Goal: Task Accomplishment & Management: Manage account settings

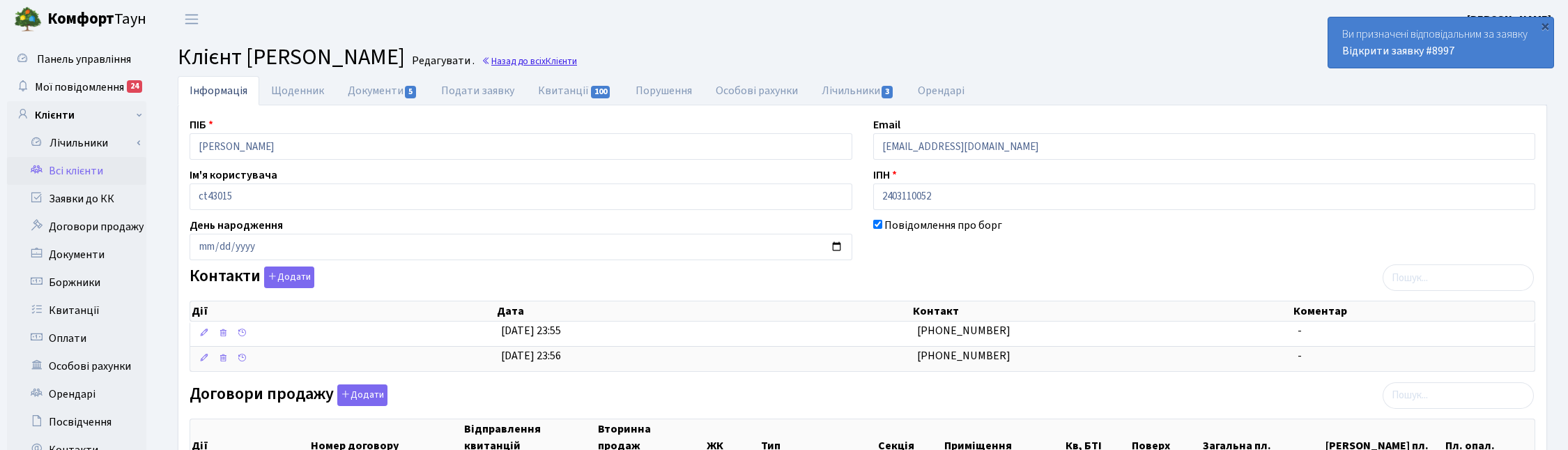
click at [577, 60] on span "Клієнти" at bounding box center [560, 61] width 31 height 13
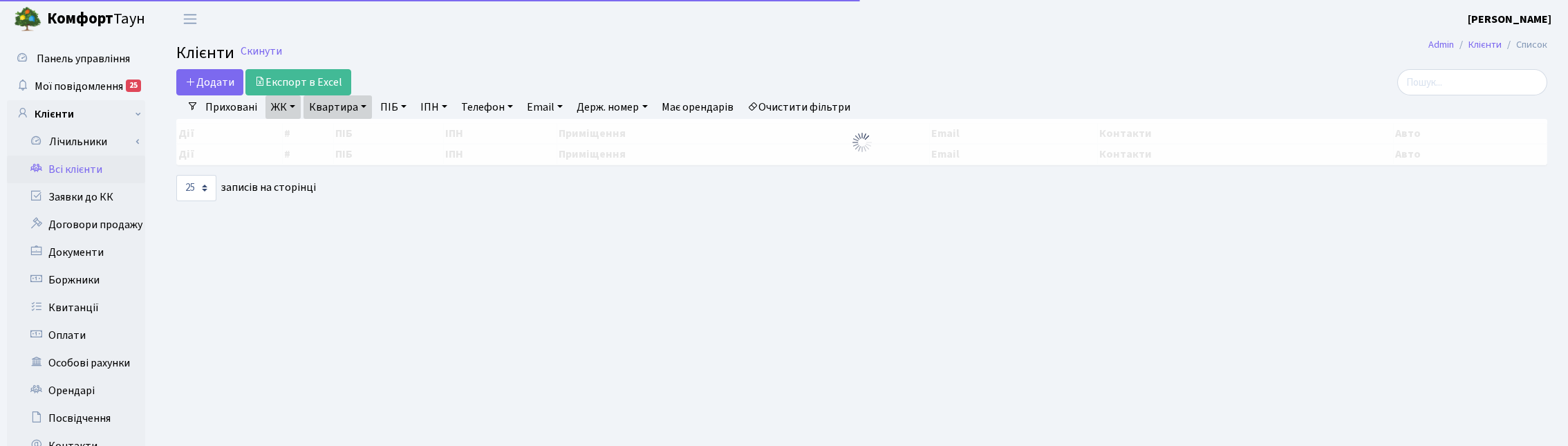
select select "25"
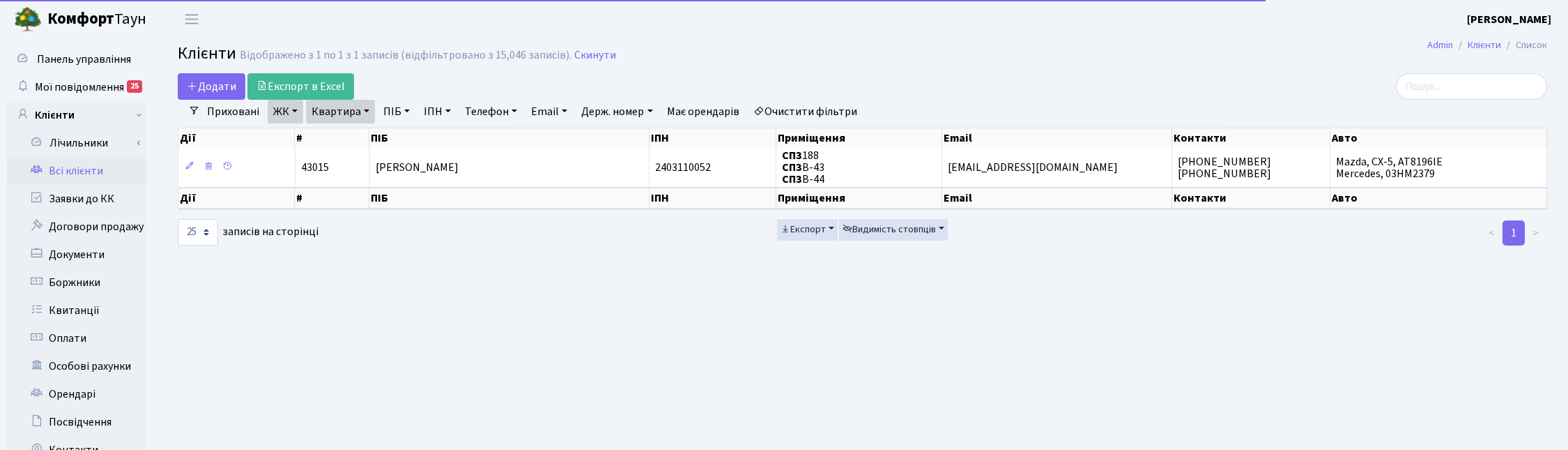
click at [367, 107] on link "Квартира" at bounding box center [341, 112] width 69 height 24
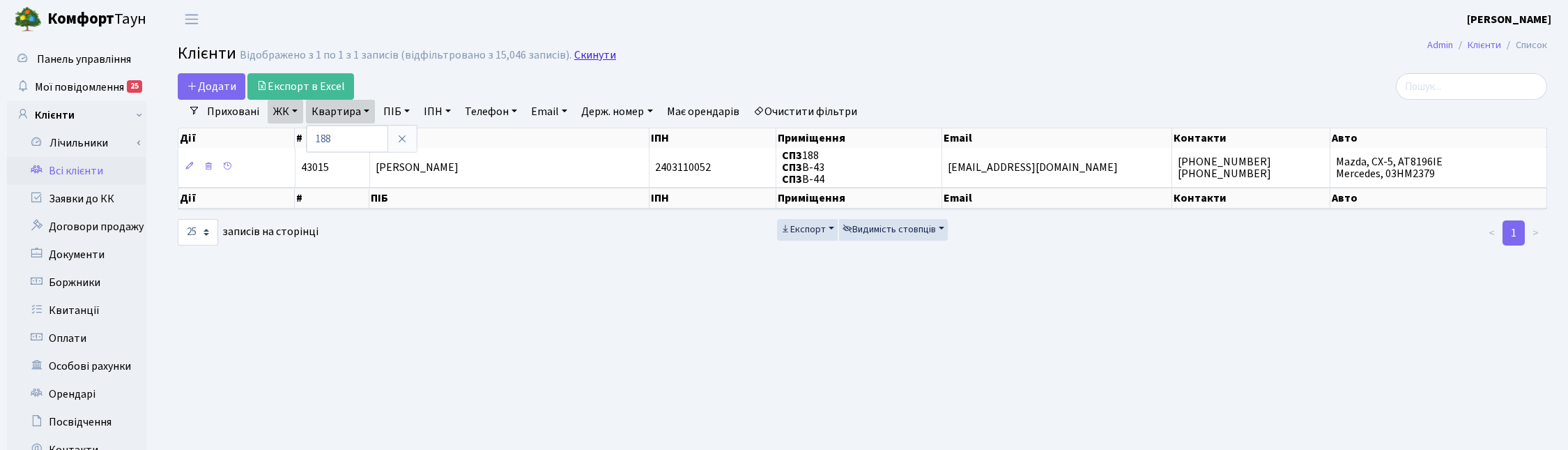
click at [596, 57] on link "Скинути" at bounding box center [596, 55] width 42 height 13
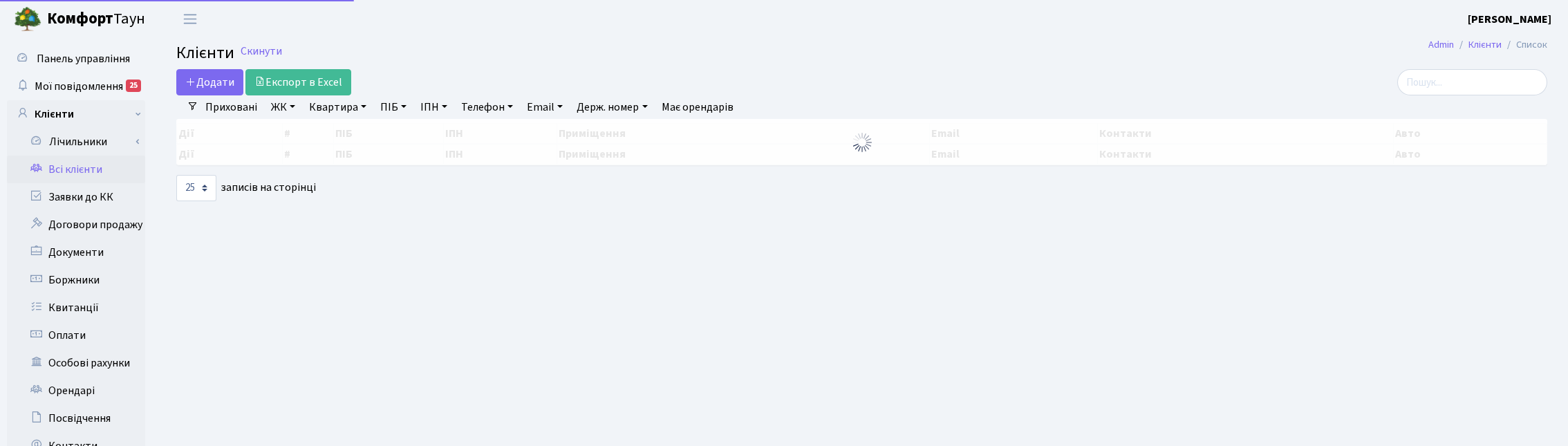
select select "25"
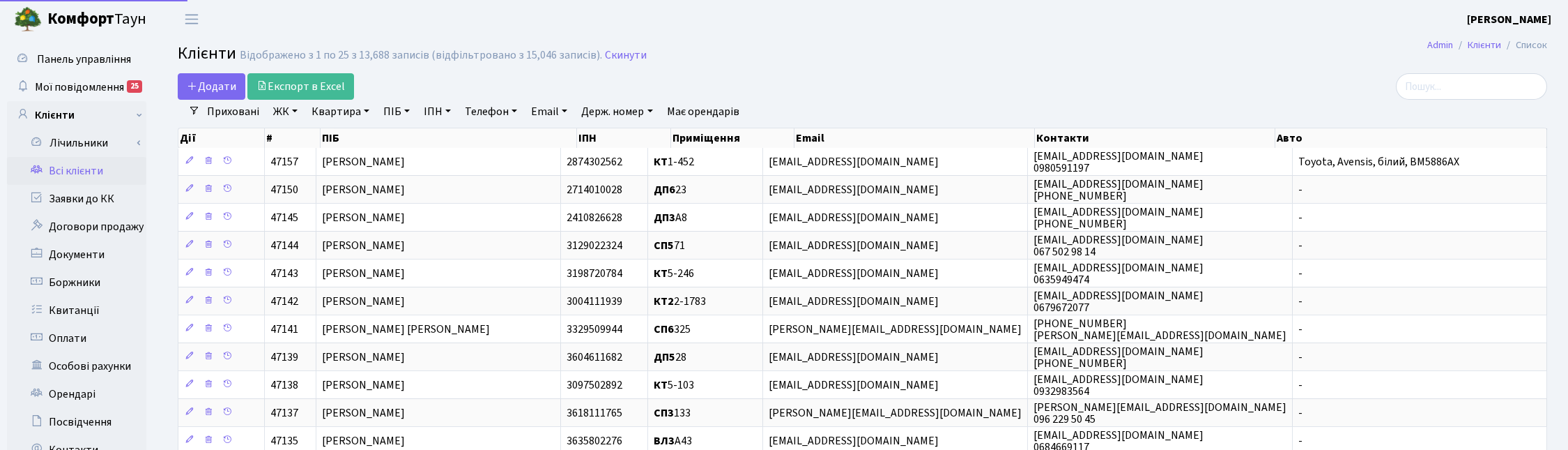
click at [342, 102] on link "Квартира" at bounding box center [341, 112] width 69 height 24
click at [356, 136] on input "text" at bounding box center [347, 139] width 81 height 27
type input "2-357"
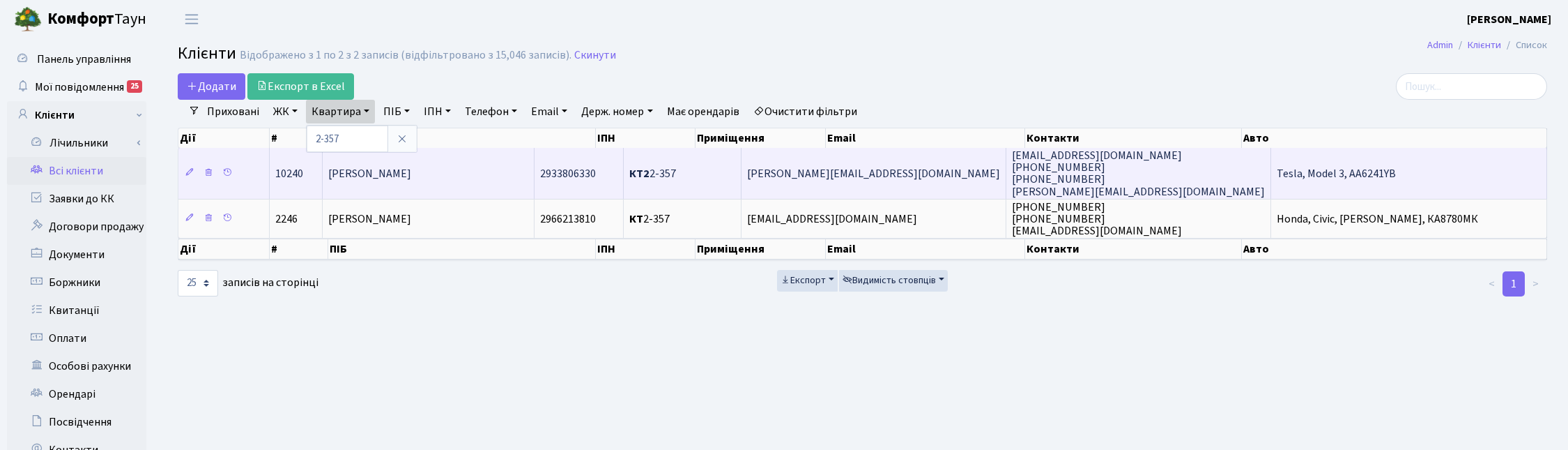
click at [411, 171] on span "Севастьян Олександр Михайлович" at bounding box center [369, 174] width 83 height 15
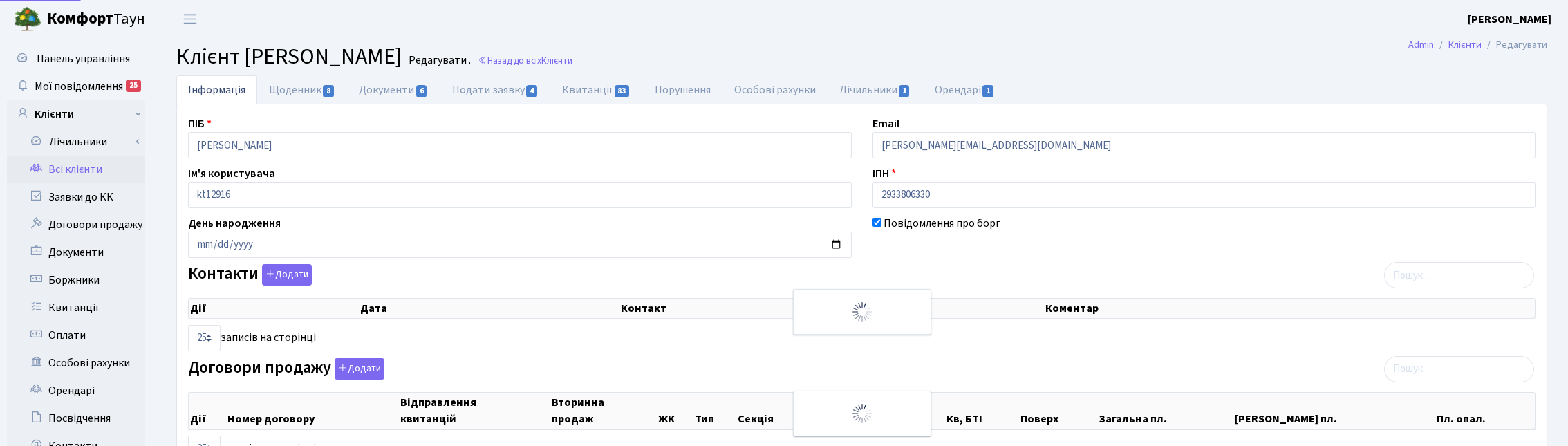
select select "25"
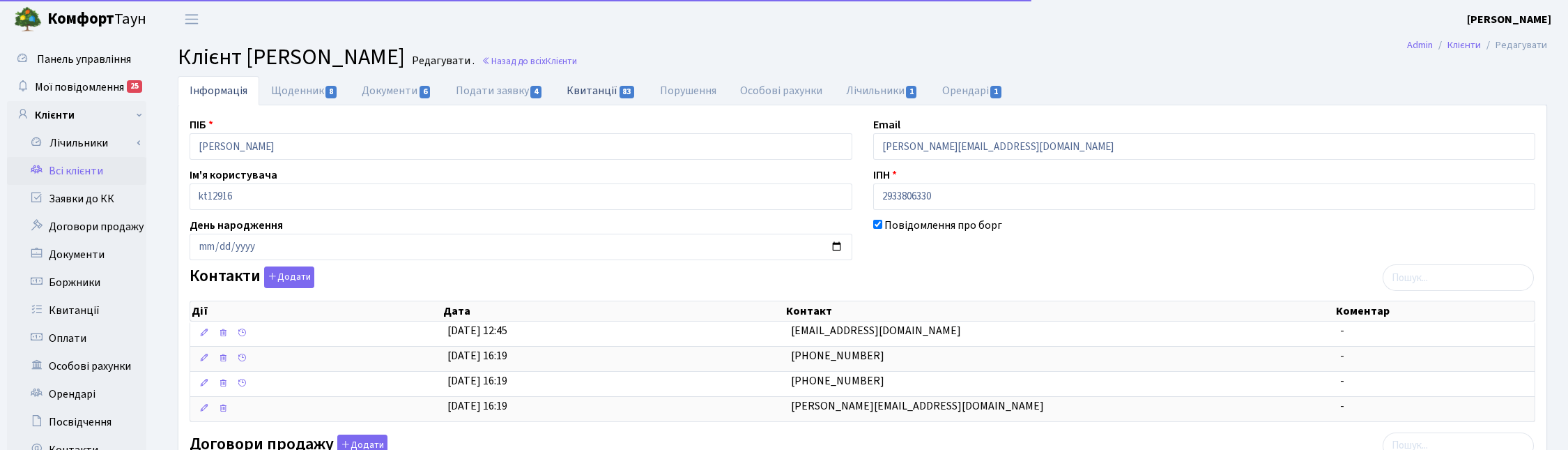
click at [599, 92] on link "Квитанції 83" at bounding box center [601, 91] width 92 height 29
select select "25"
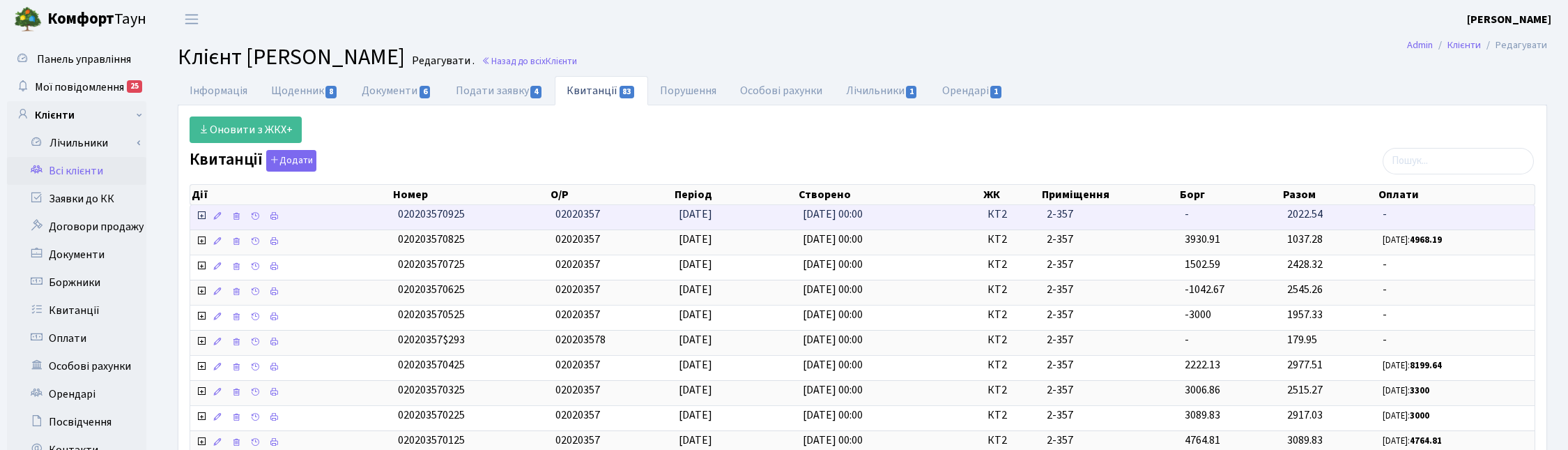
click at [203, 218] on icon at bounding box center [201, 215] width 11 height 11
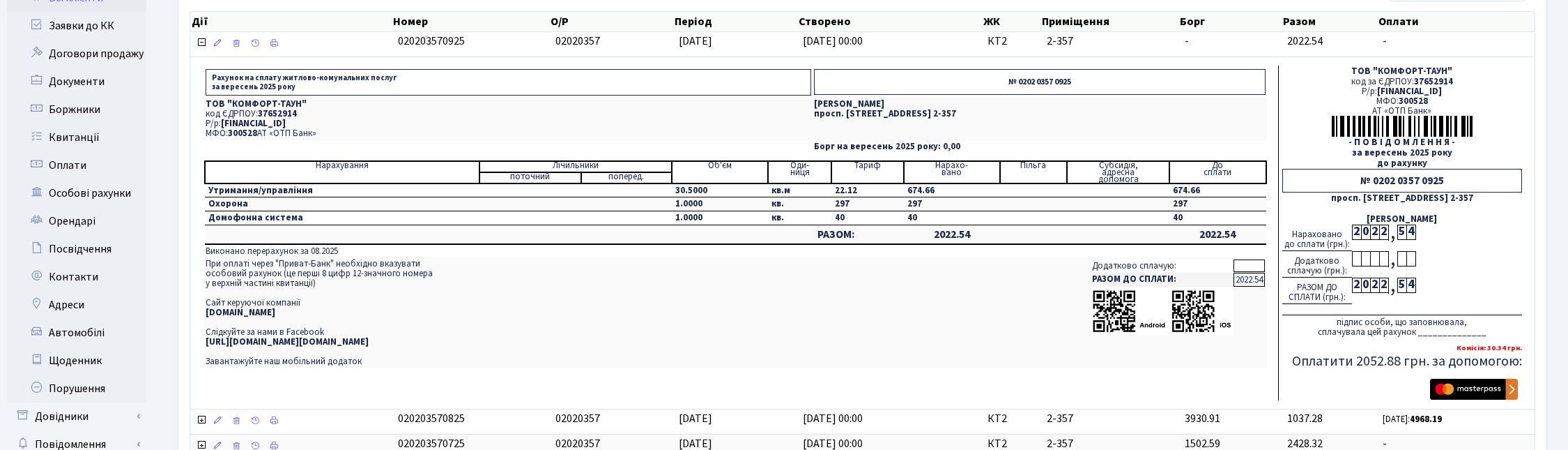
scroll to position [175, 0]
click at [1532, 94] on td "Рахунок на сплату житлово-комунальних послуг за вересень 2025 року № 0202 0357 …" at bounding box center [862, 232] width 1344 height 353
drag, startPoint x: 952, startPoint y: 396, endPoint x: 1002, endPoint y: 335, distance: 78.9
click at [952, 396] on td "Рахунок на сплату житлово-комунальних послуг за вересень 2025 року № 0202 0357 …" at bounding box center [736, 231] width 1065 height 335
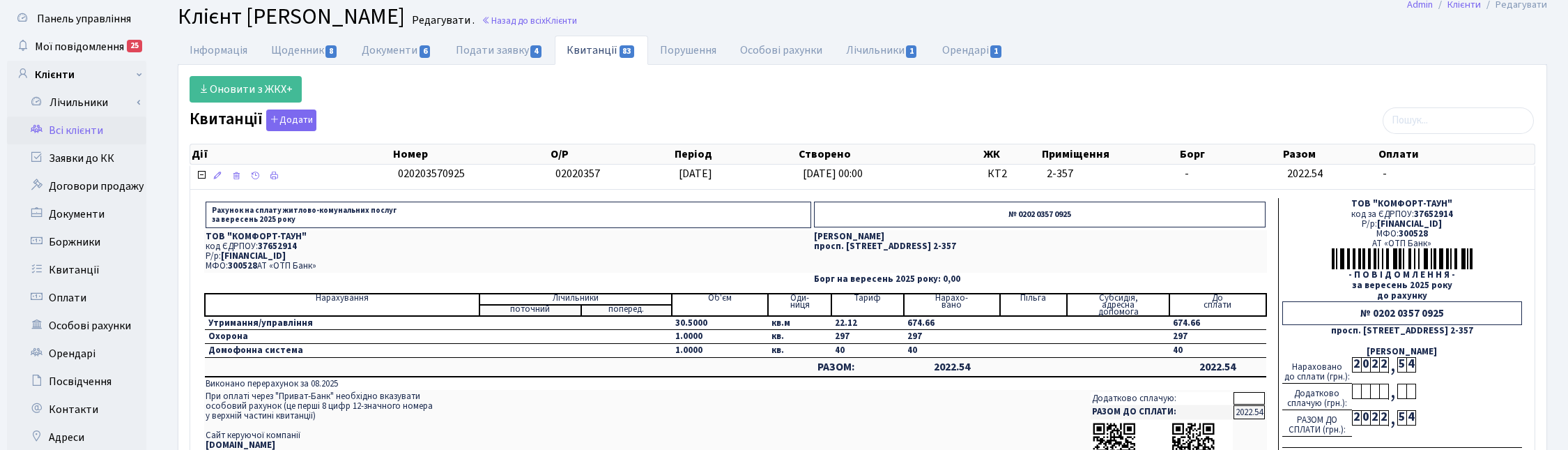
scroll to position [0, 0]
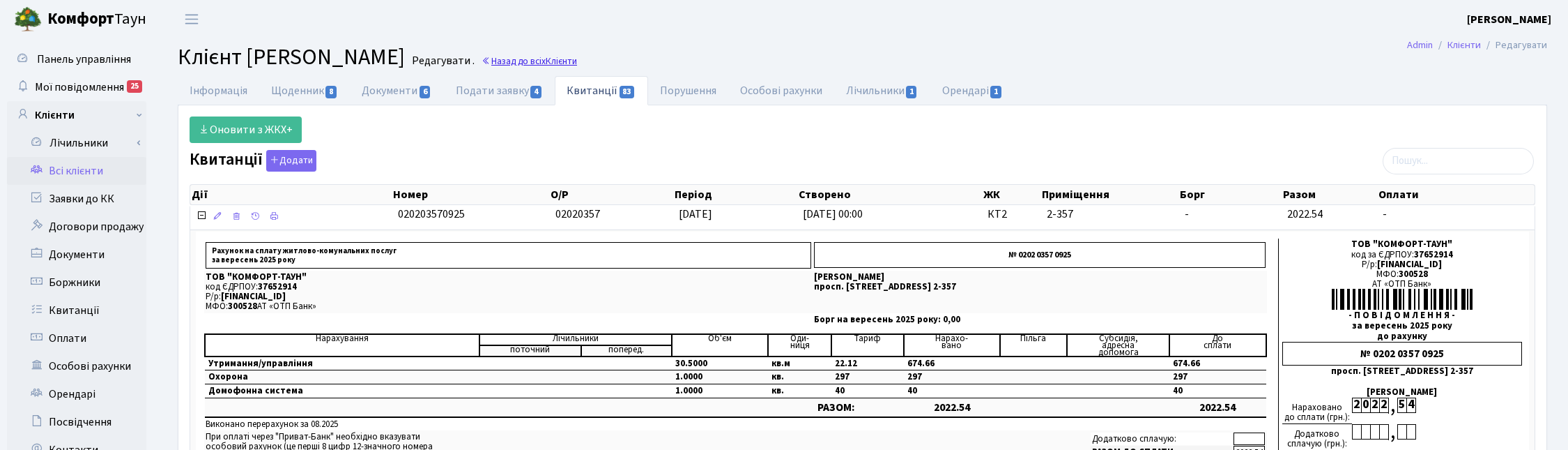
click at [577, 58] on link "Назад до всіх Клієнти" at bounding box center [529, 61] width 96 height 13
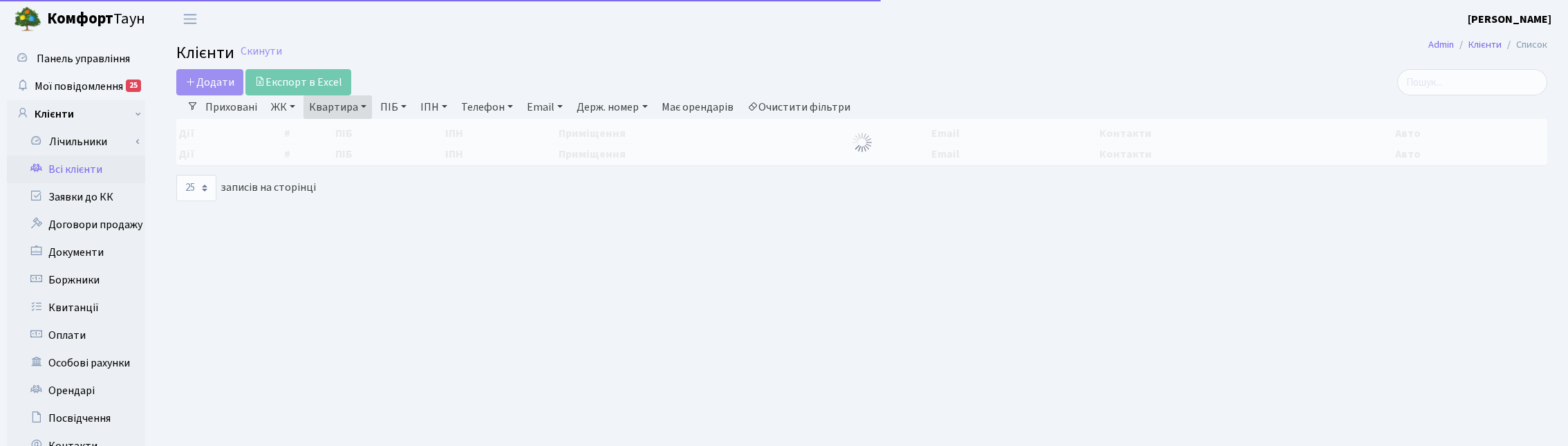
select select "25"
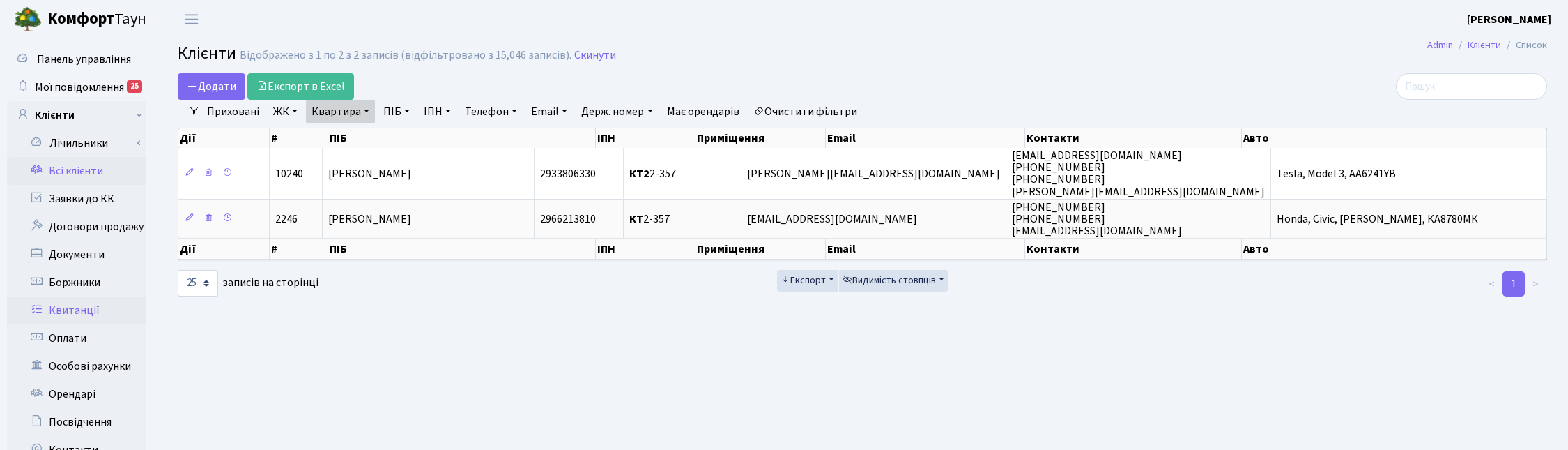
click at [86, 307] on link "Квитанції" at bounding box center [76, 310] width 139 height 28
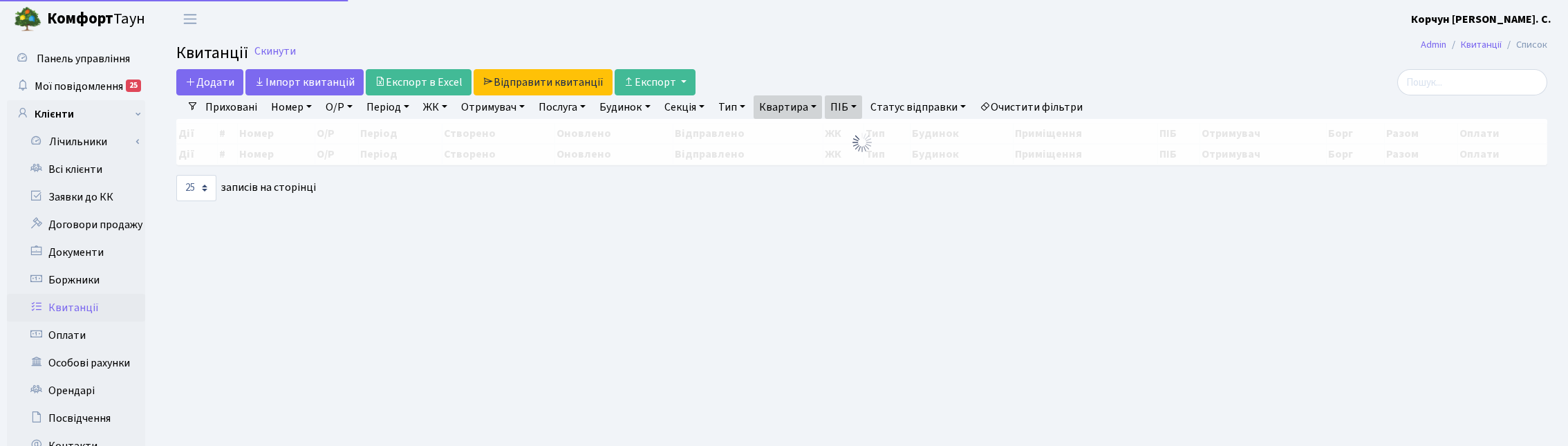
select select "25"
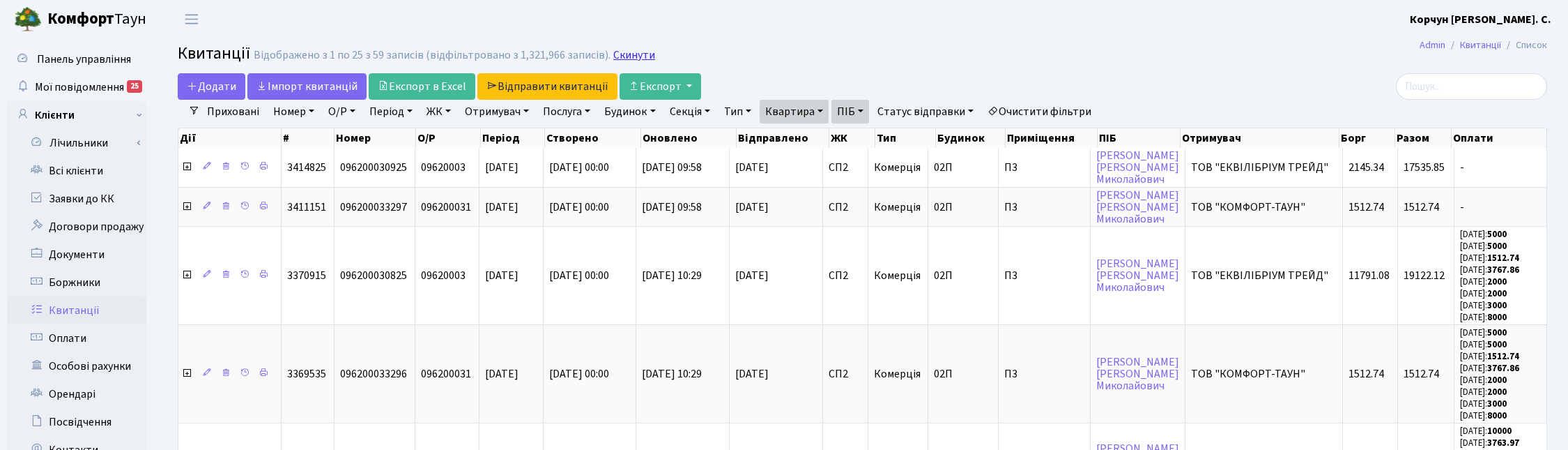
click at [633, 52] on link "Скинути" at bounding box center [634, 55] width 42 height 13
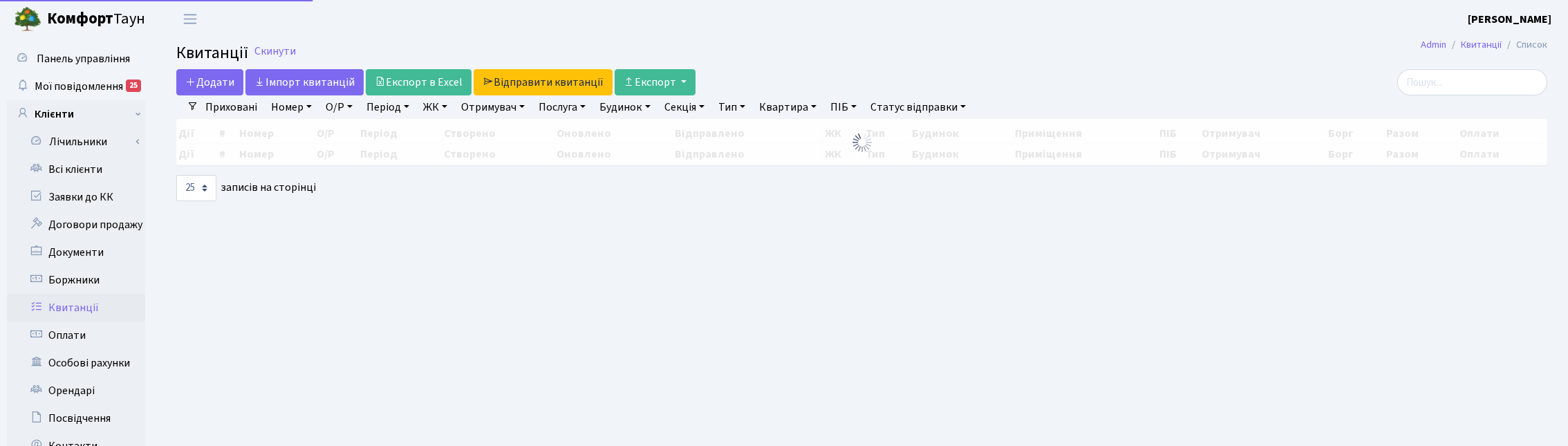
select select
select select "25"
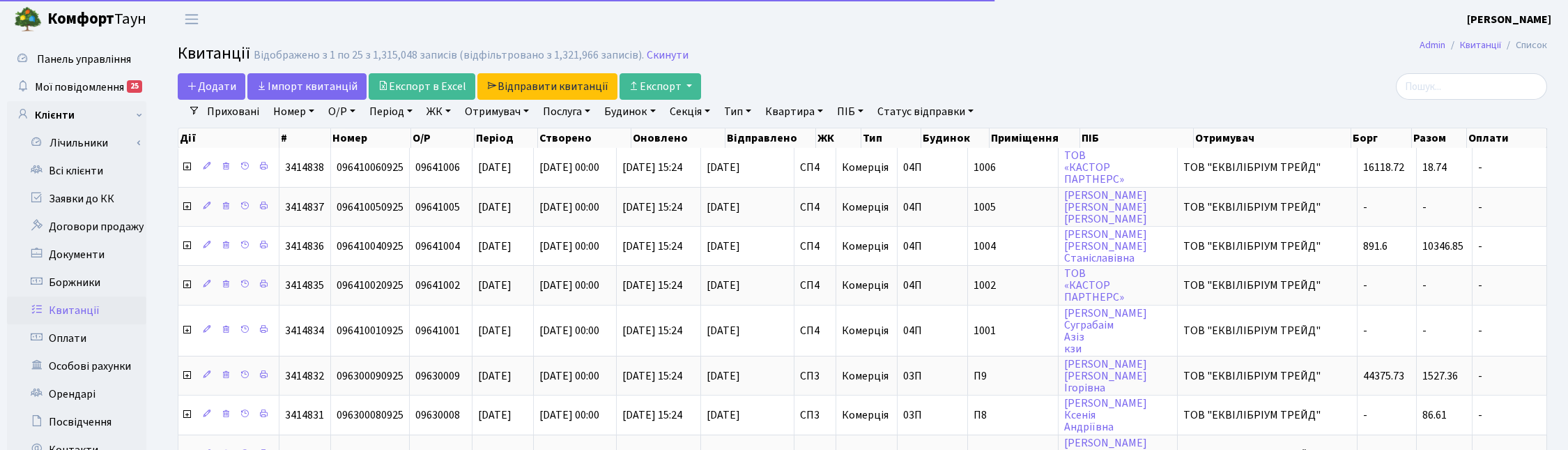
click at [442, 105] on link "ЖК" at bounding box center [439, 112] width 35 height 24
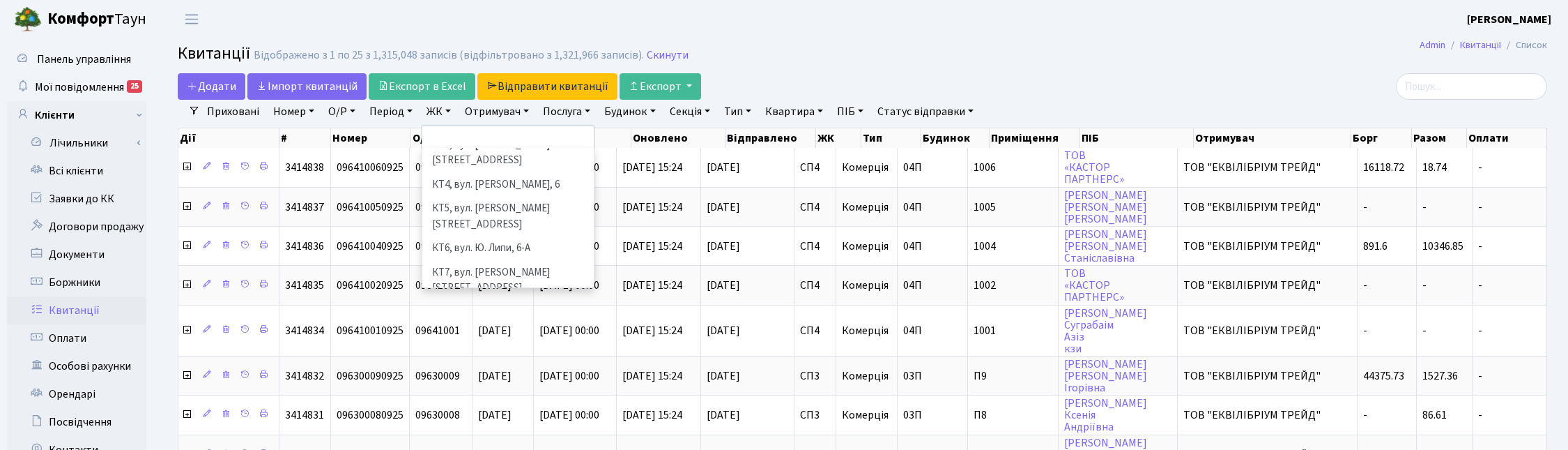
scroll to position [175, 0]
click at [1372, 88] on div at bounding box center [1326, 86] width 442 height 27
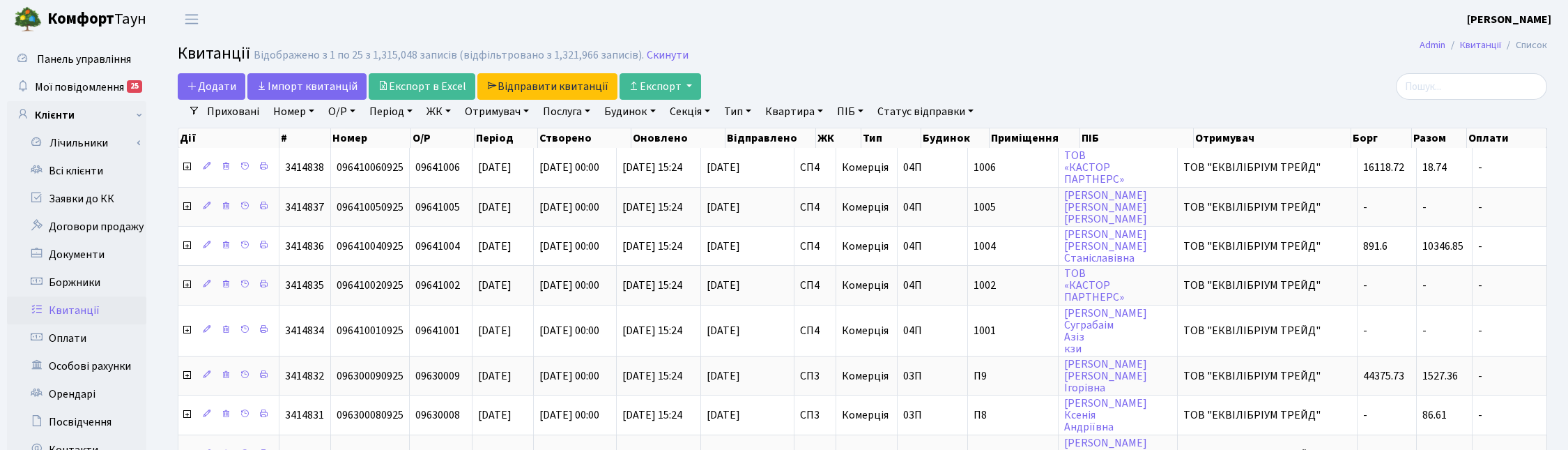
click at [701, 112] on link "Секція" at bounding box center [690, 112] width 51 height 24
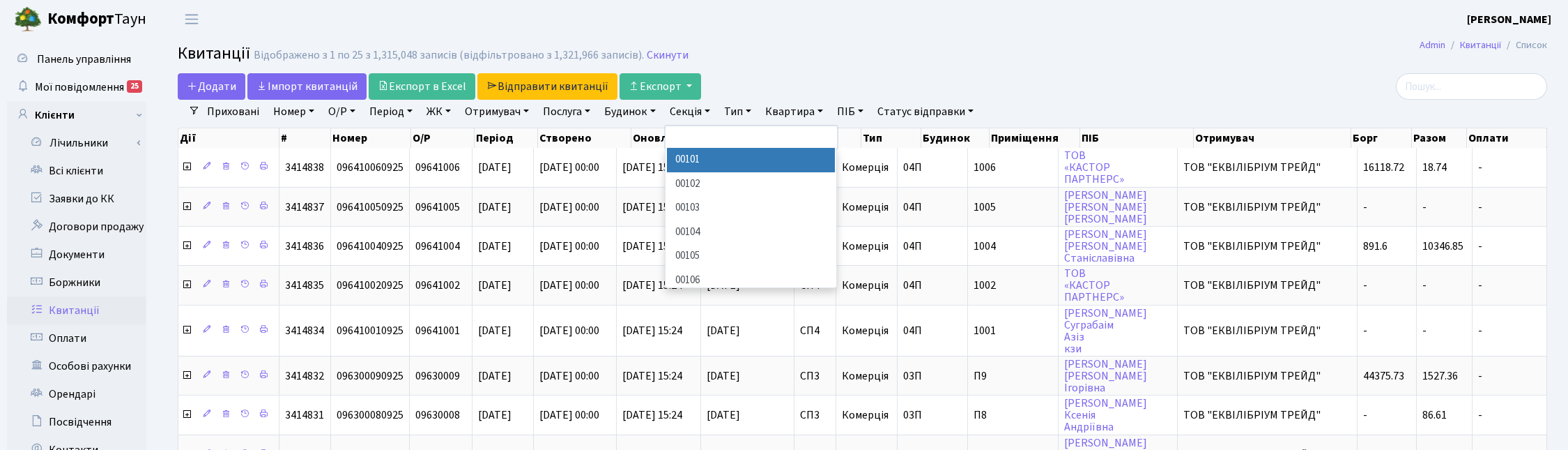
click at [701, 112] on link "Секція" at bounding box center [690, 112] width 51 height 24
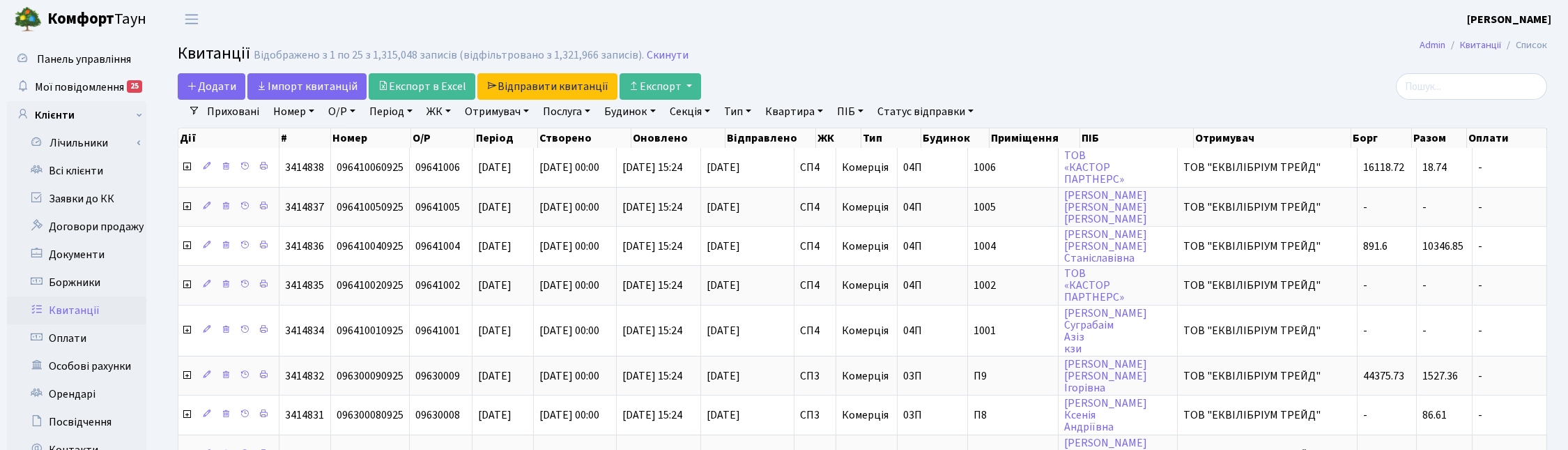
click at [450, 112] on link "ЖК" at bounding box center [439, 112] width 35 height 24
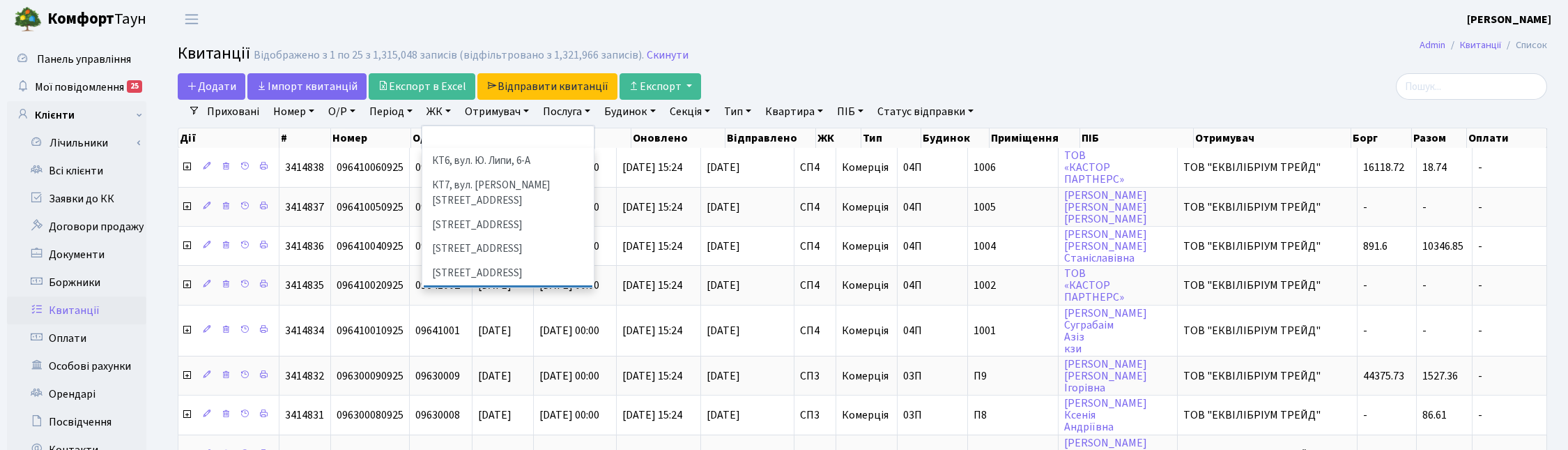
scroll to position [262, 0]
click at [464, 246] on li "СП6, [STREET_ADDRESS]" at bounding box center [508, 258] width 169 height 24
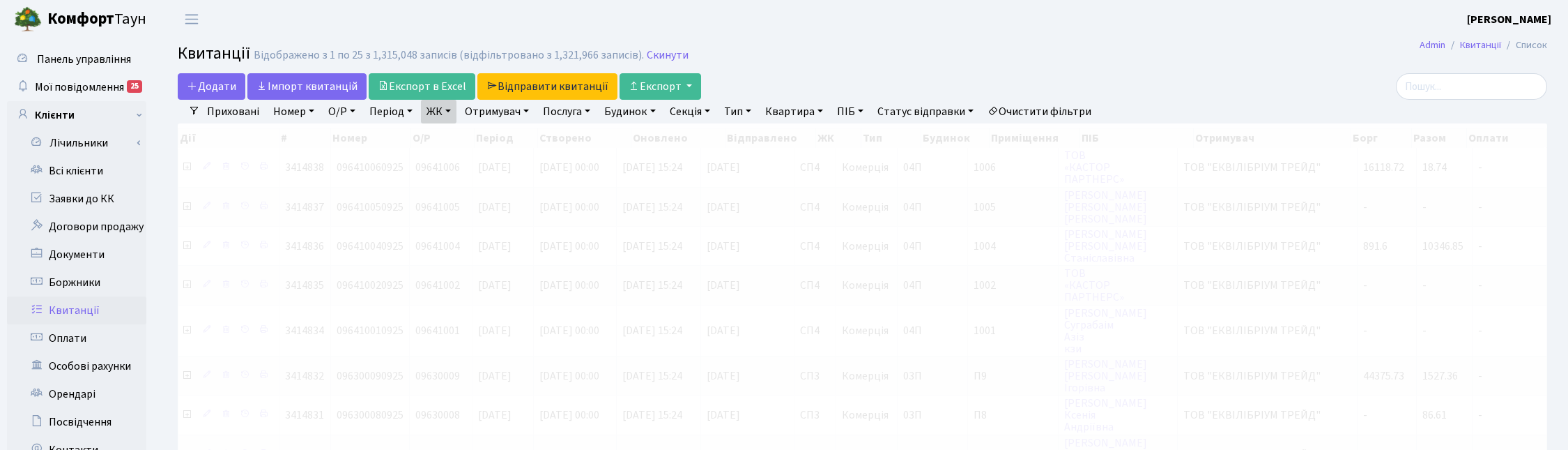
click at [798, 109] on link "Квартира" at bounding box center [794, 112] width 69 height 24
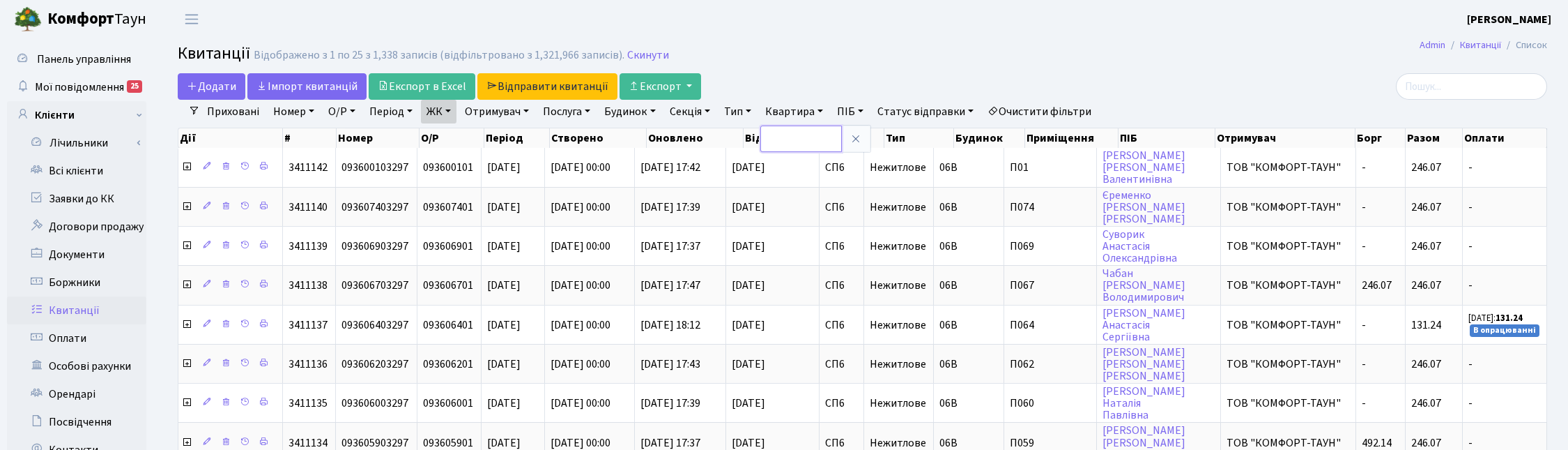
click at [817, 133] on input "text" at bounding box center [800, 139] width 81 height 27
type input "56"
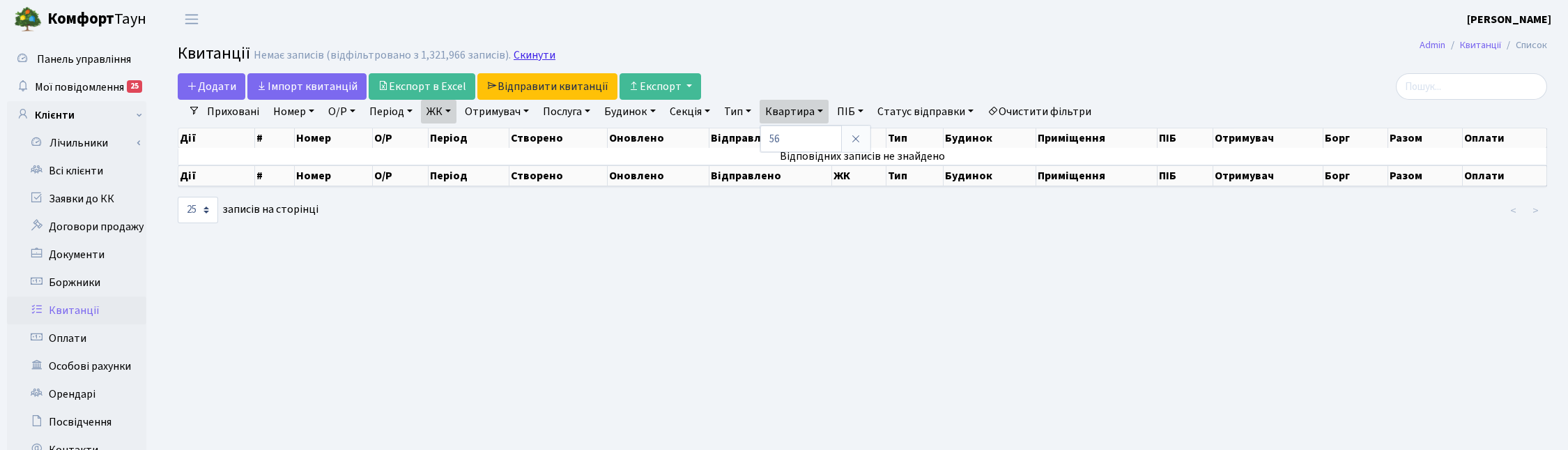
click at [529, 56] on link "Скинути" at bounding box center [534, 55] width 42 height 13
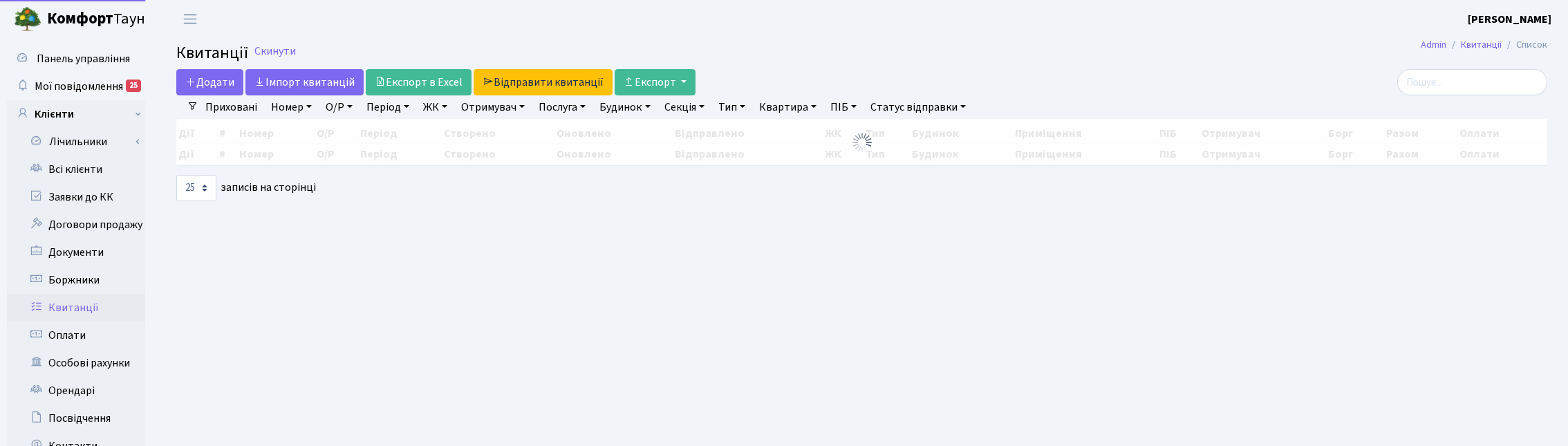
select select "25"
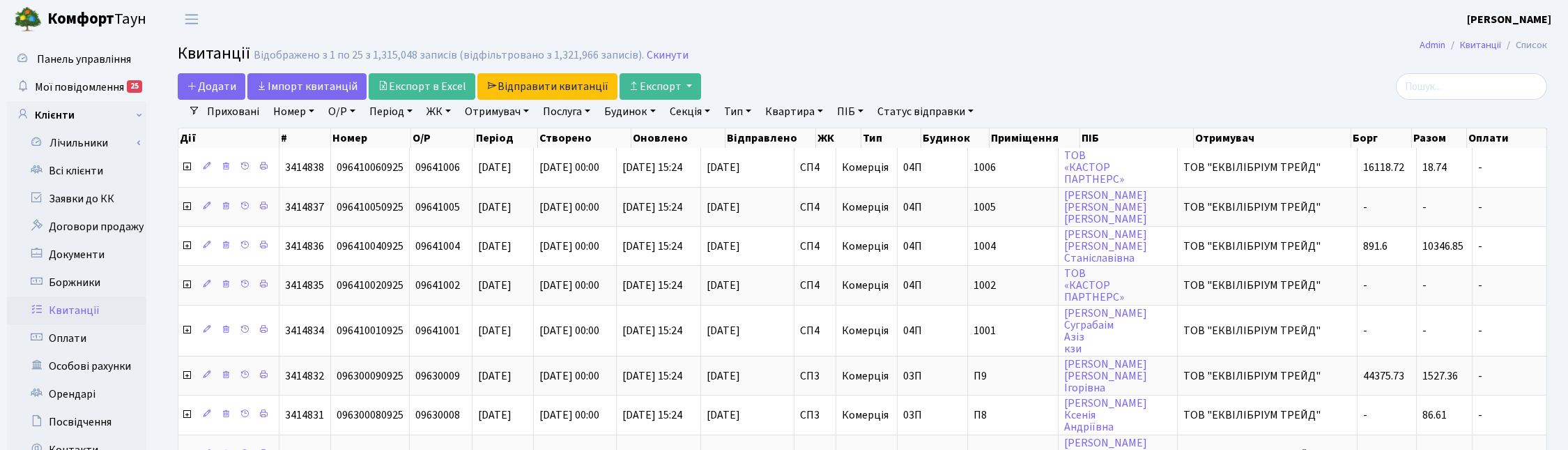
click at [440, 113] on link "ЖК" at bounding box center [439, 112] width 35 height 24
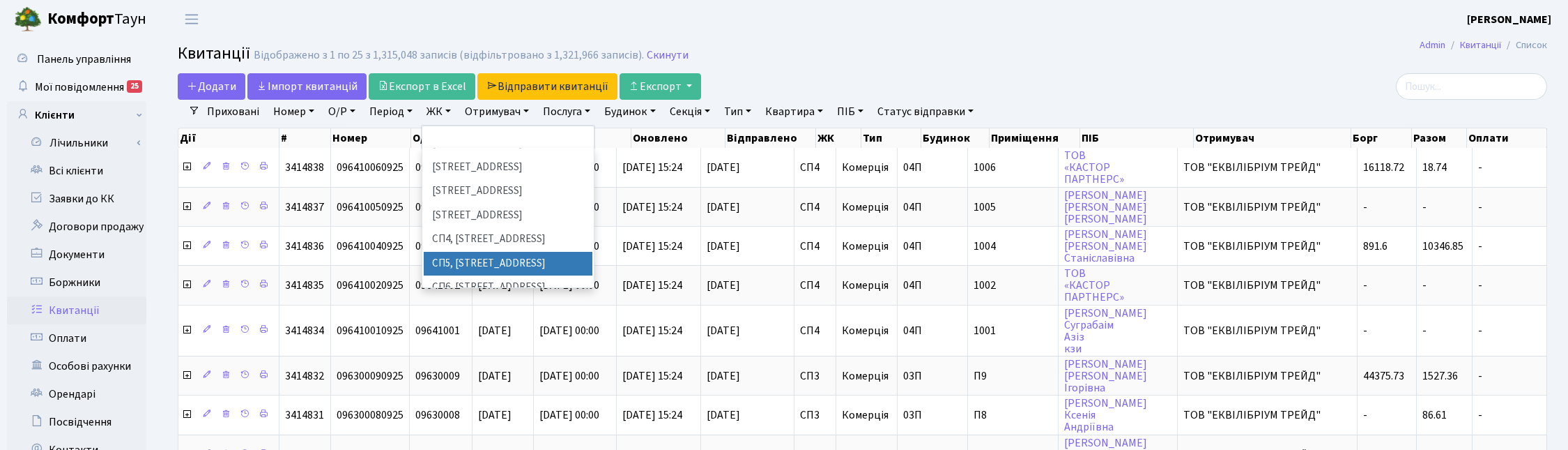
scroll to position [262, 0]
click at [463, 246] on li "СП6, [STREET_ADDRESS]" at bounding box center [508, 258] width 169 height 24
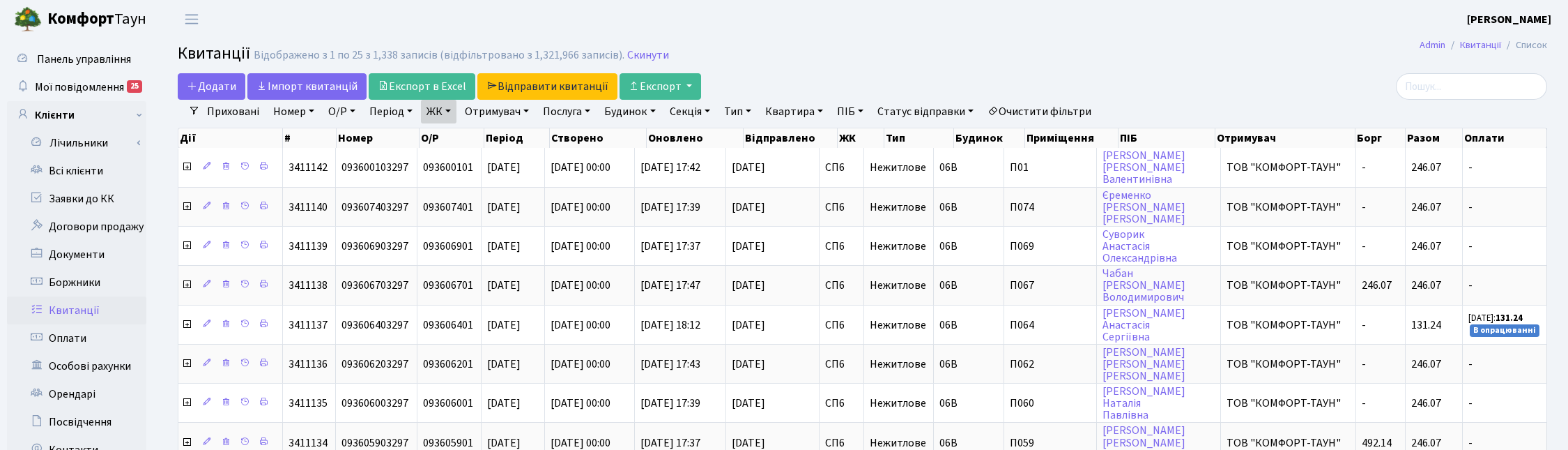
click at [810, 113] on link "Квартира" at bounding box center [794, 112] width 69 height 24
click at [817, 140] on input "text" at bounding box center [800, 139] width 81 height 27
type input "56"
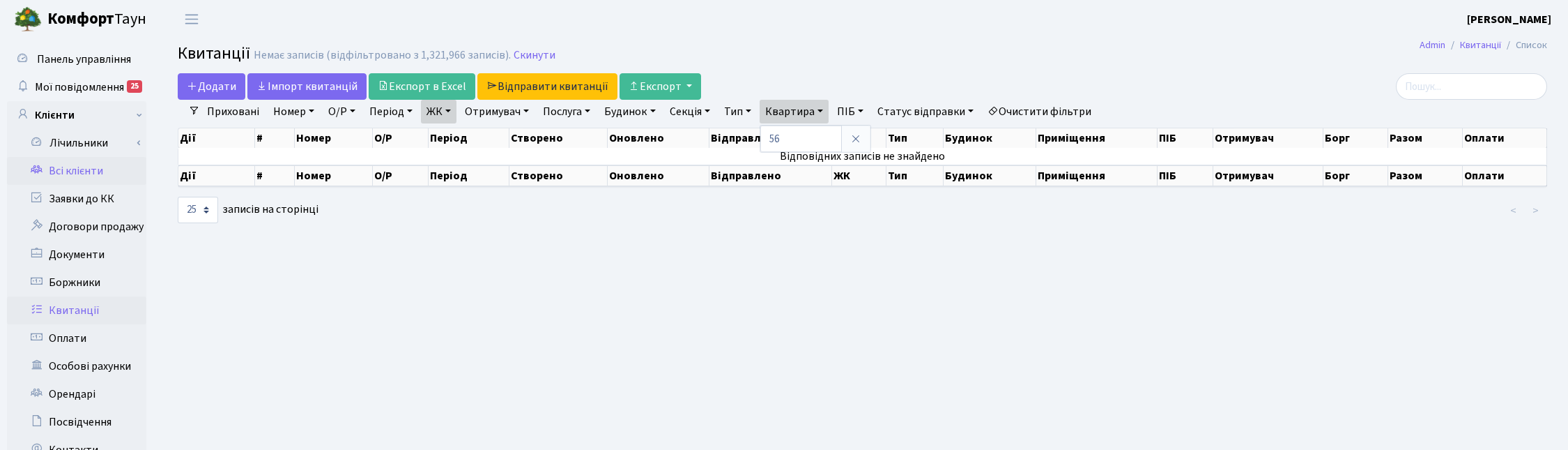
click at [98, 168] on link "Всі клієнти" at bounding box center [76, 170] width 139 height 28
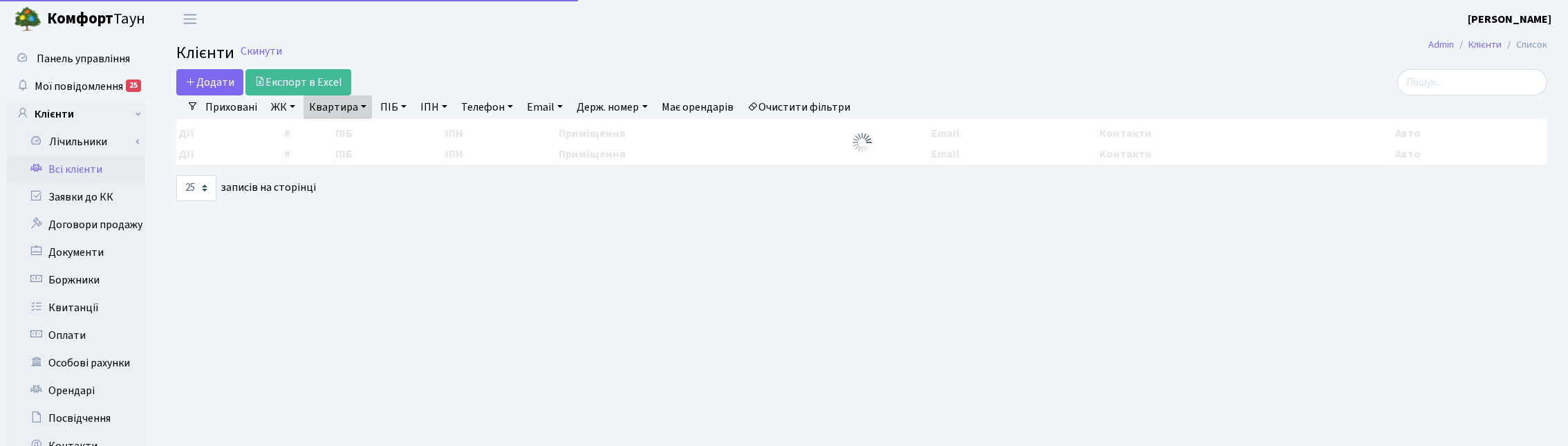
select select "25"
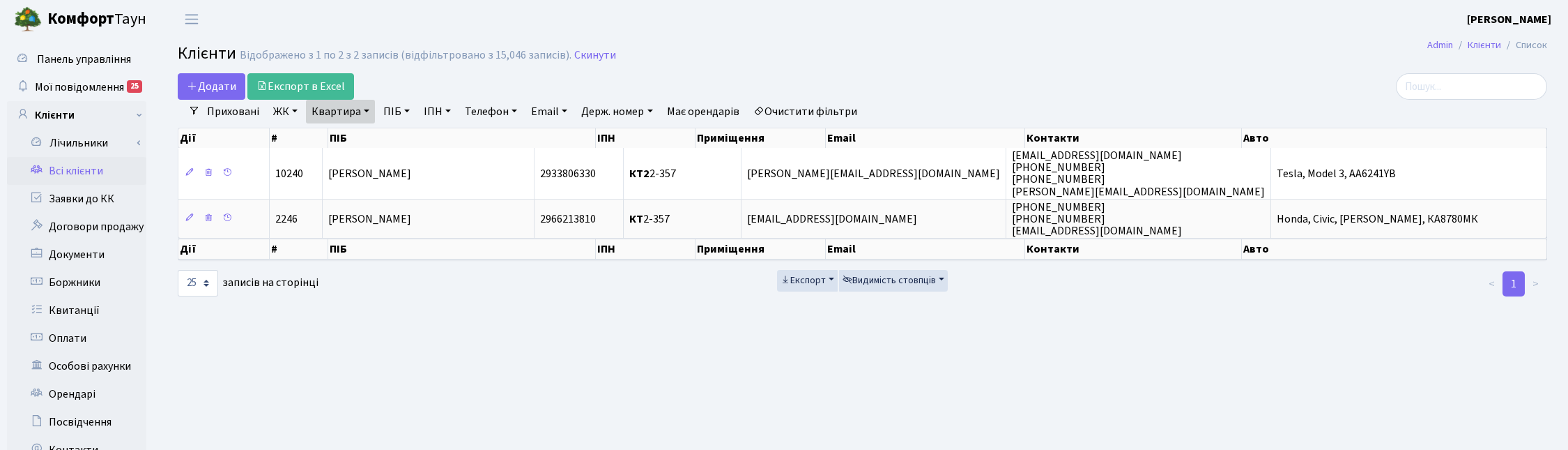
drag, startPoint x: 364, startPoint y: 105, endPoint x: 361, endPoint y: 113, distance: 8.5
click at [364, 105] on link "Квартира" at bounding box center [341, 112] width 69 height 24
click at [350, 136] on input "2-357" at bounding box center [347, 139] width 81 height 27
type input "2"
type input "56"
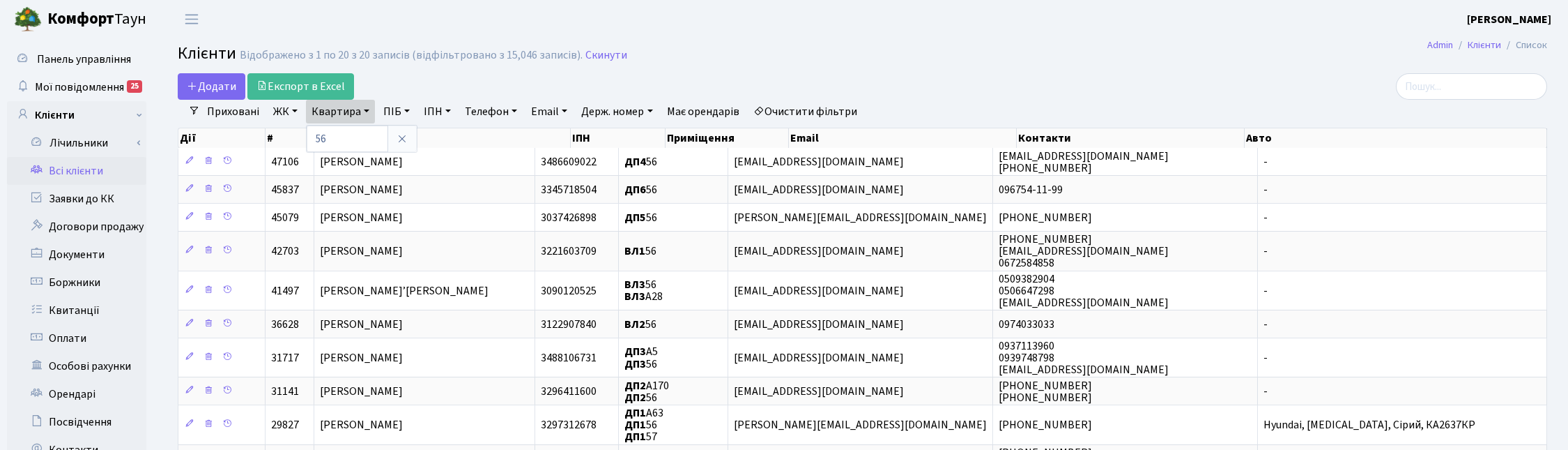
click at [290, 112] on link "ЖК" at bounding box center [285, 112] width 35 height 24
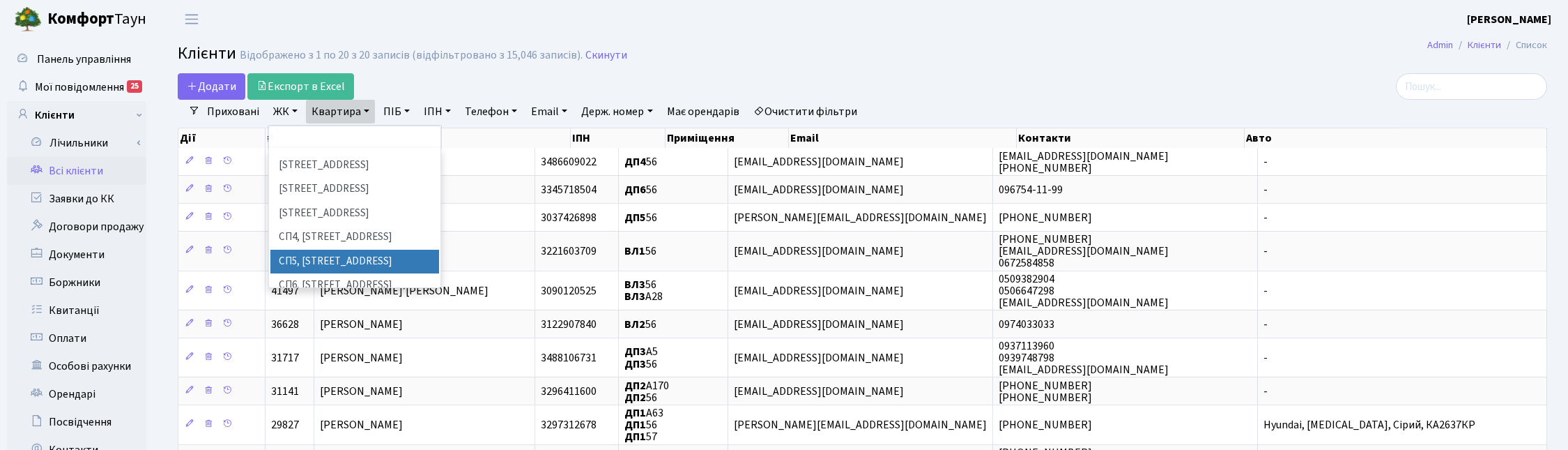
scroll to position [262, 0]
click at [311, 246] on li "СП6, [STREET_ADDRESS]" at bounding box center [354, 258] width 169 height 24
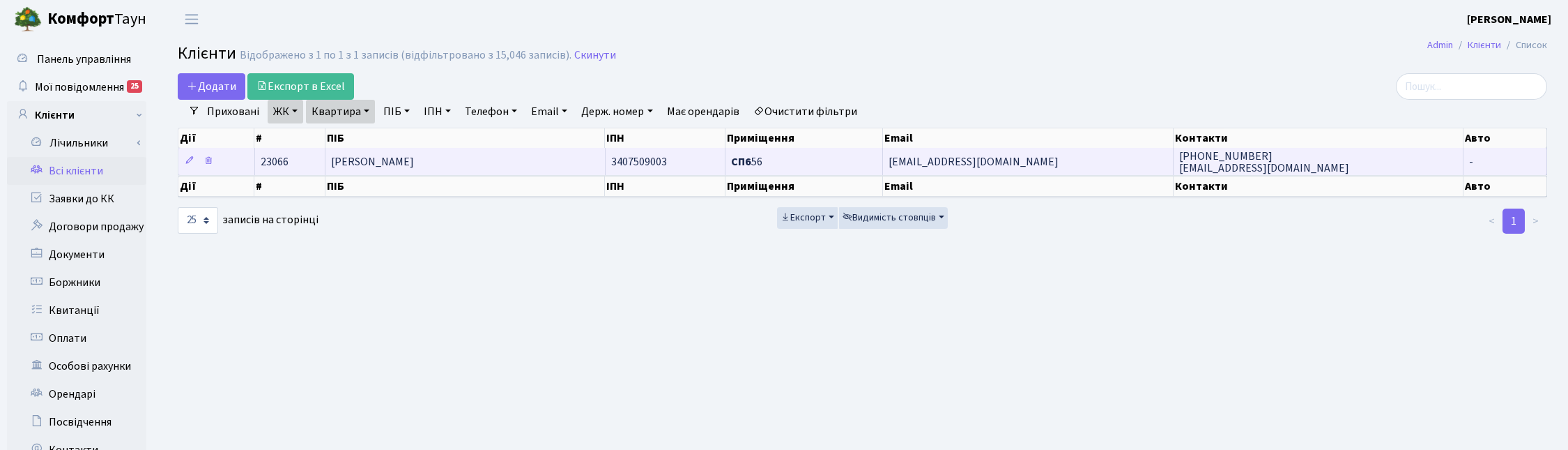
click at [414, 157] on span "Ємельянова Ольга Вікторівна" at bounding box center [372, 162] width 83 height 15
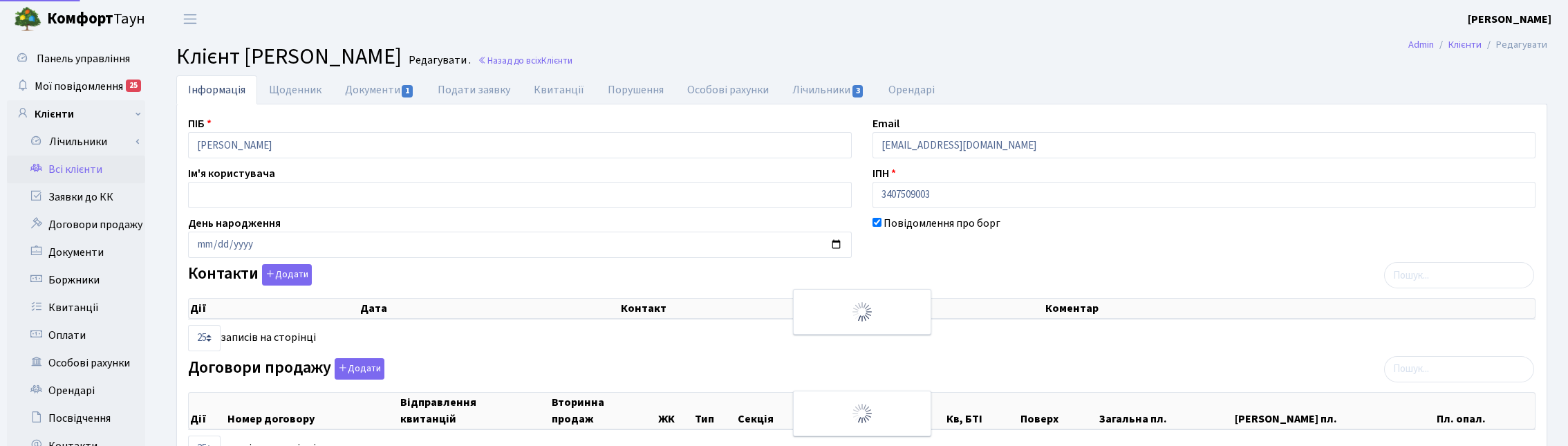
select select "25"
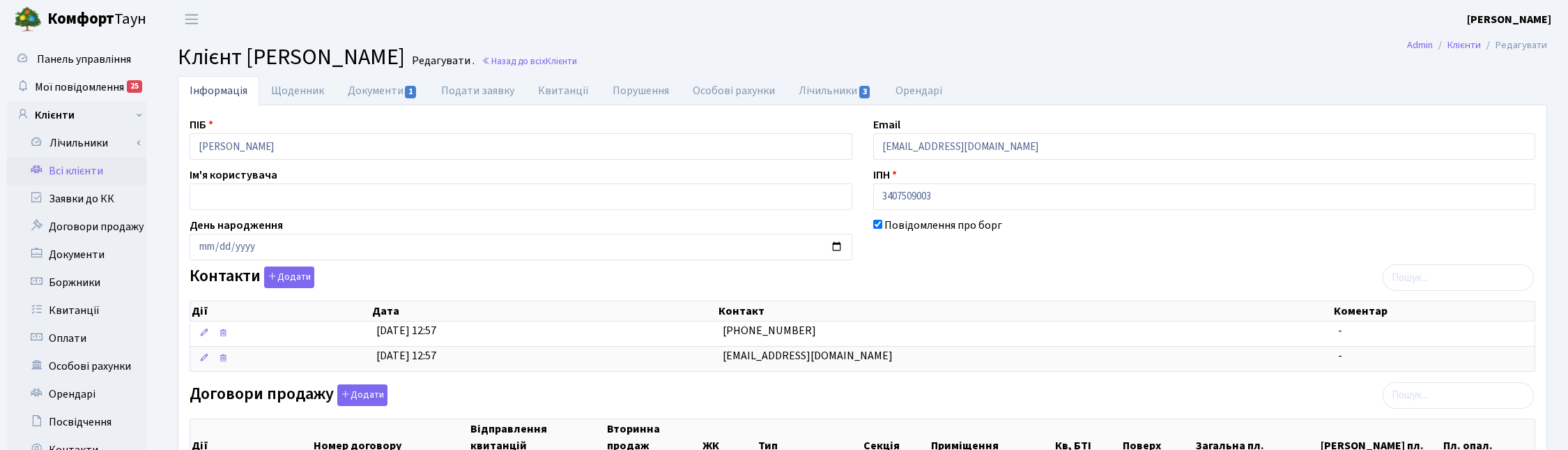
click at [1441, 84] on ul "Інформація Щоденник Документи 1 Подати заявку Квитанції Порушення Особові рахун…" at bounding box center [862, 91] width 1369 height 29
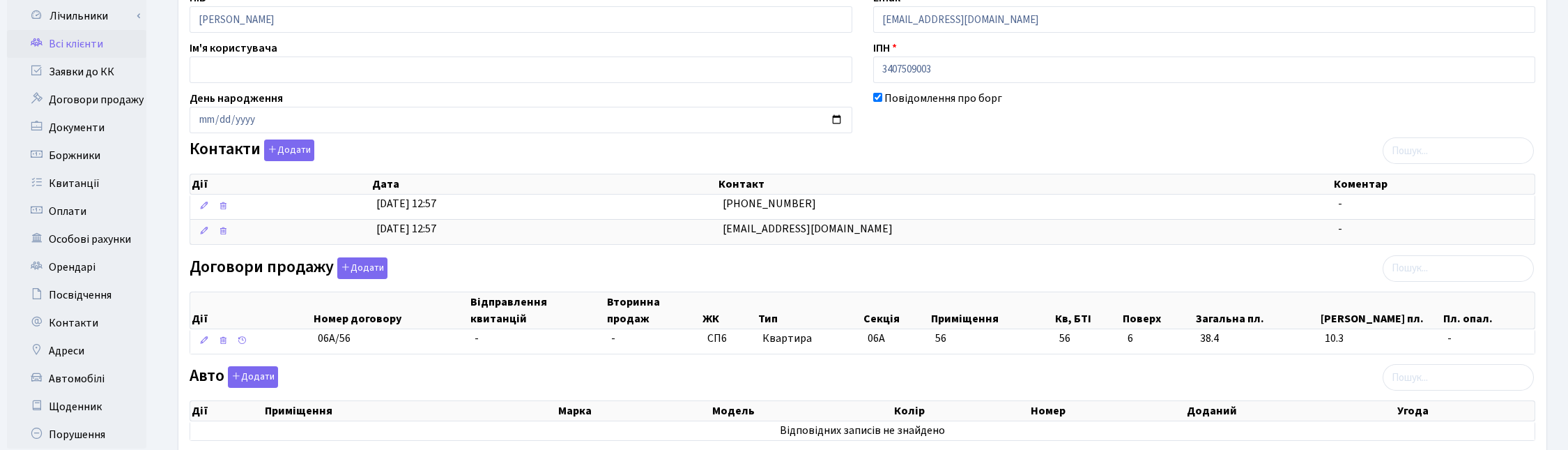
scroll to position [262, 0]
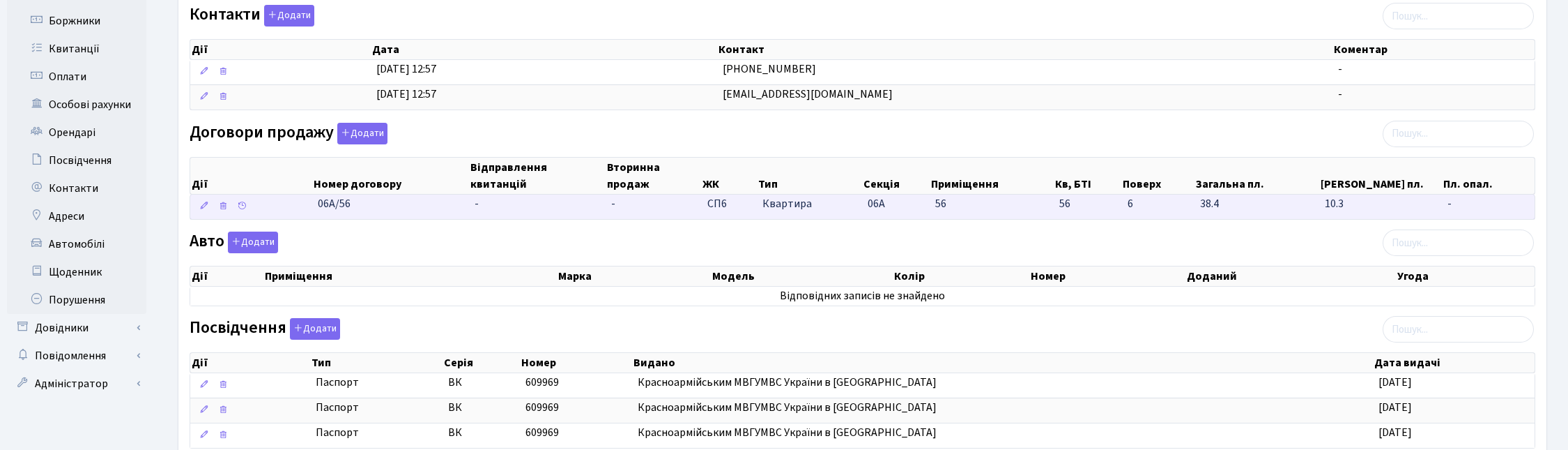
click at [505, 212] on td "-" at bounding box center [538, 207] width 138 height 24
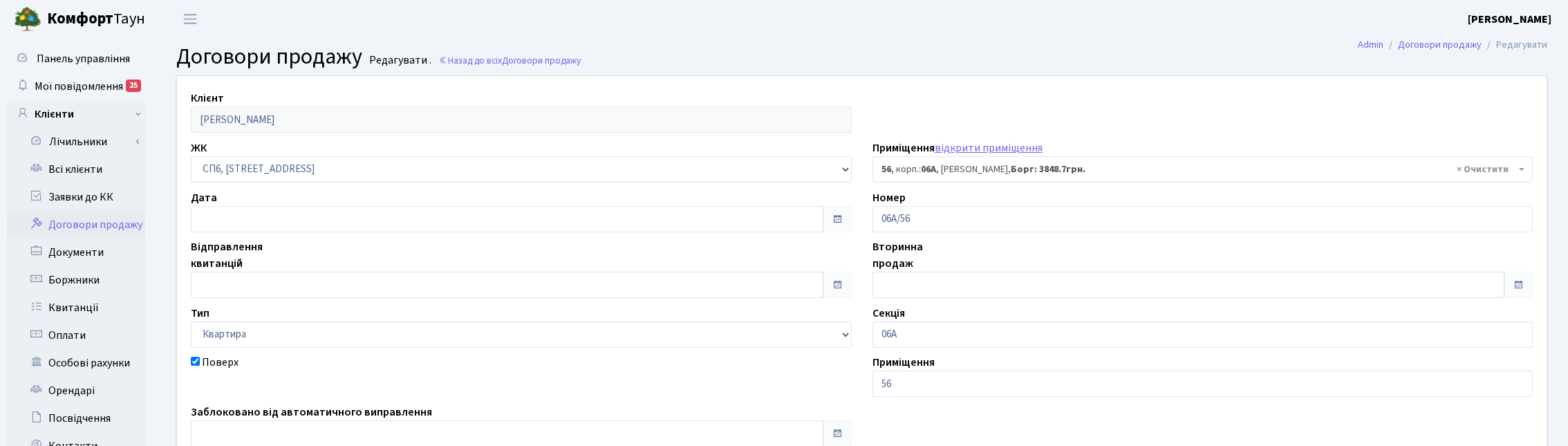
select select "21724"
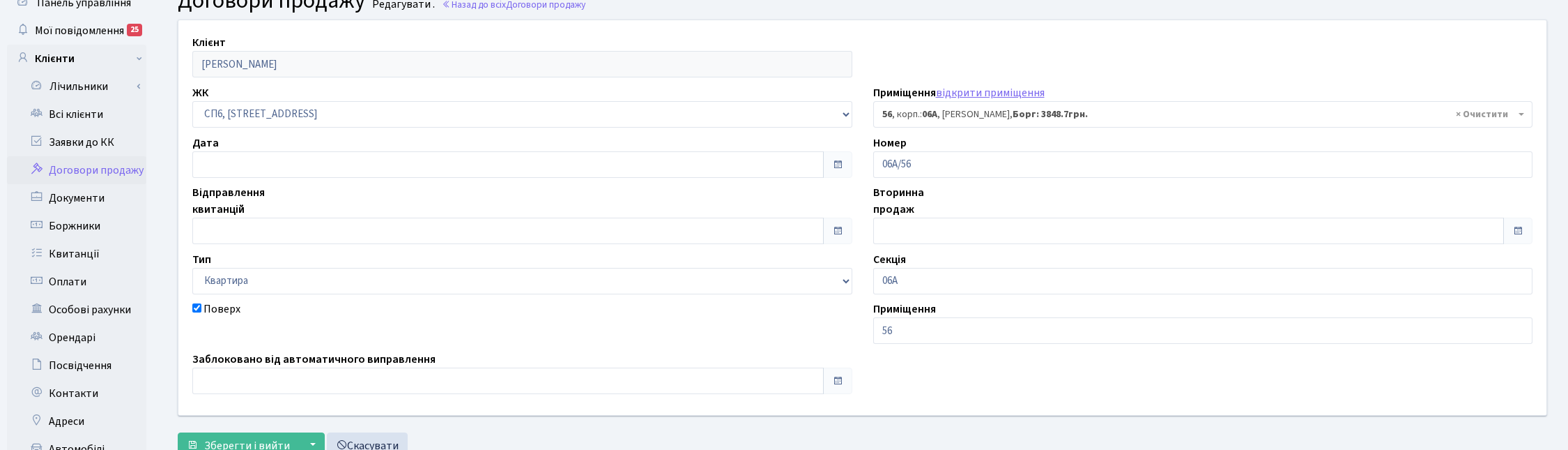
scroll to position [87, 0]
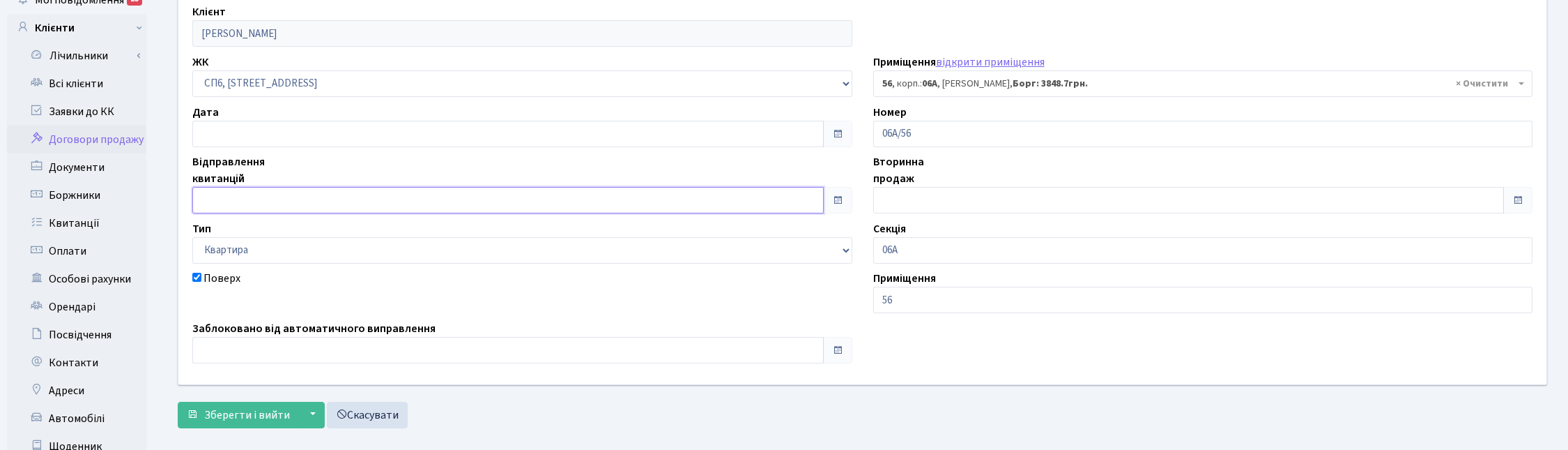
click at [211, 196] on input "text" at bounding box center [508, 201] width 632 height 27
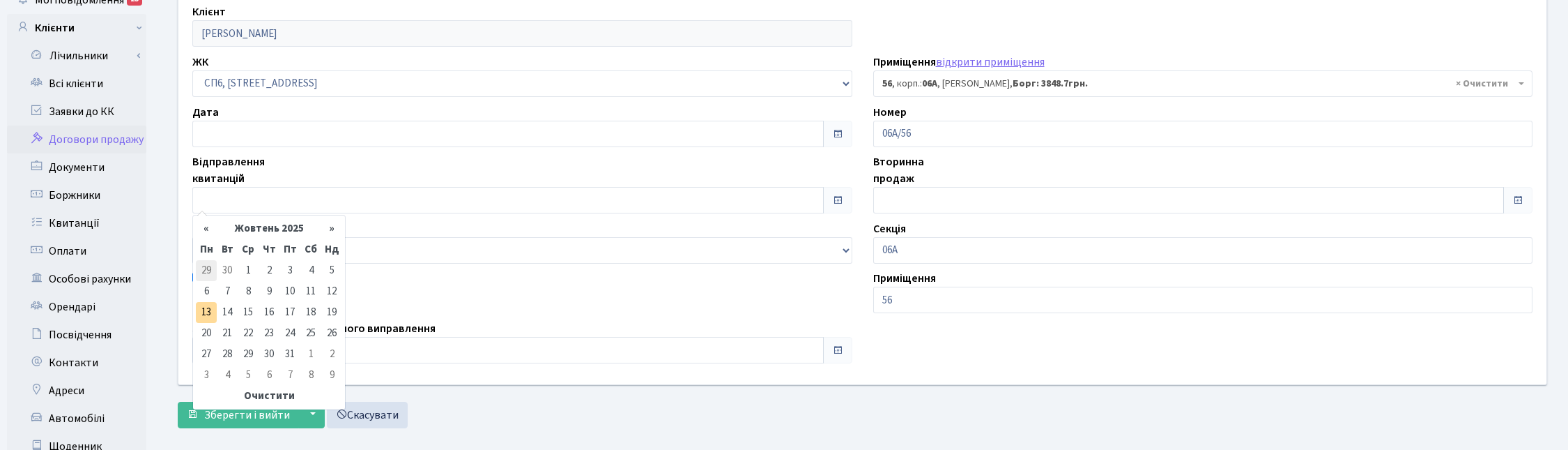
click at [209, 270] on td "29" at bounding box center [206, 270] width 21 height 21
type input "[DATE]"
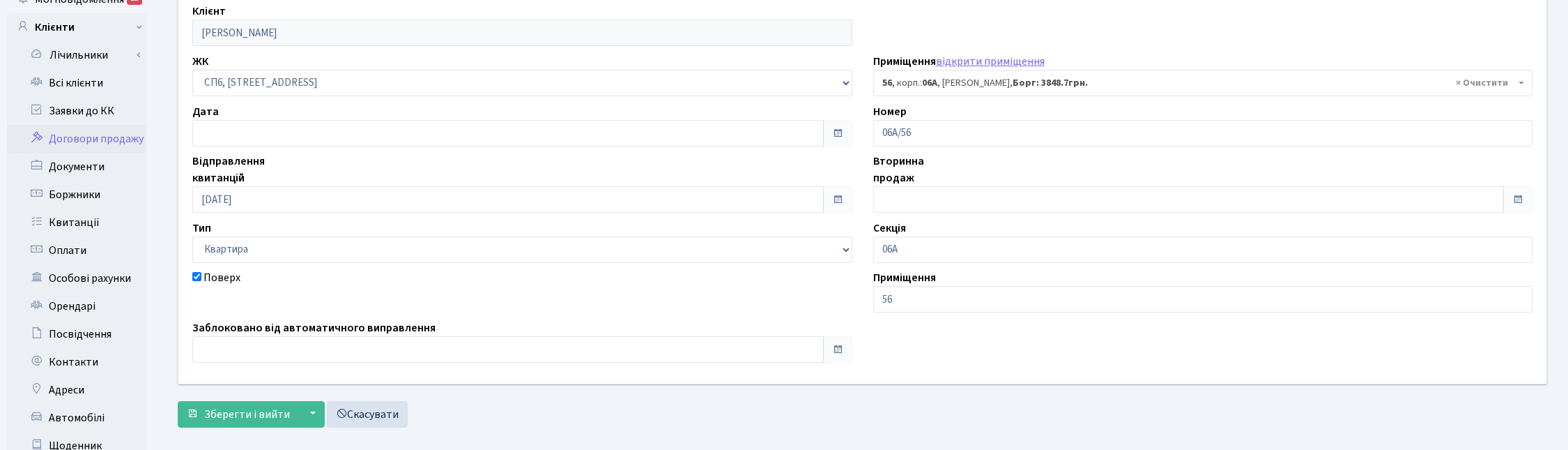
scroll to position [249, 0]
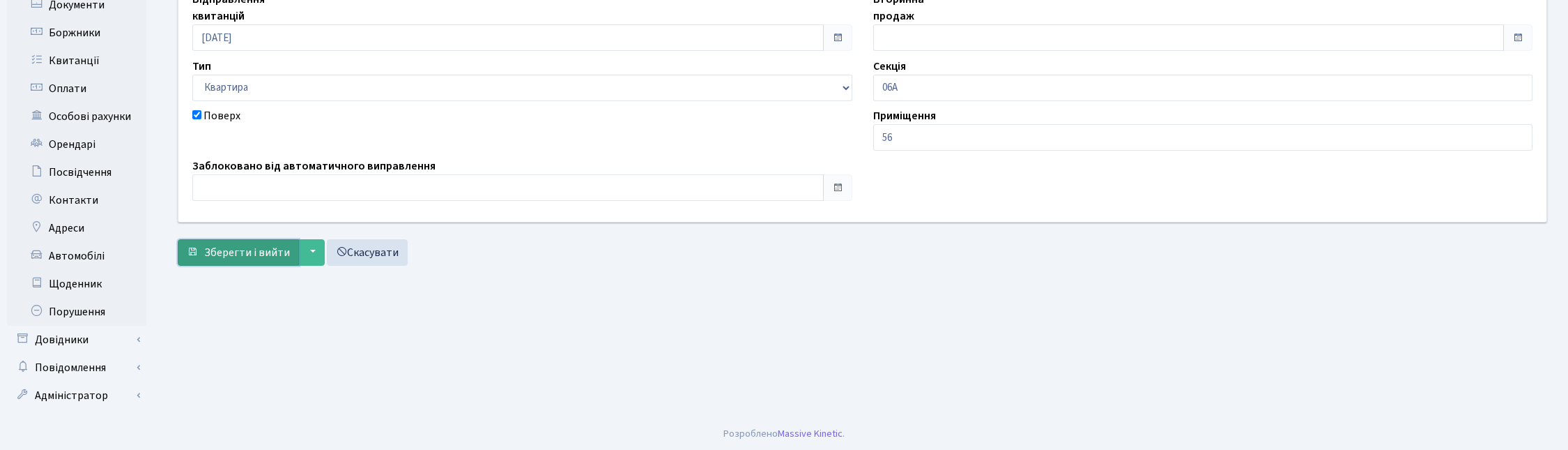
click at [257, 254] on span "Зберегти і вийти" at bounding box center [247, 253] width 86 height 15
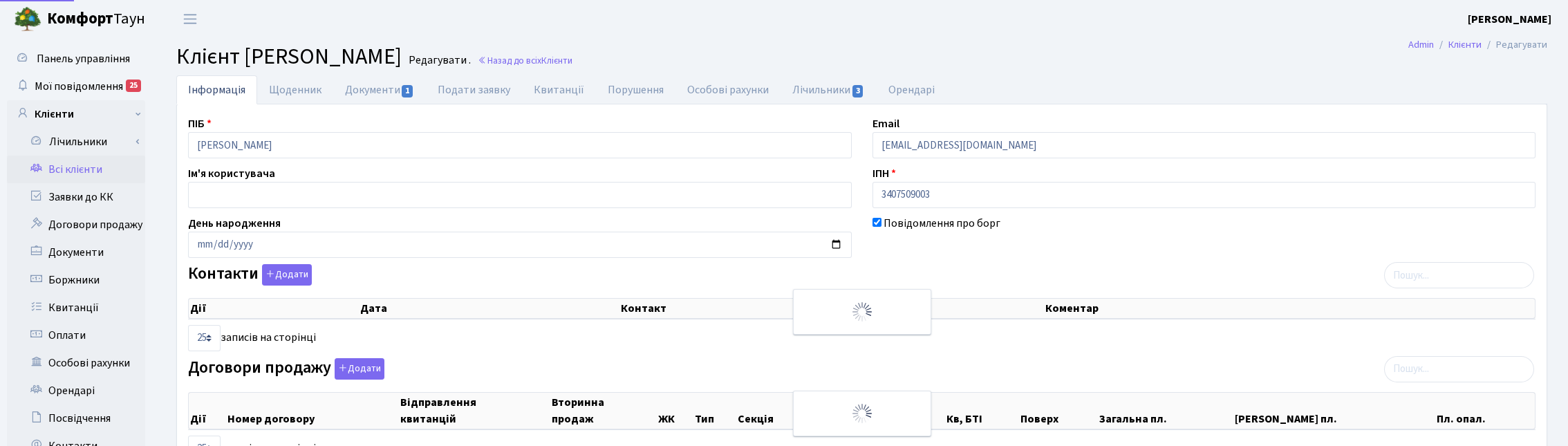
select select "25"
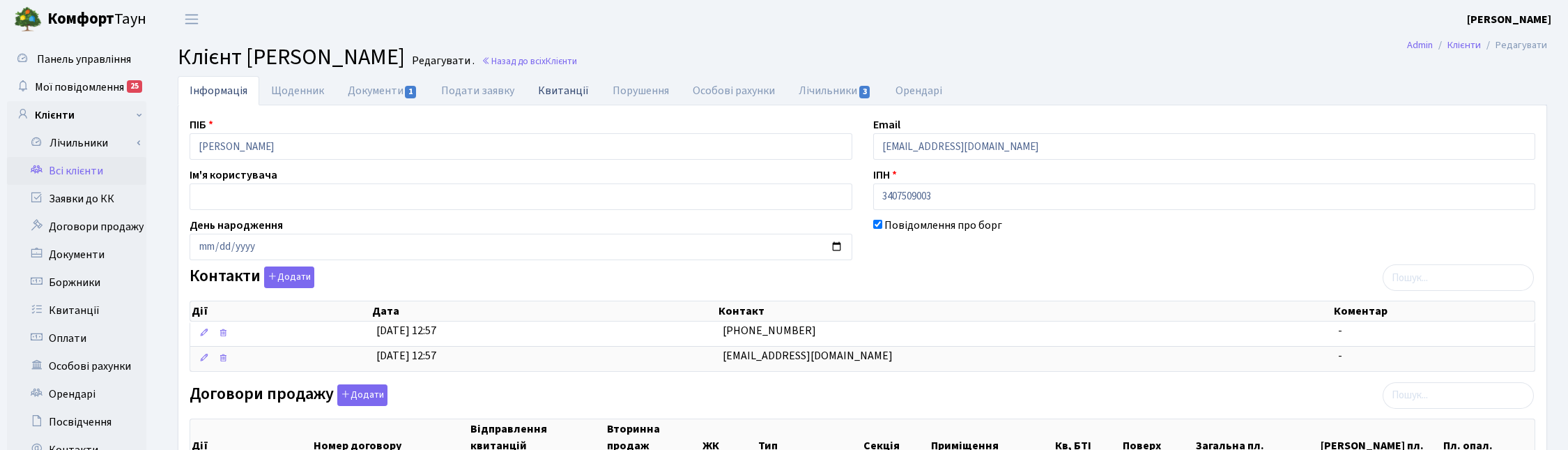
click at [566, 89] on link "Квитанції" at bounding box center [563, 91] width 75 height 29
select select "25"
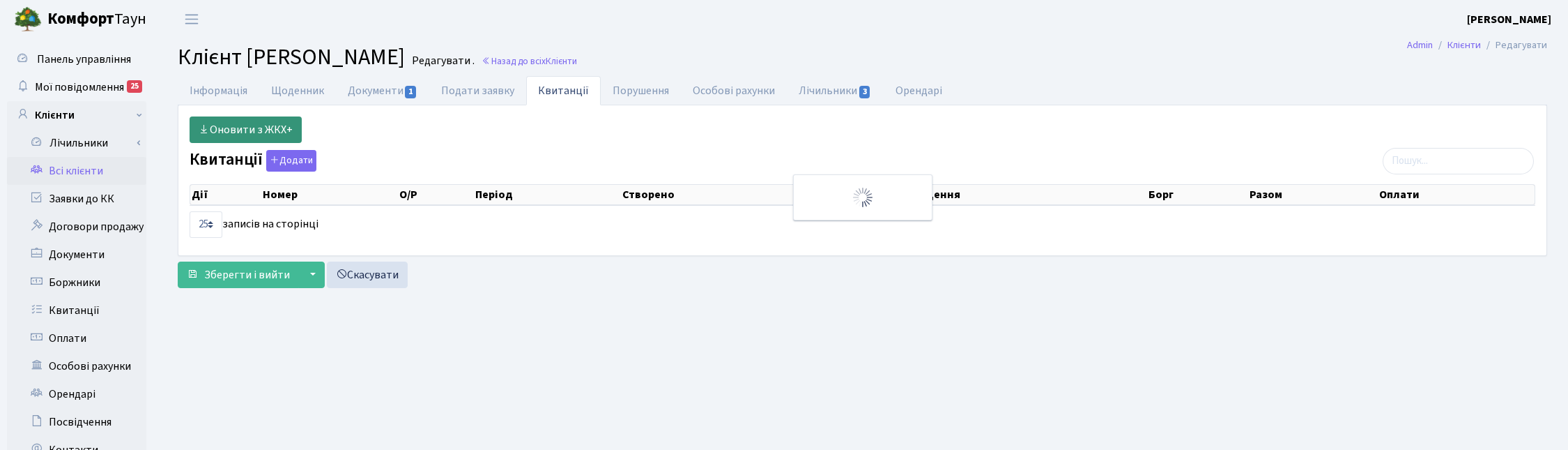
click at [231, 129] on link "Оновити з ЖКХ+" at bounding box center [246, 130] width 112 height 27
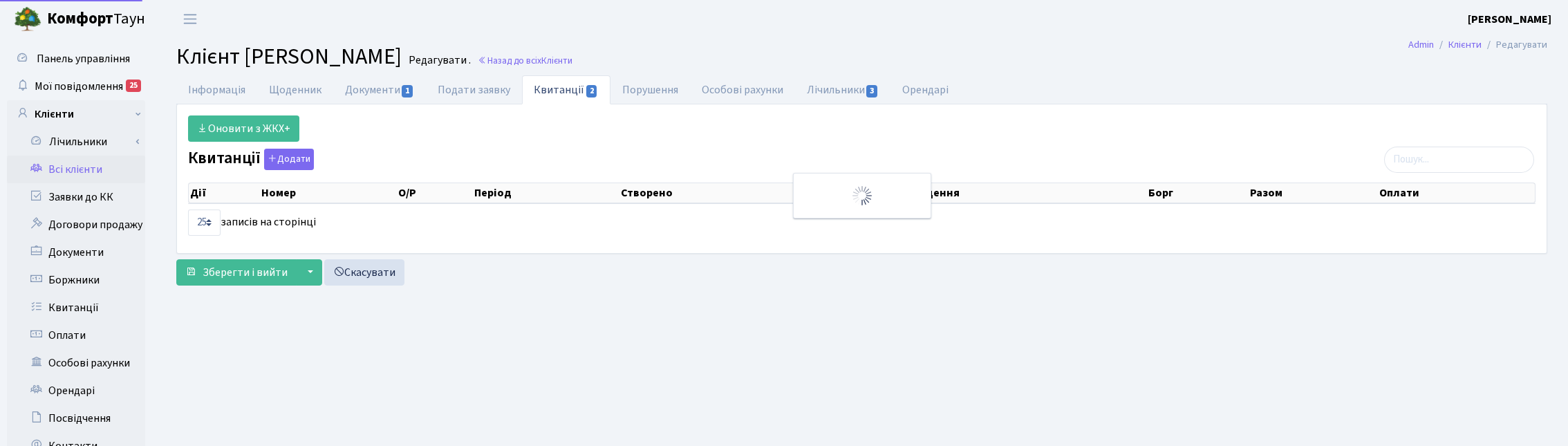
select select "25"
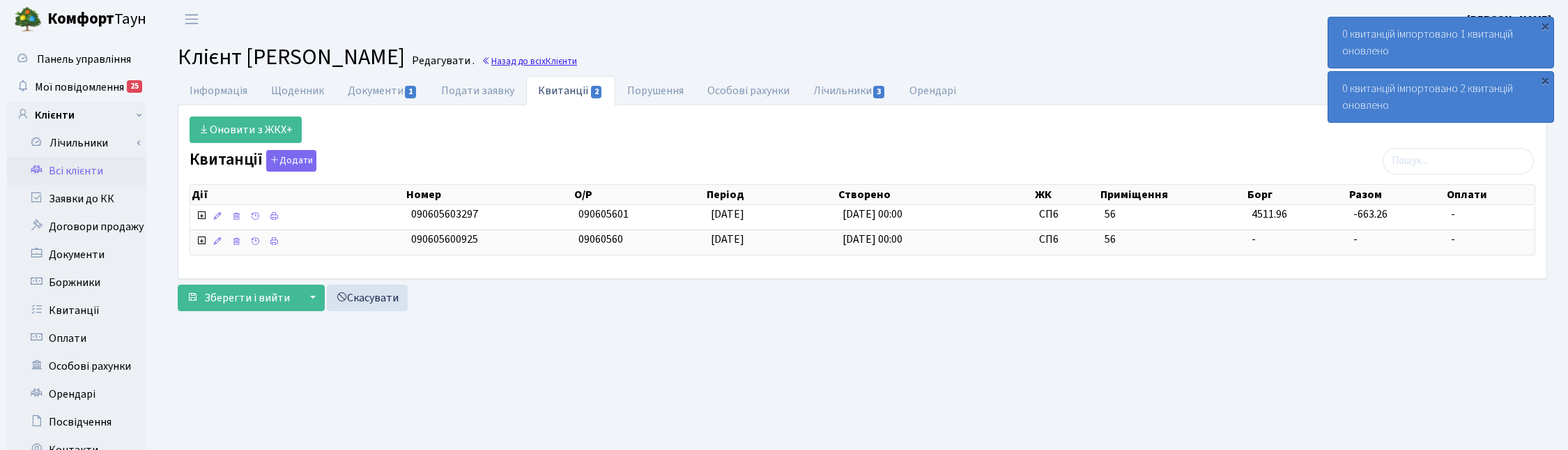
click at [577, 64] on link "Назад до всіх Клієнти" at bounding box center [529, 61] width 96 height 13
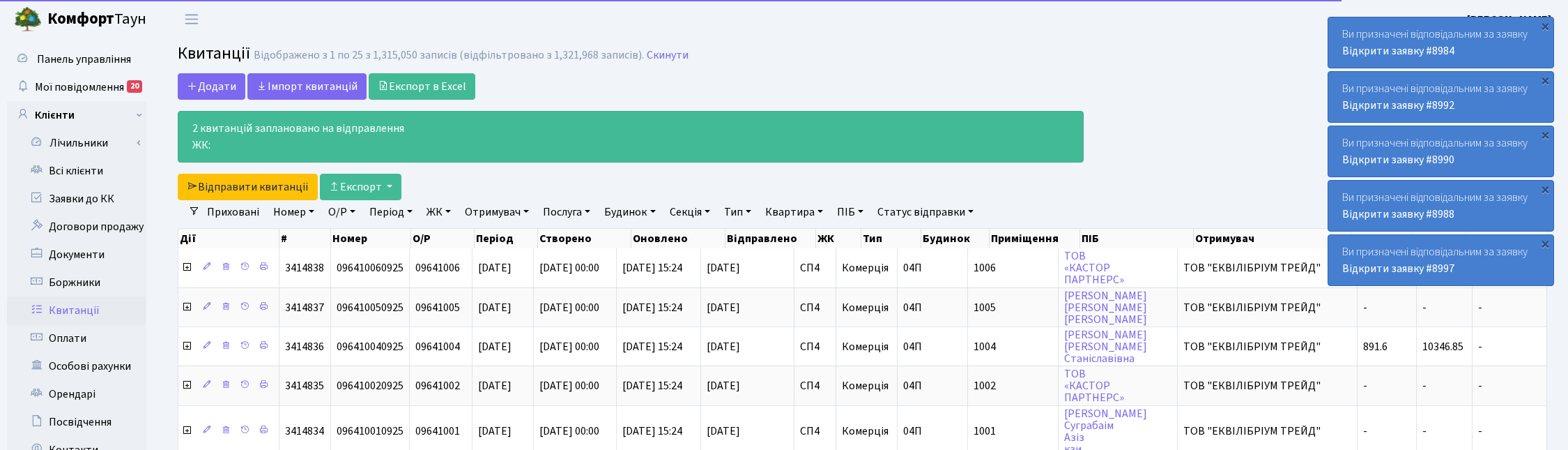
select select "25"
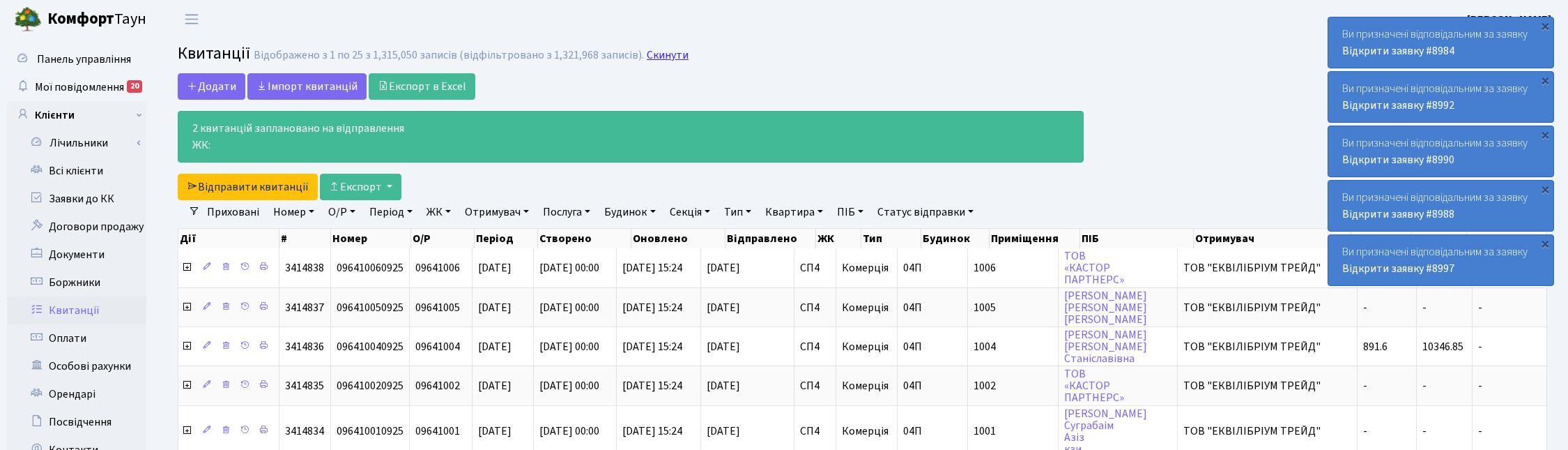
click at [653, 56] on link "Скинути" at bounding box center [668, 55] width 42 height 13
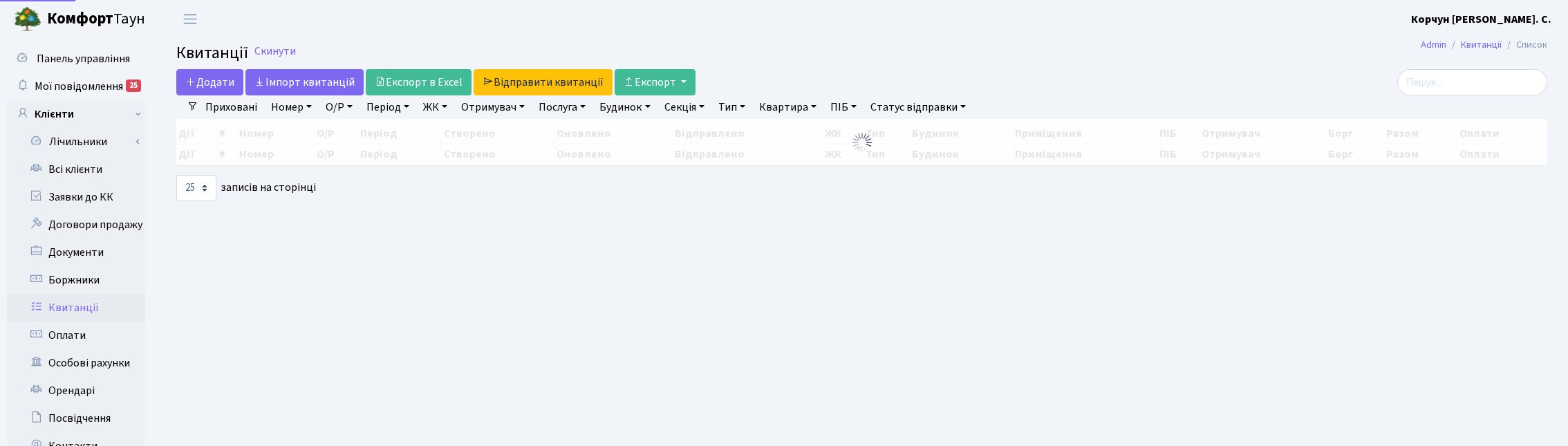
select select "25"
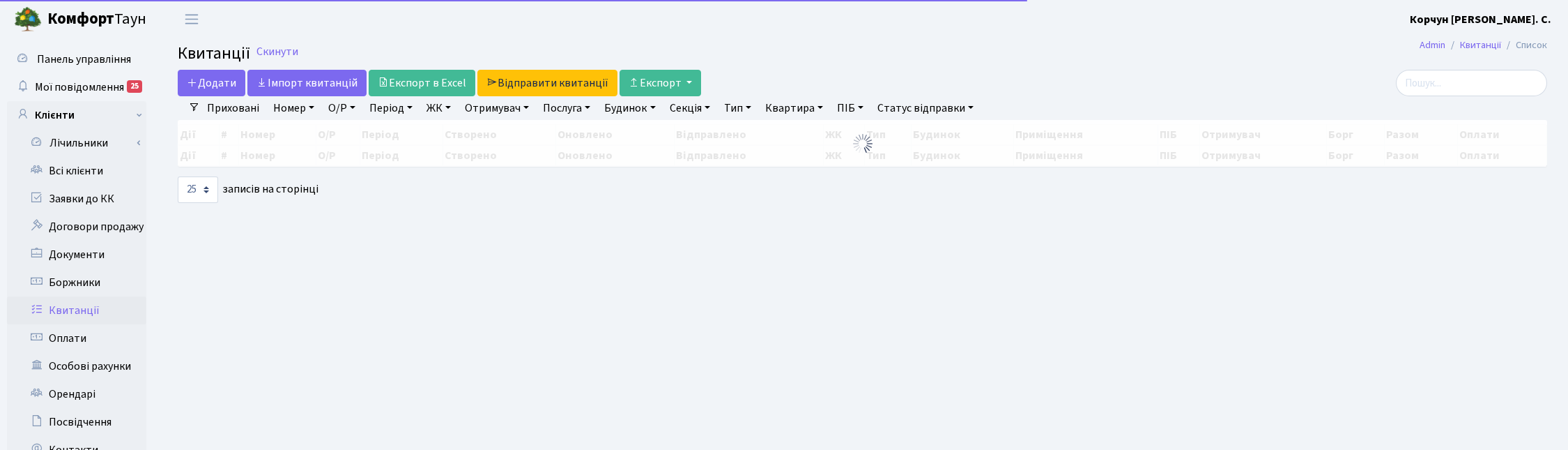
click at [434, 106] on link "ЖК" at bounding box center [439, 108] width 35 height 24
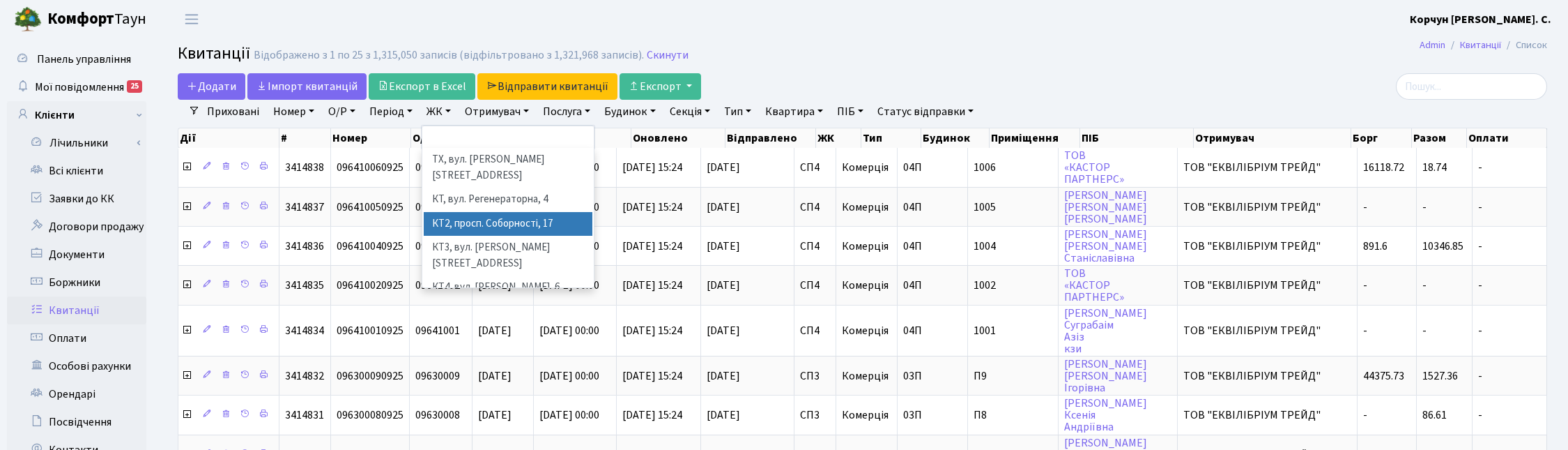
click at [464, 212] on li "КТ2, просп. Соборності, 17" at bounding box center [508, 224] width 169 height 24
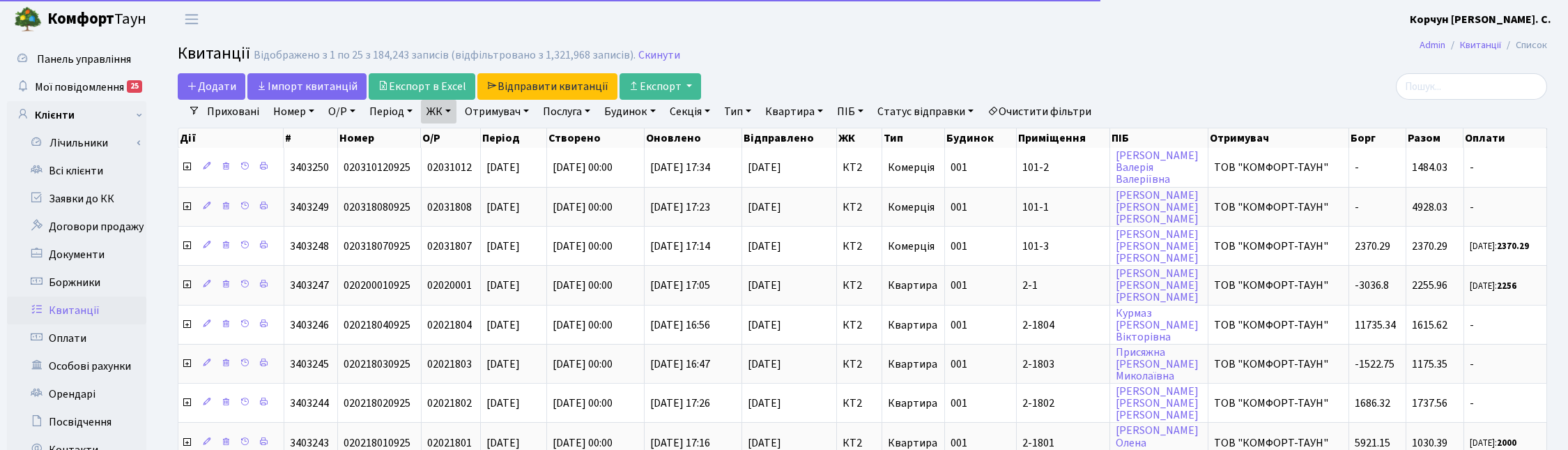
click at [802, 113] on link "Квартира" at bounding box center [794, 112] width 69 height 24
click at [793, 136] on input "text" at bounding box center [800, 139] width 81 height 27
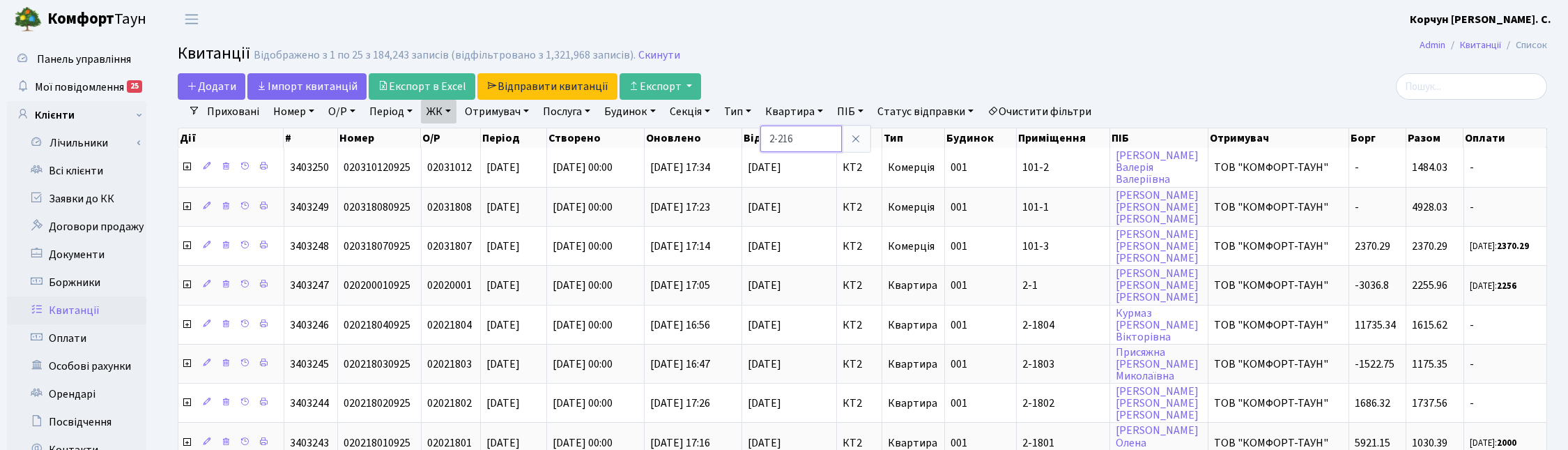
type input "2-216"
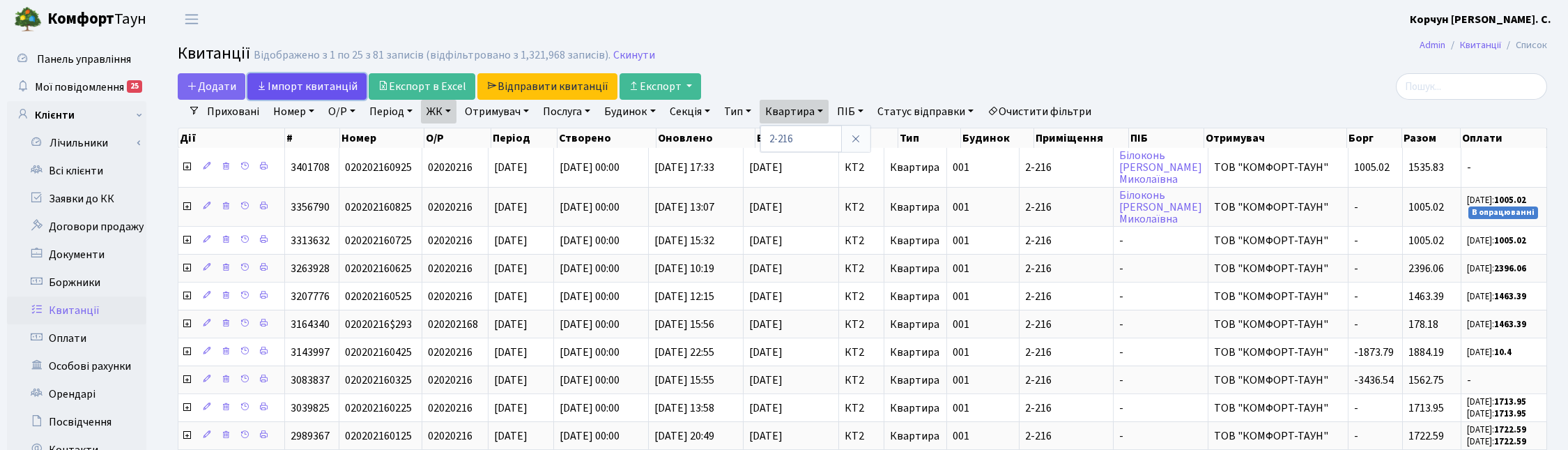
click at [299, 86] on link "Iмпорт квитанцій" at bounding box center [307, 86] width 119 height 27
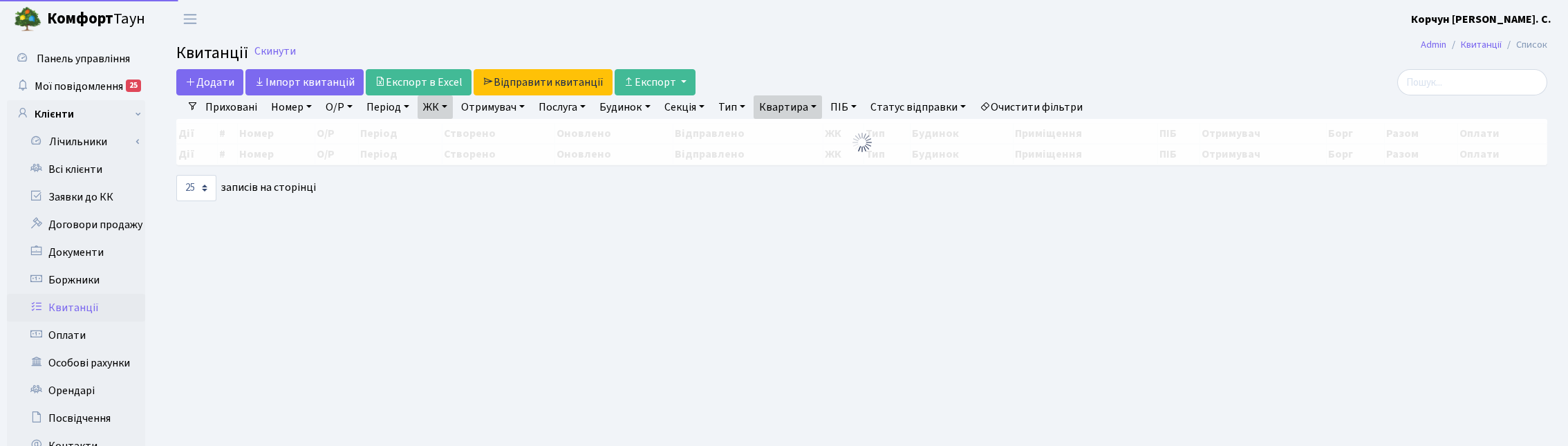
select select "25"
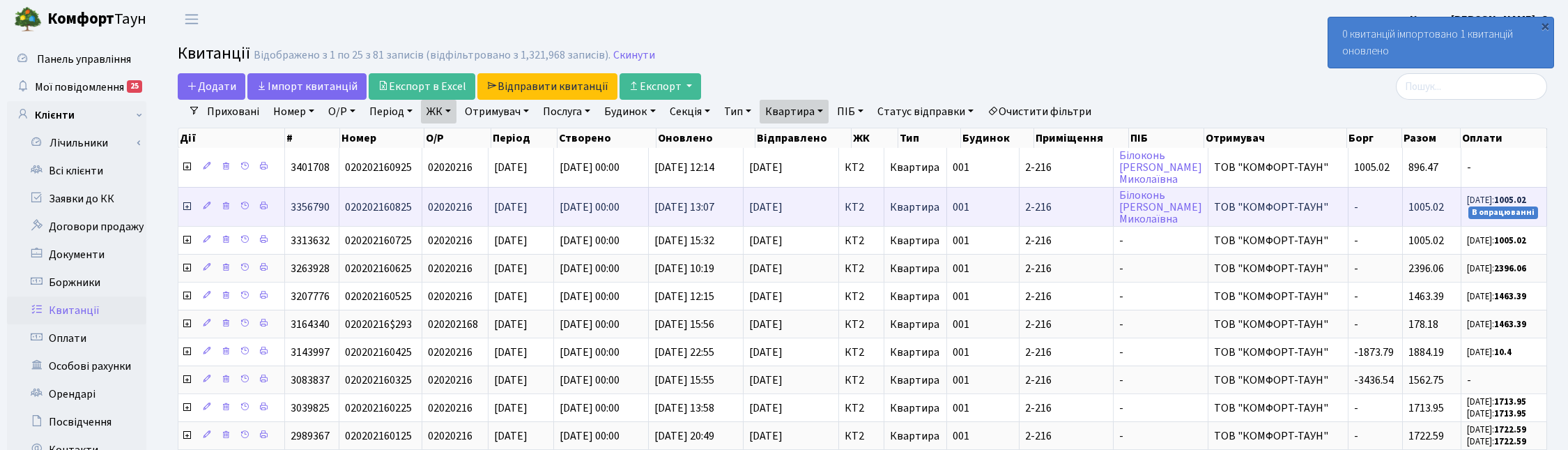
drag, startPoint x: 1565, startPoint y: 272, endPoint x: 1500, endPoint y: 209, distance: 90.5
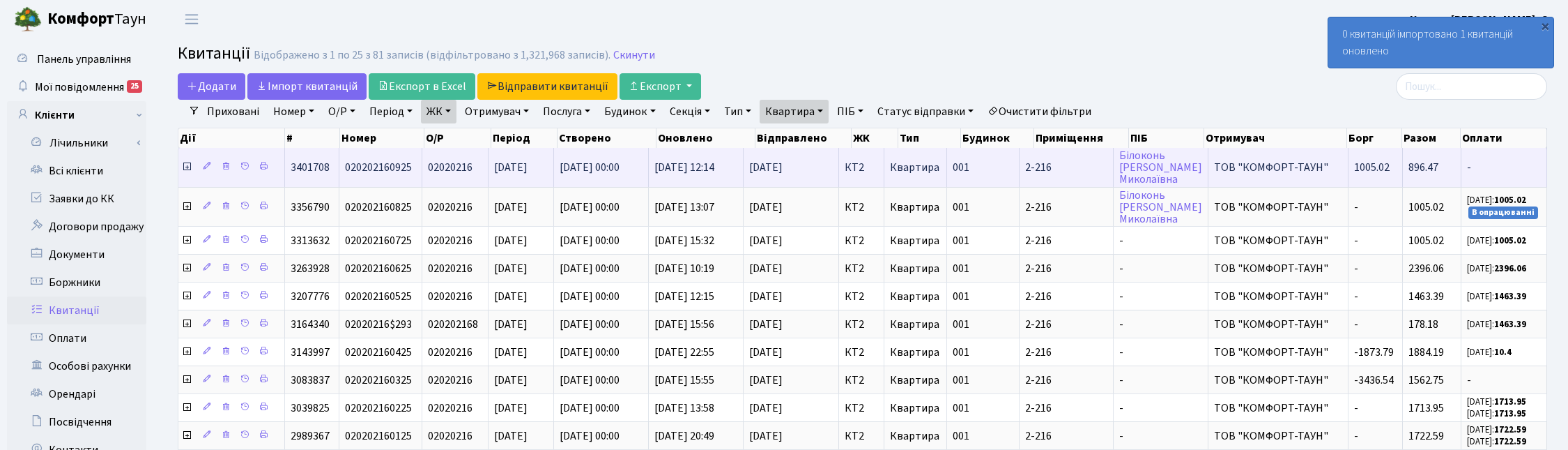
click at [185, 166] on icon at bounding box center [186, 166] width 11 height 11
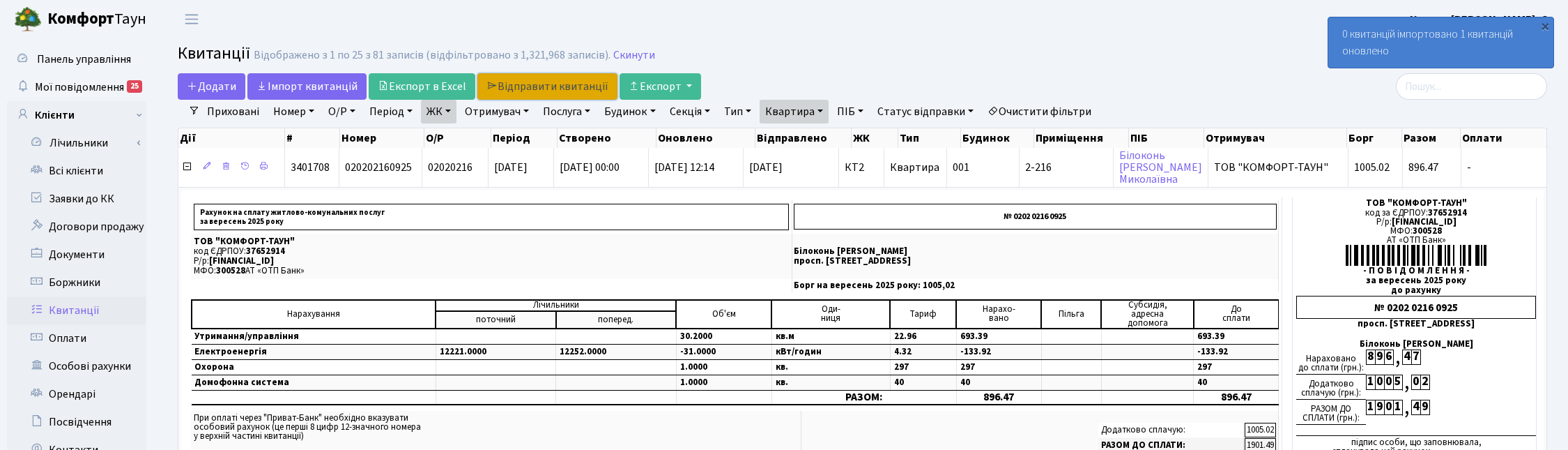
click at [550, 88] on link "Відправити квитанції" at bounding box center [547, 86] width 140 height 27
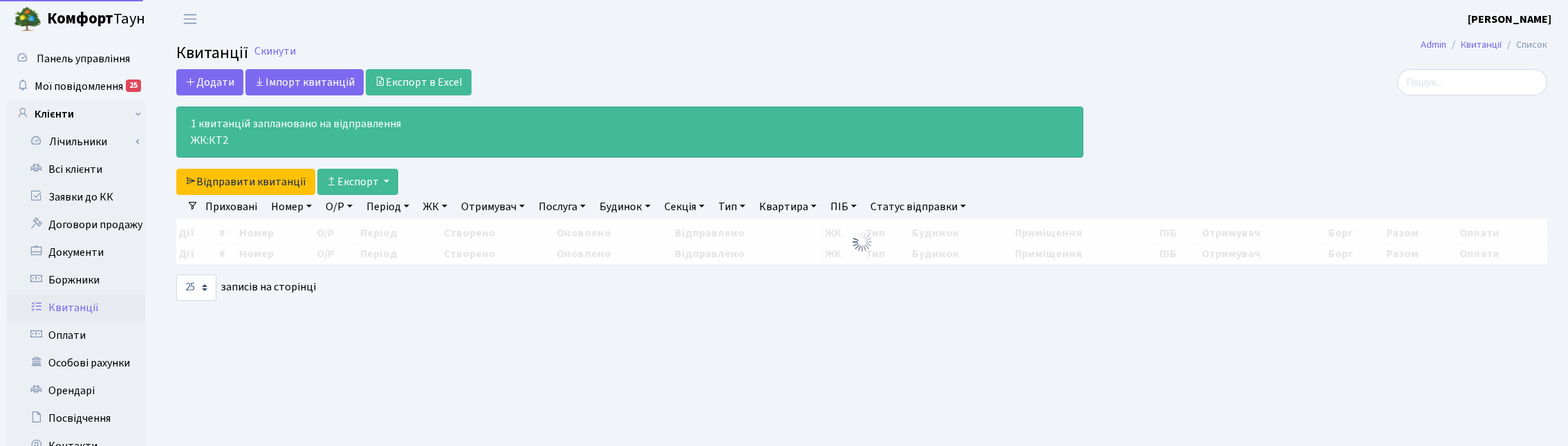
select select "25"
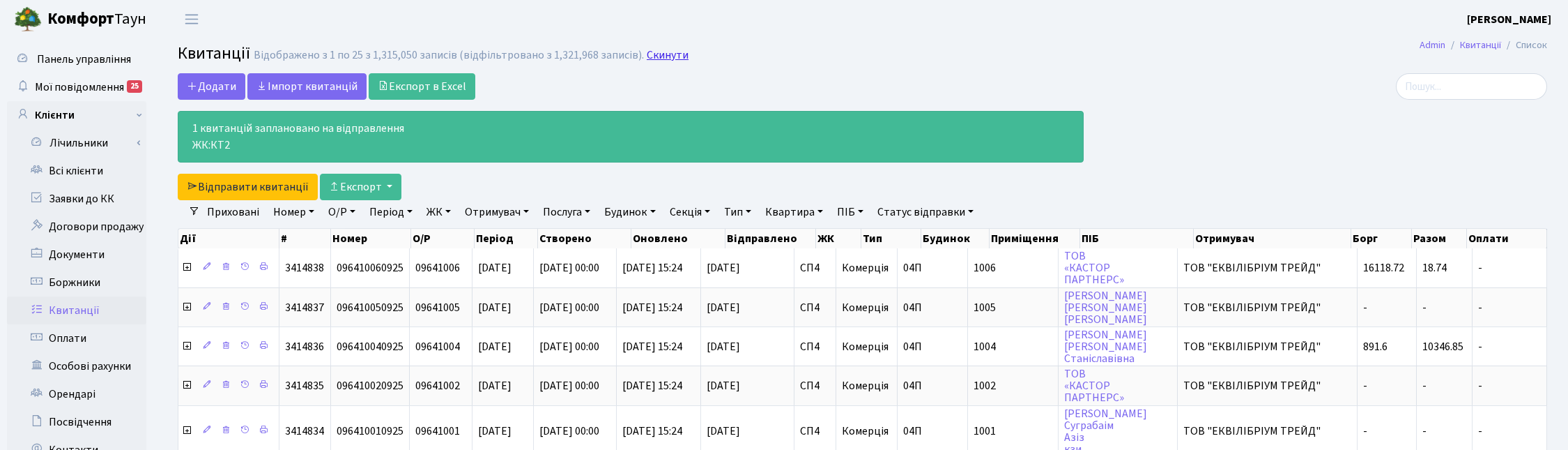
click at [660, 58] on link "Скинути" at bounding box center [668, 55] width 42 height 13
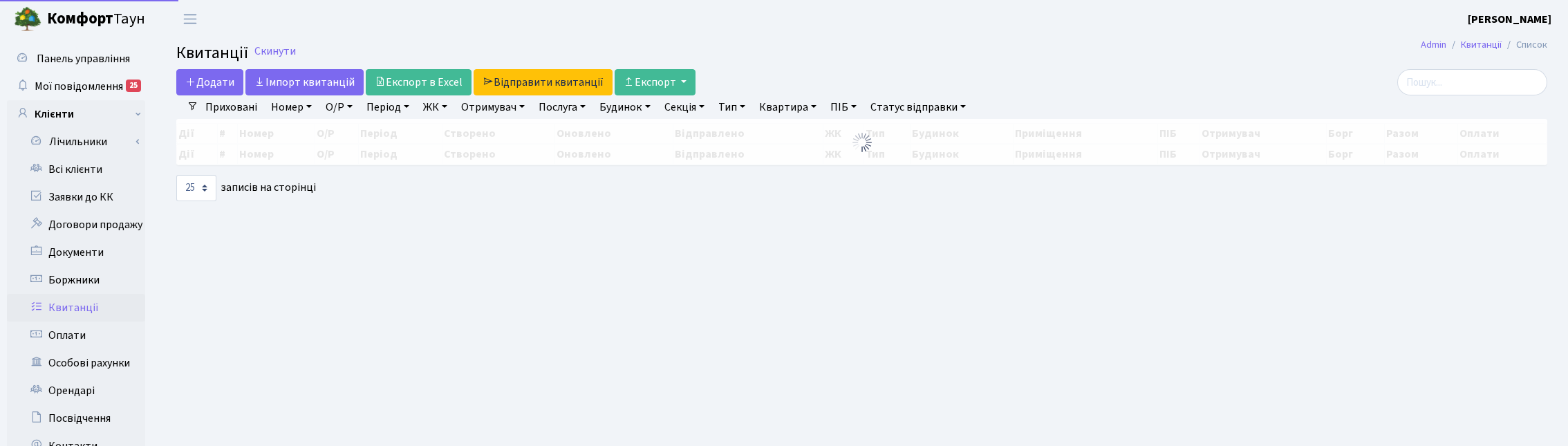
select select "25"
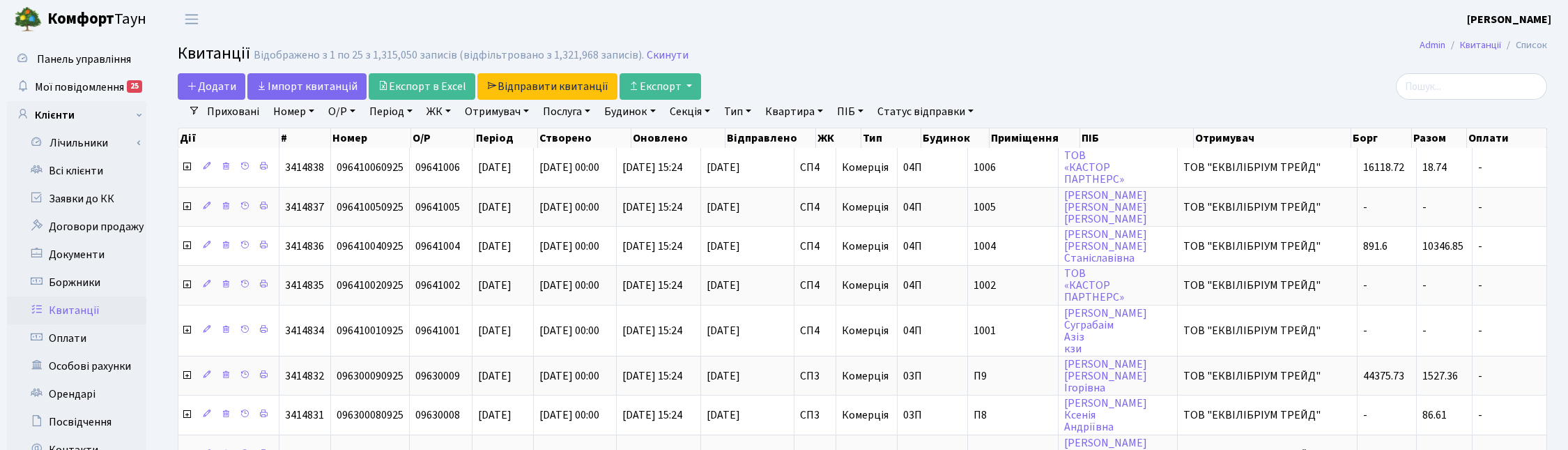
click at [492, 109] on link "Отримувач" at bounding box center [497, 112] width 76 height 24
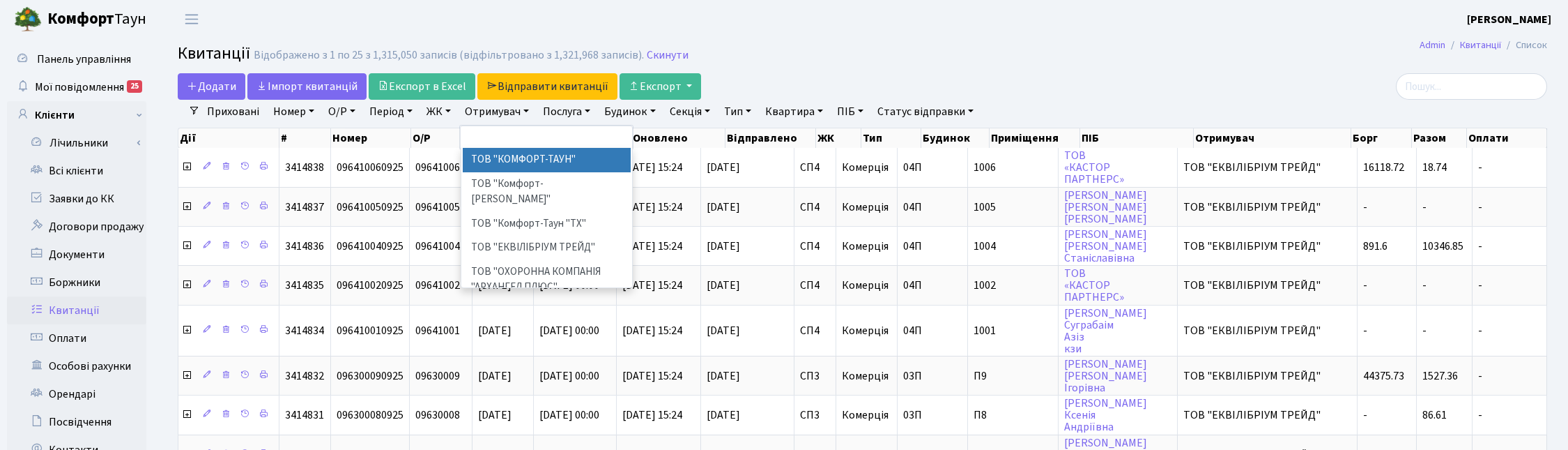
click at [444, 115] on link "ЖК" at bounding box center [439, 112] width 35 height 24
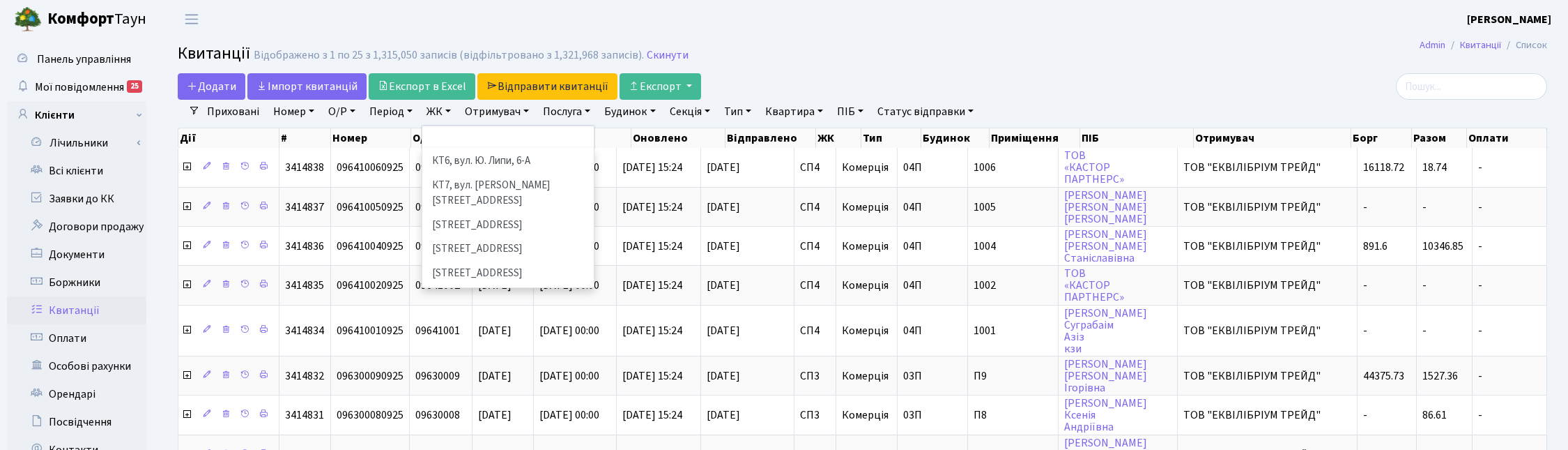
scroll to position [262, 0]
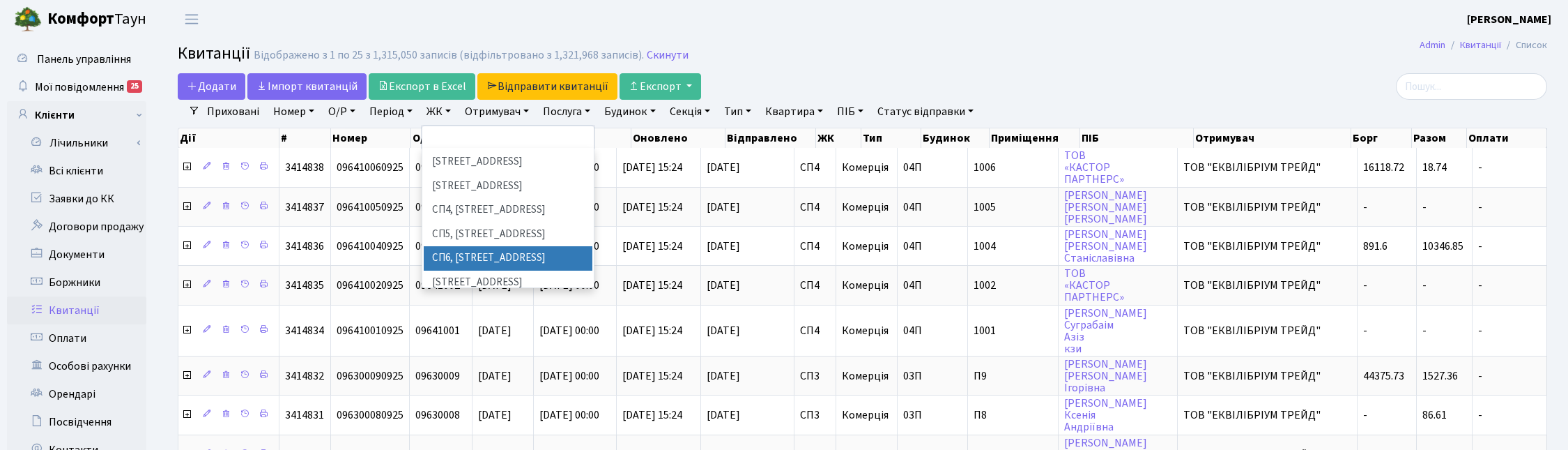
click at [462, 246] on li "СП6, [STREET_ADDRESS]" at bounding box center [508, 258] width 169 height 24
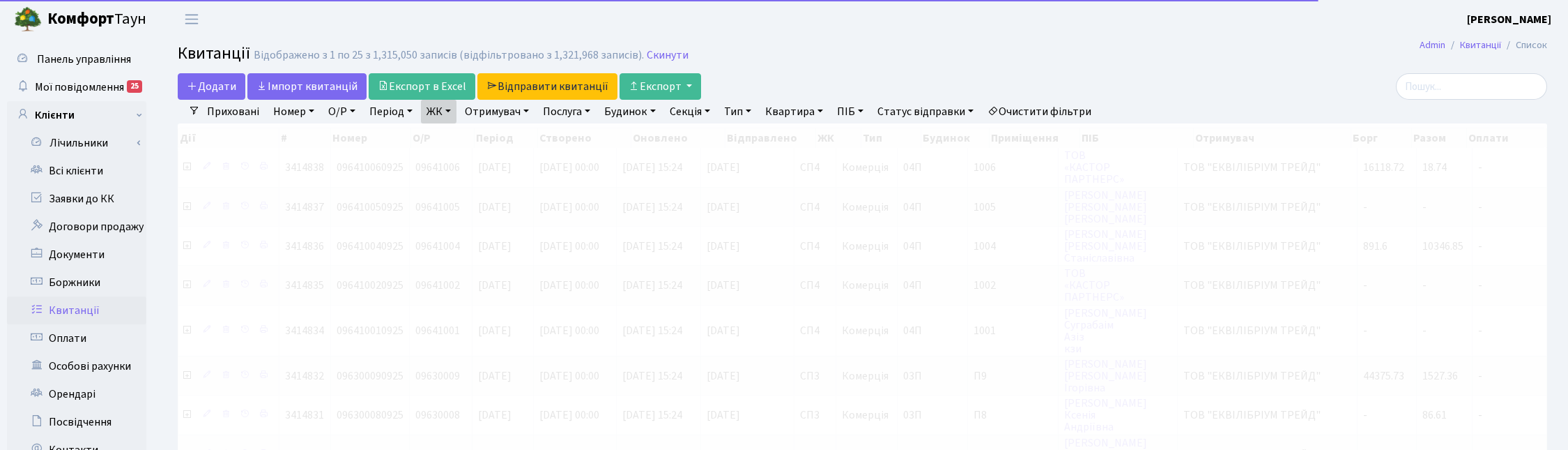
click at [813, 115] on link "Квартира" at bounding box center [794, 112] width 69 height 24
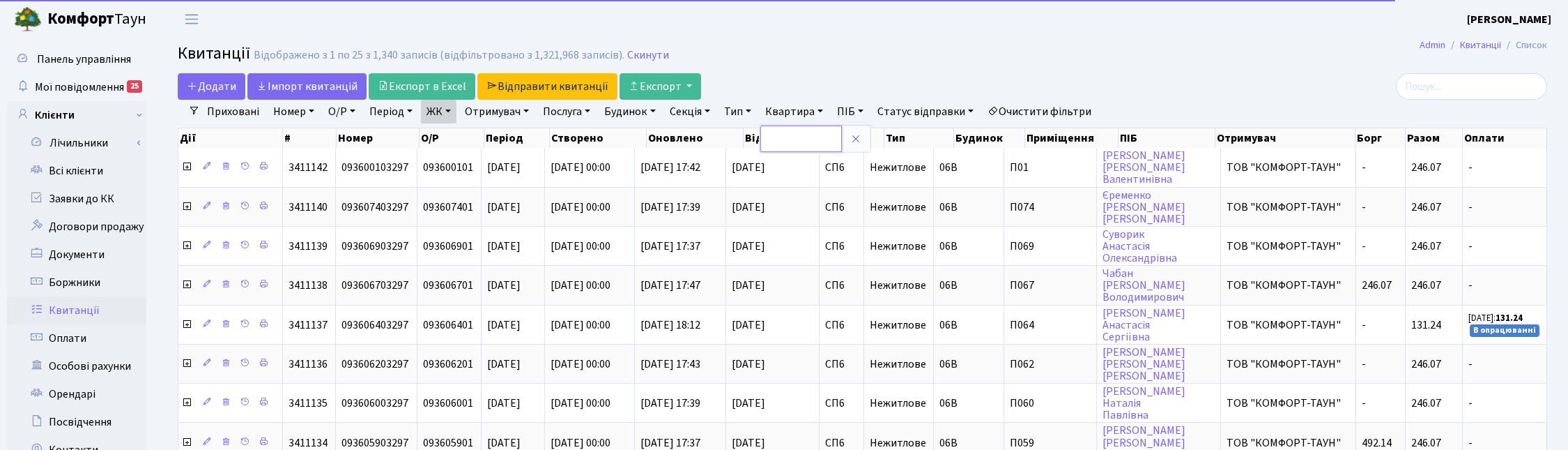
click at [823, 142] on input "text" at bounding box center [800, 139] width 81 height 27
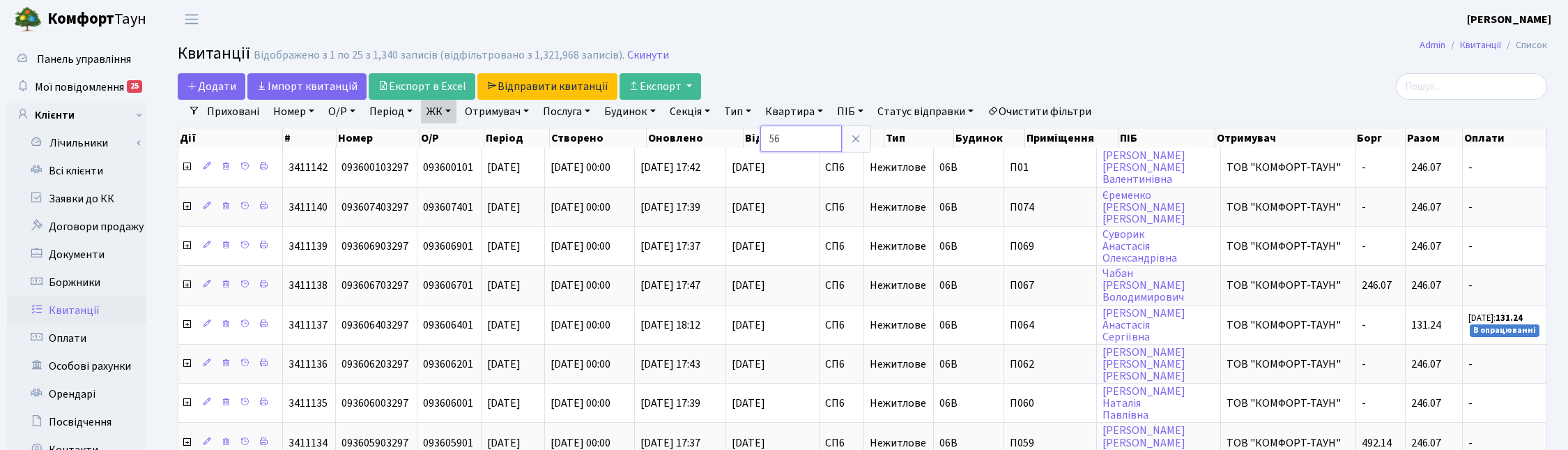
type input "56"
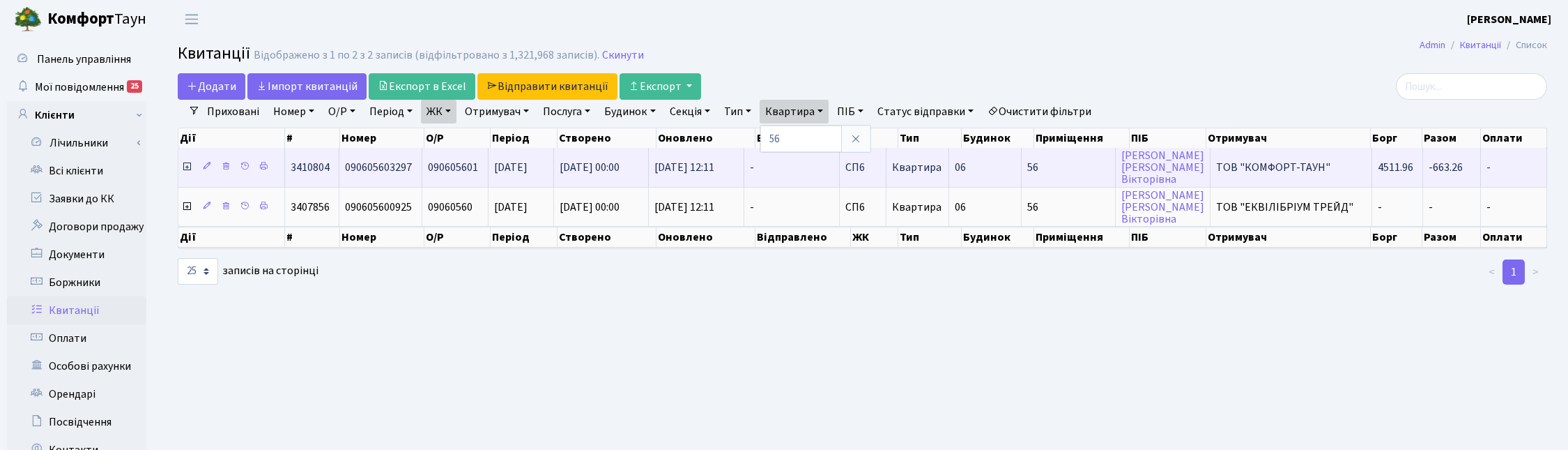
click at [186, 168] on icon at bounding box center [186, 166] width 11 height 11
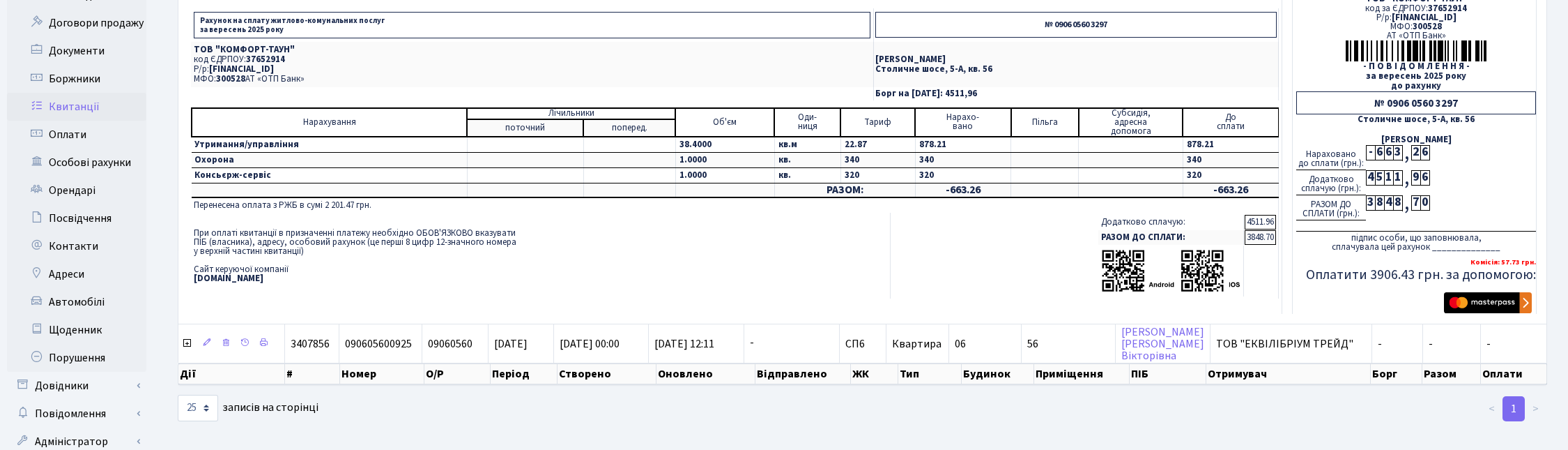
scroll to position [249, 0]
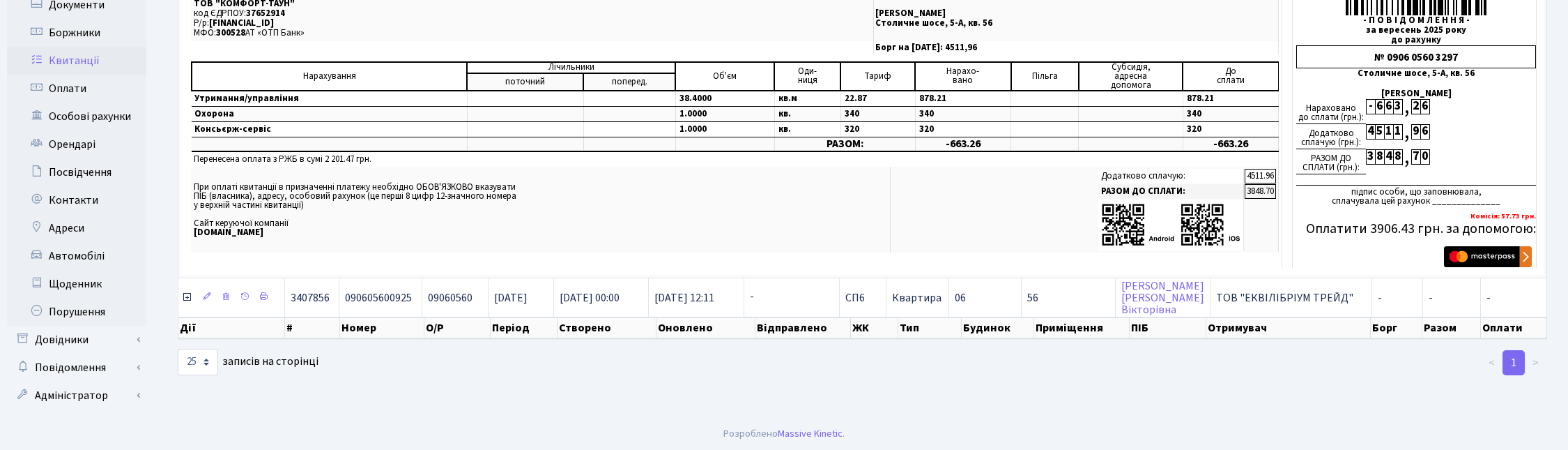
click at [186, 295] on icon at bounding box center [186, 296] width 11 height 11
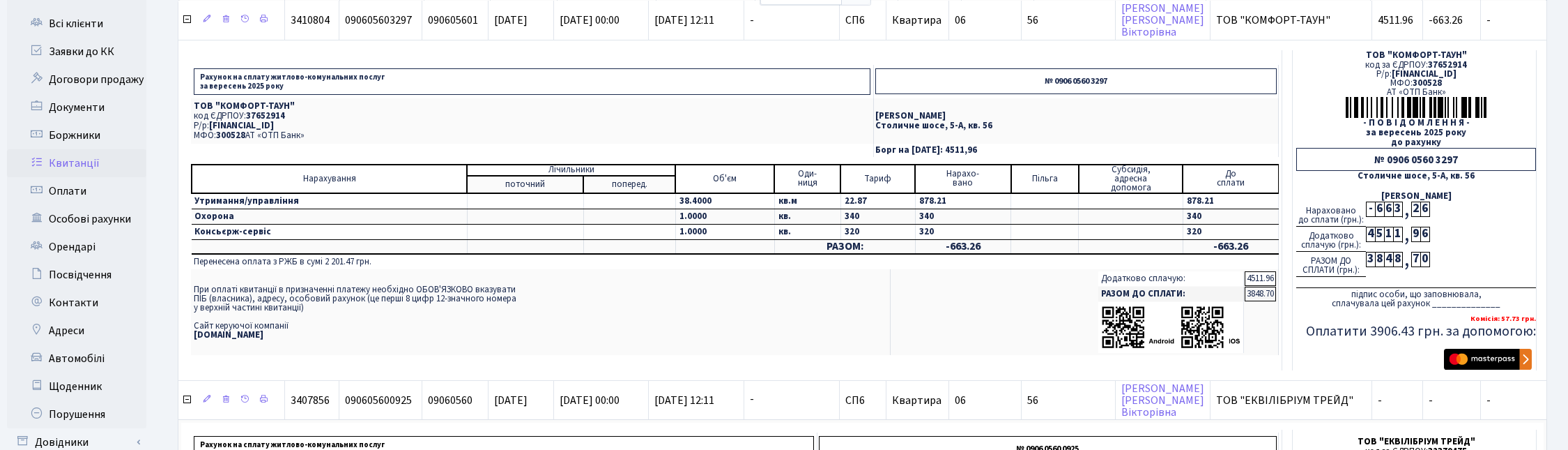
scroll to position [0, 0]
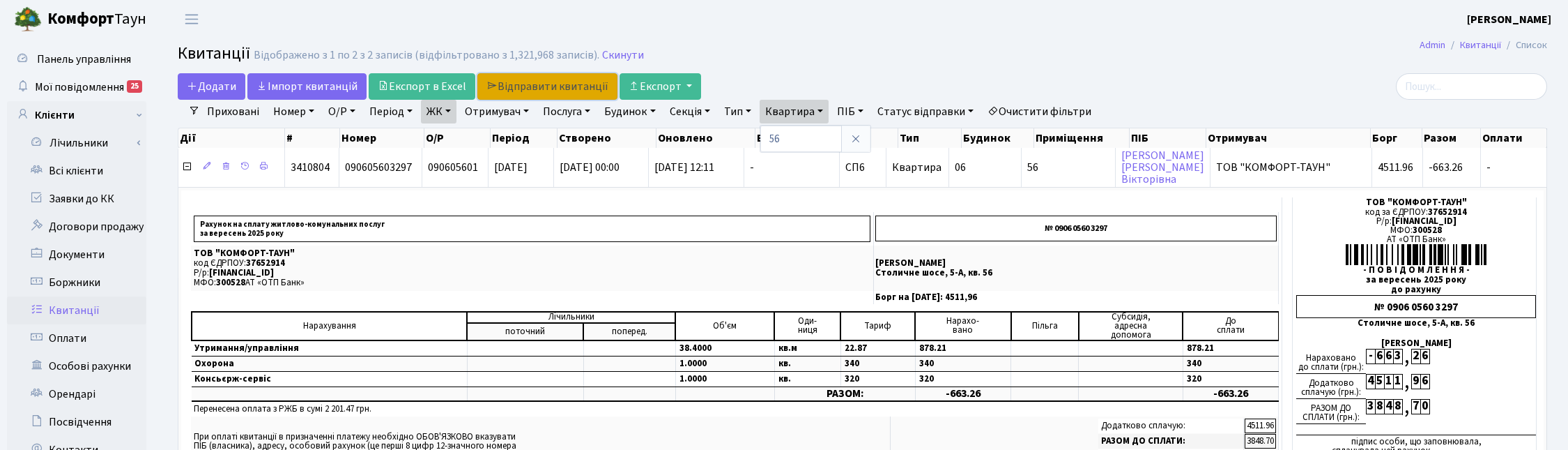
click at [540, 84] on link "Відправити квитанції" at bounding box center [547, 86] width 140 height 27
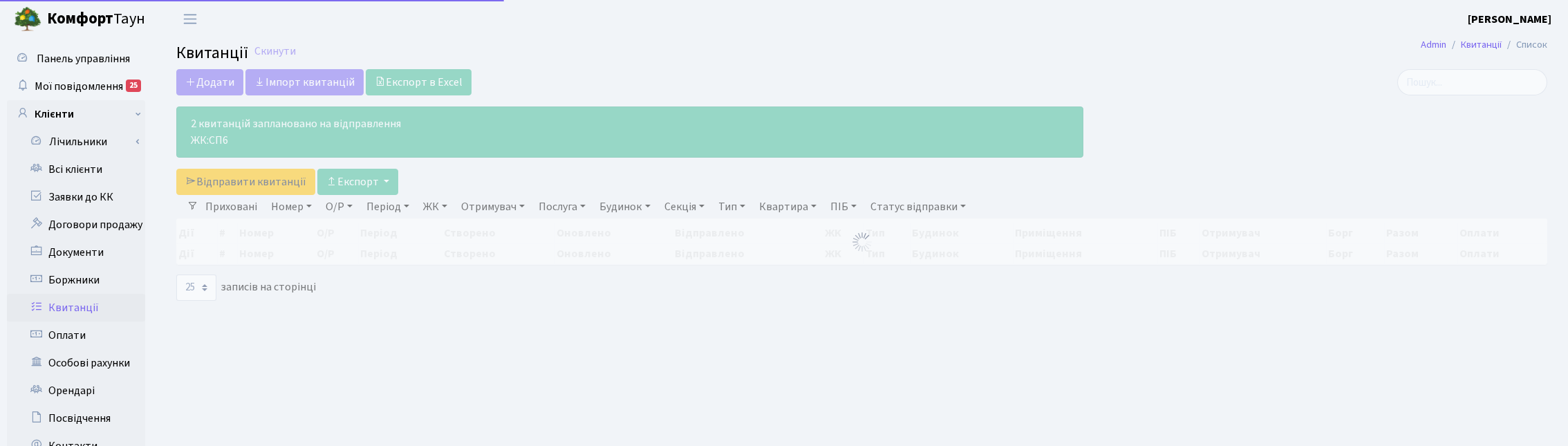
select select "25"
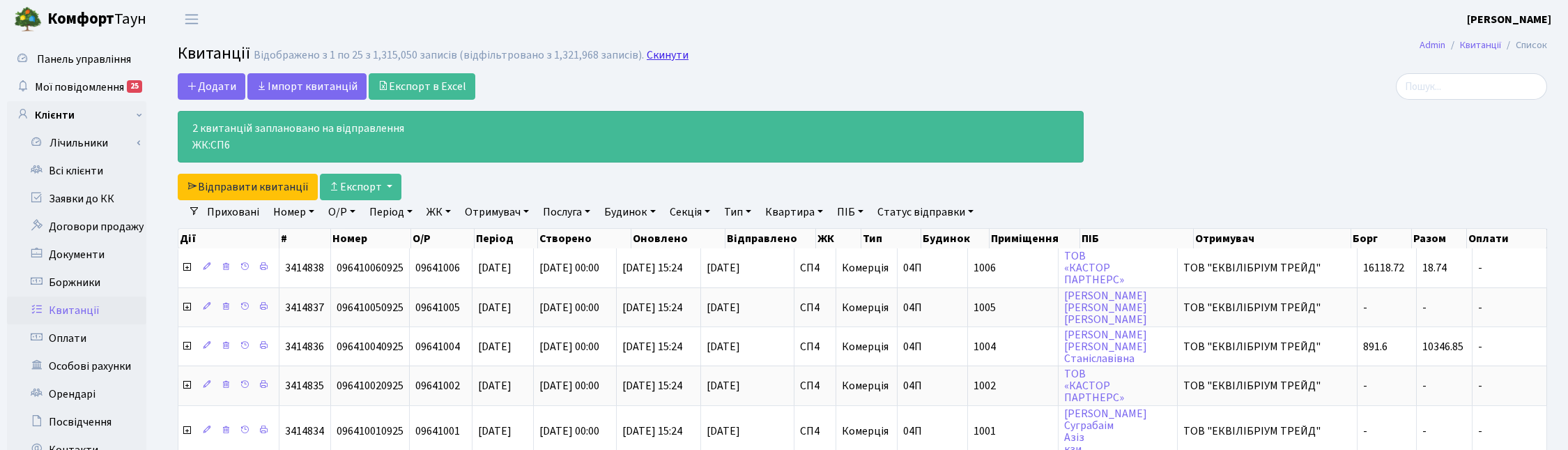
click at [665, 52] on link "Скинути" at bounding box center [668, 55] width 42 height 13
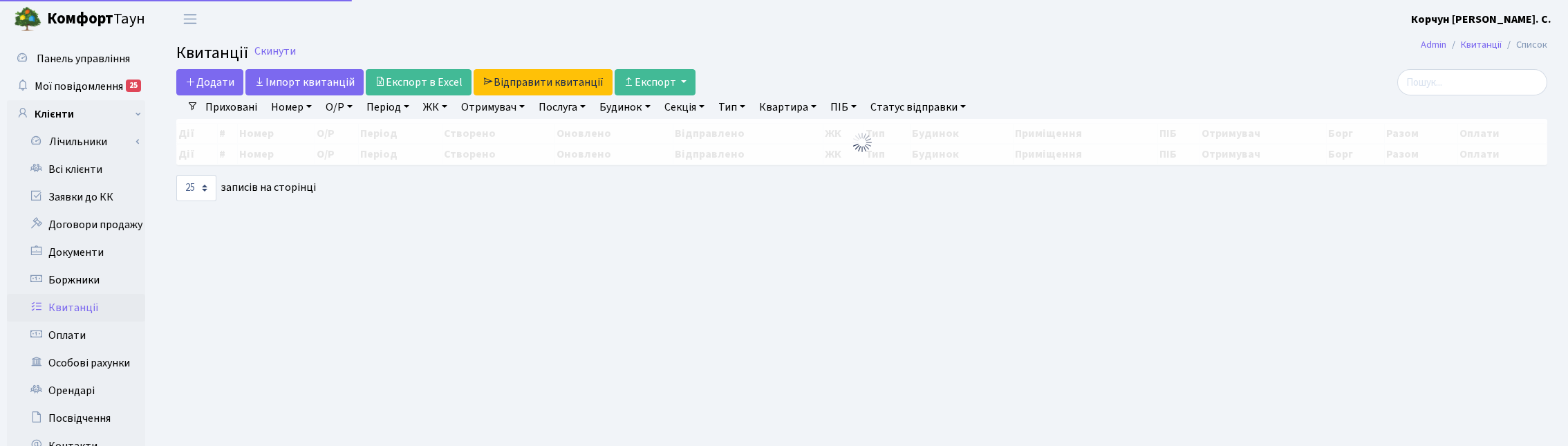
select select "25"
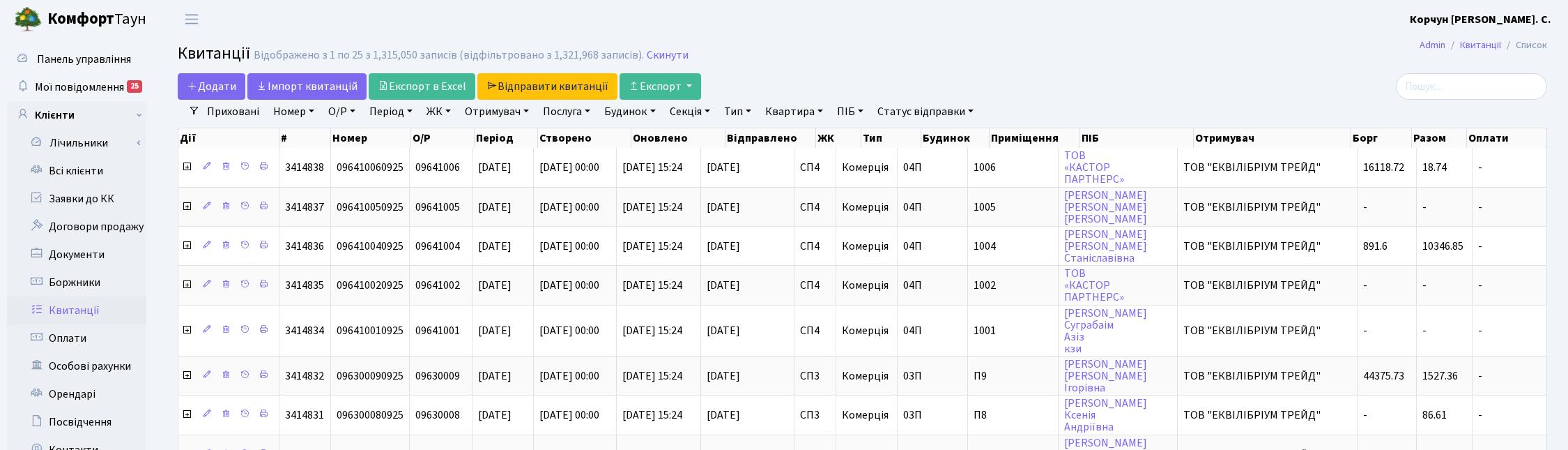
click at [437, 109] on link "ЖК" at bounding box center [439, 112] width 35 height 24
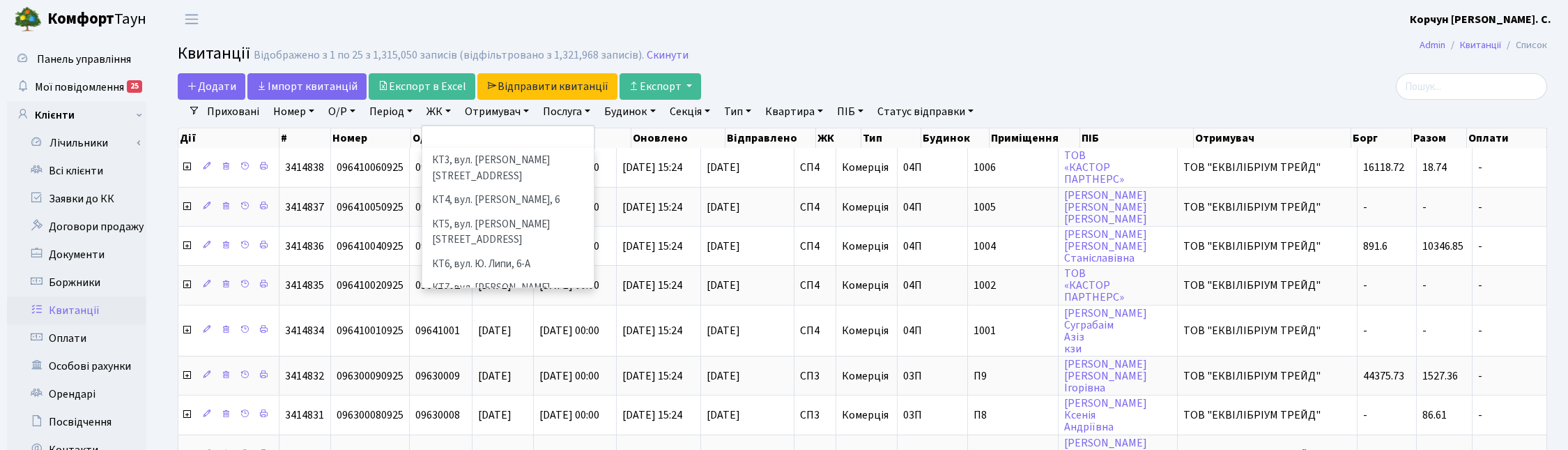
scroll to position [262, 0]
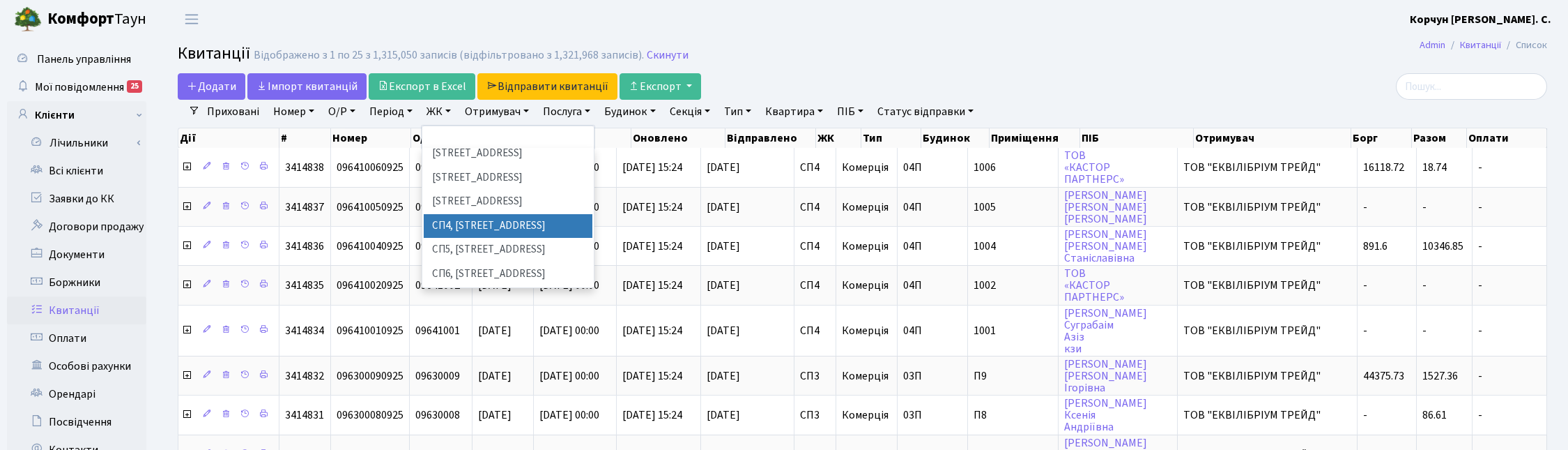
click at [462, 214] on li "СП4, [STREET_ADDRESS]" at bounding box center [508, 226] width 169 height 24
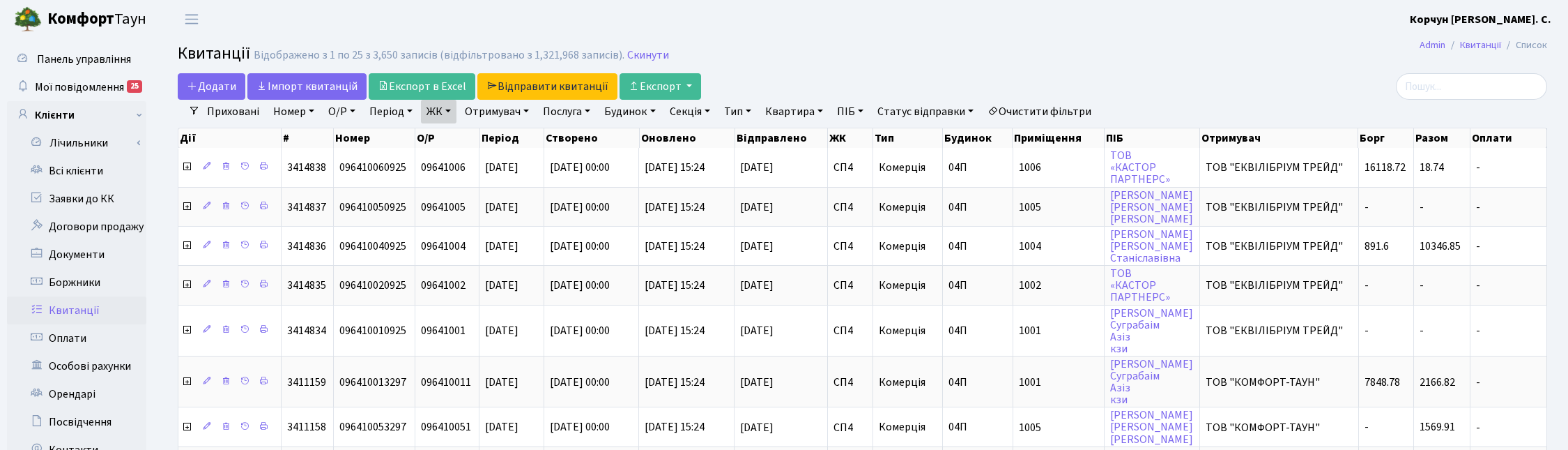
click at [805, 109] on link "Квартира" at bounding box center [794, 112] width 69 height 24
click at [817, 137] on input "text" at bounding box center [800, 139] width 81 height 27
type input "59"
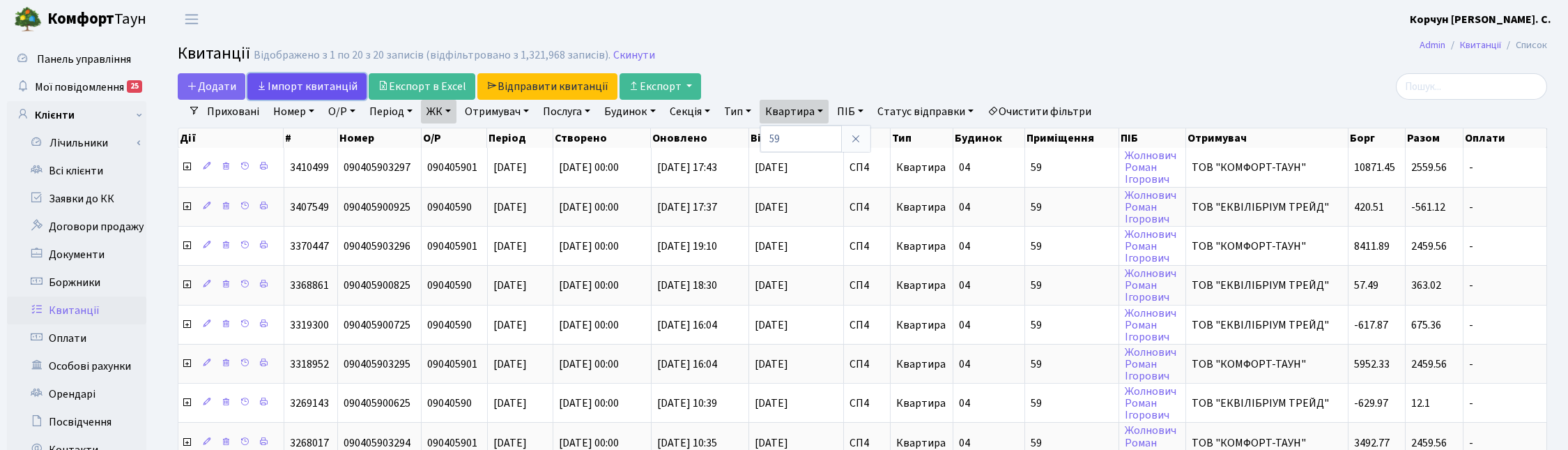
click at [310, 88] on link "Iмпорт квитанцій" at bounding box center [307, 86] width 119 height 27
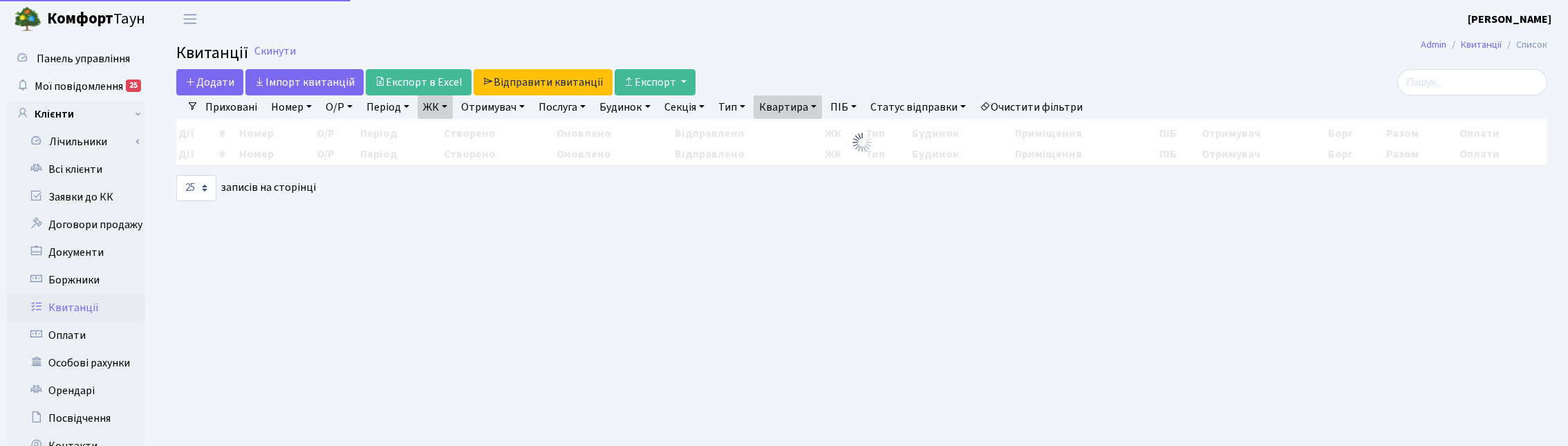
select select "25"
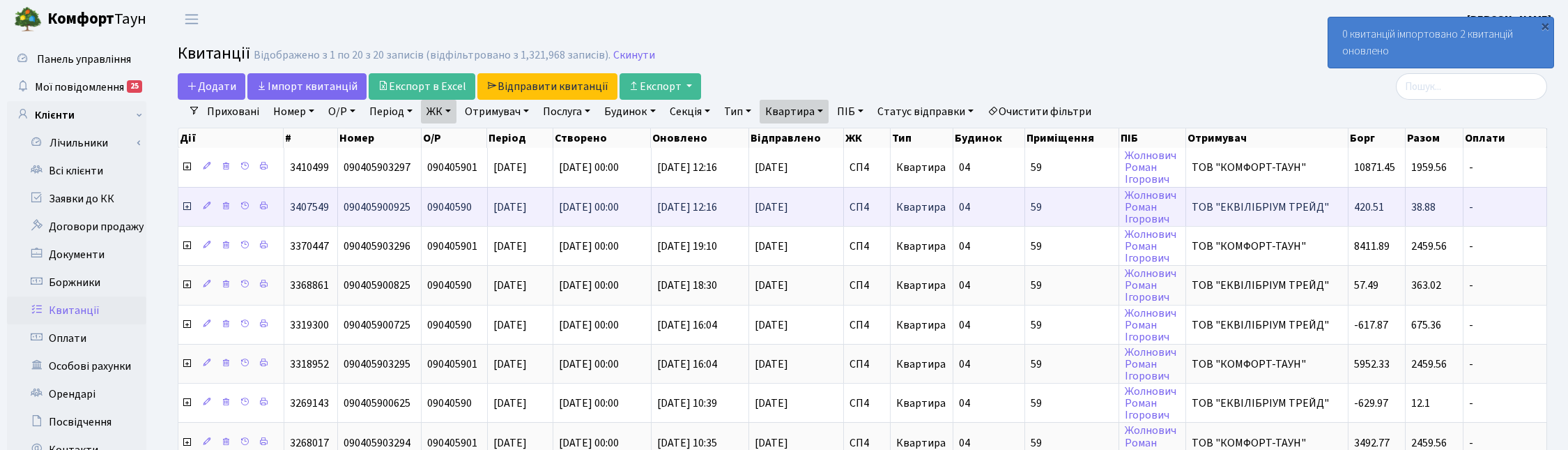
click at [186, 203] on icon at bounding box center [186, 206] width 11 height 11
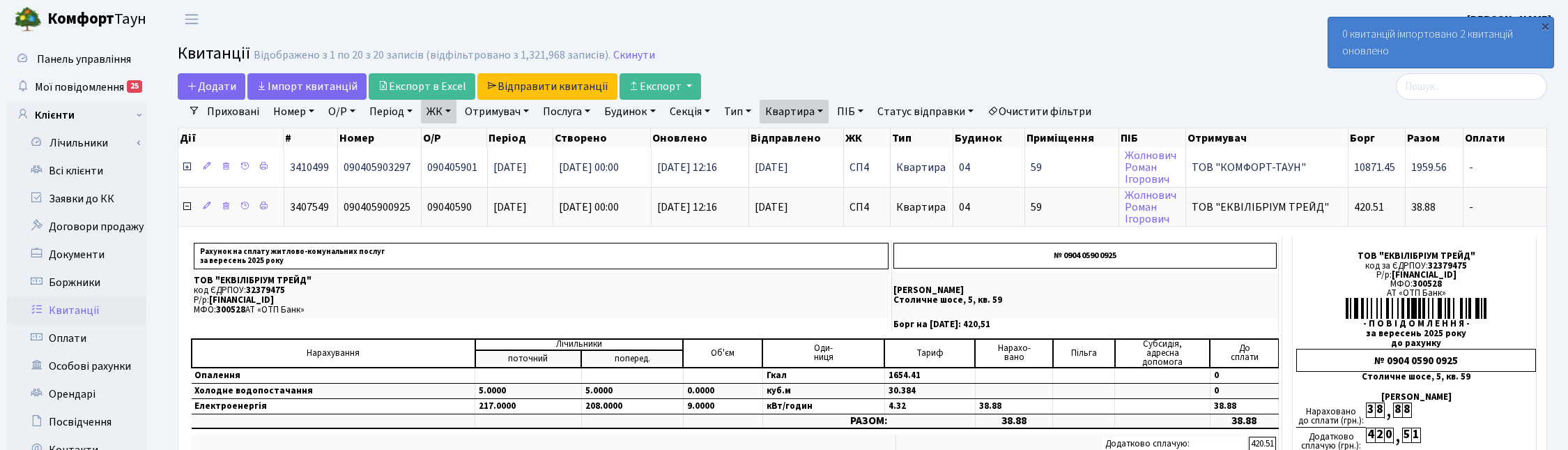
click at [183, 165] on icon at bounding box center [186, 166] width 11 height 11
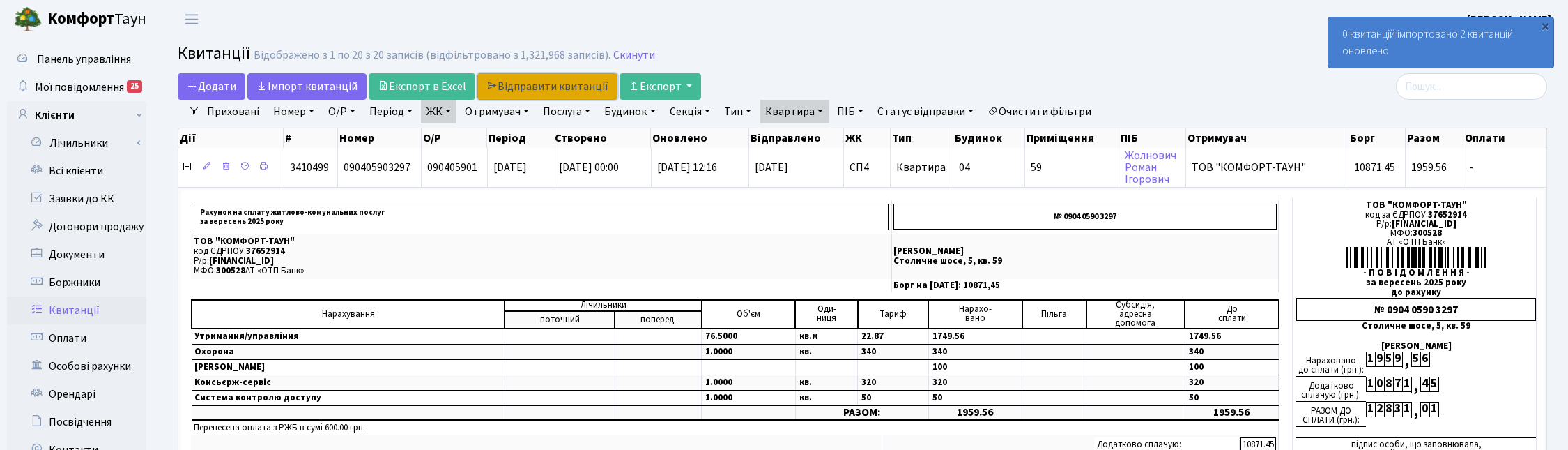
click at [529, 86] on link "Відправити квитанції" at bounding box center [547, 86] width 140 height 27
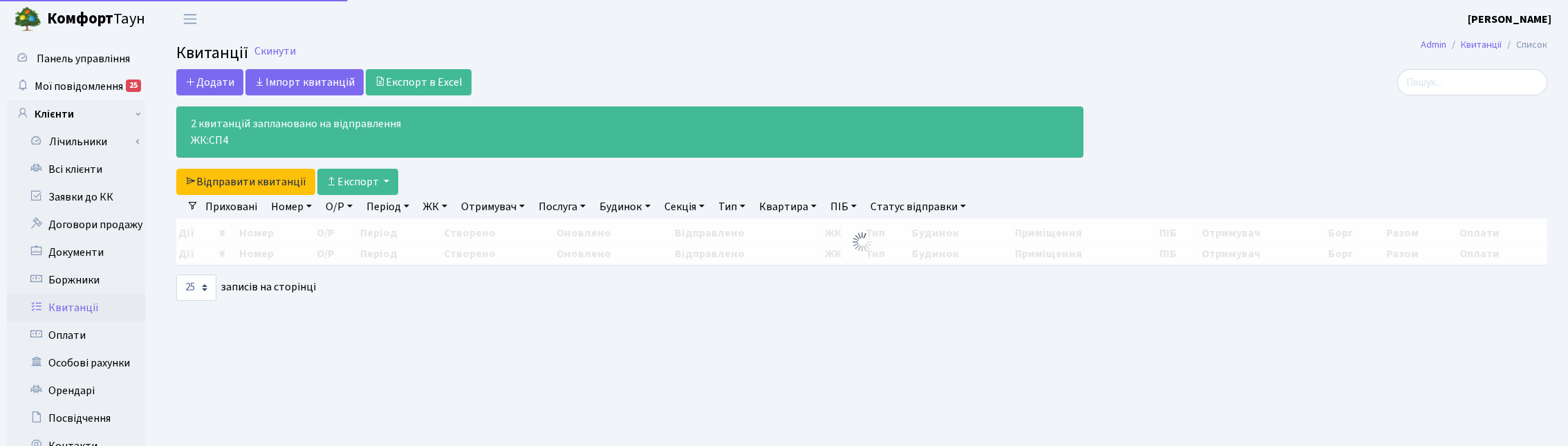
select select "25"
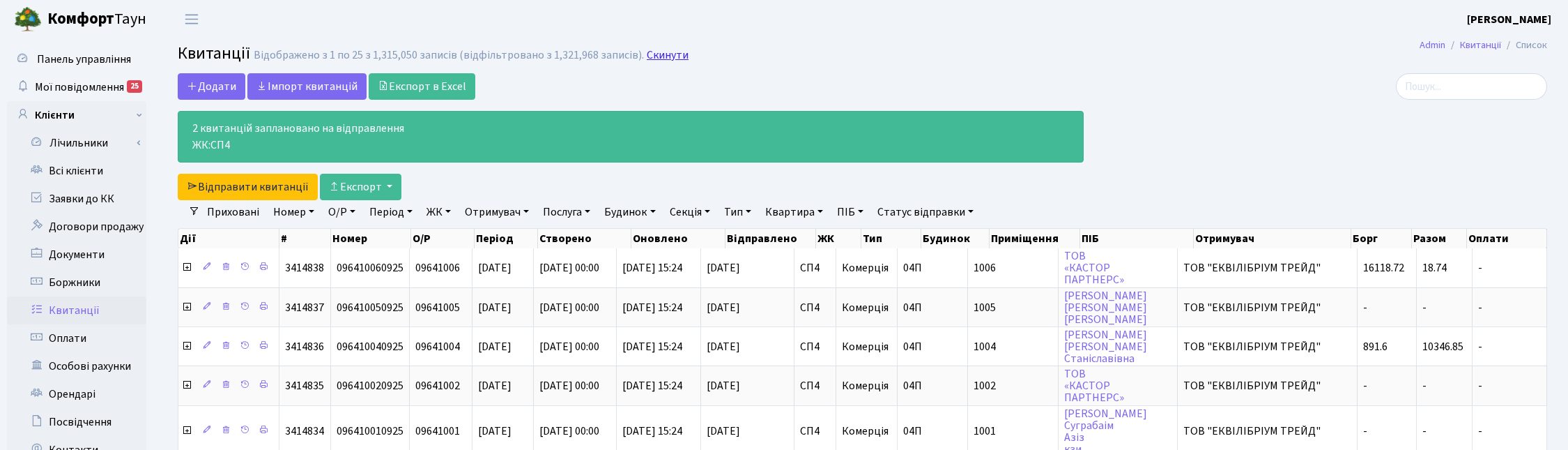
click at [665, 56] on link "Скинути" at bounding box center [668, 55] width 42 height 13
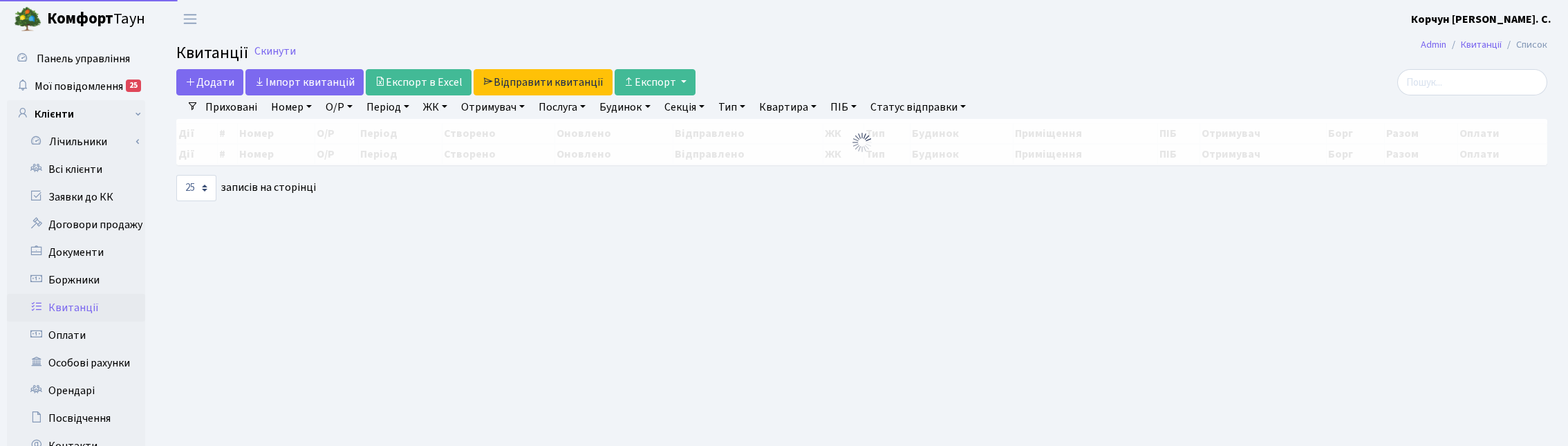
select select
select select "25"
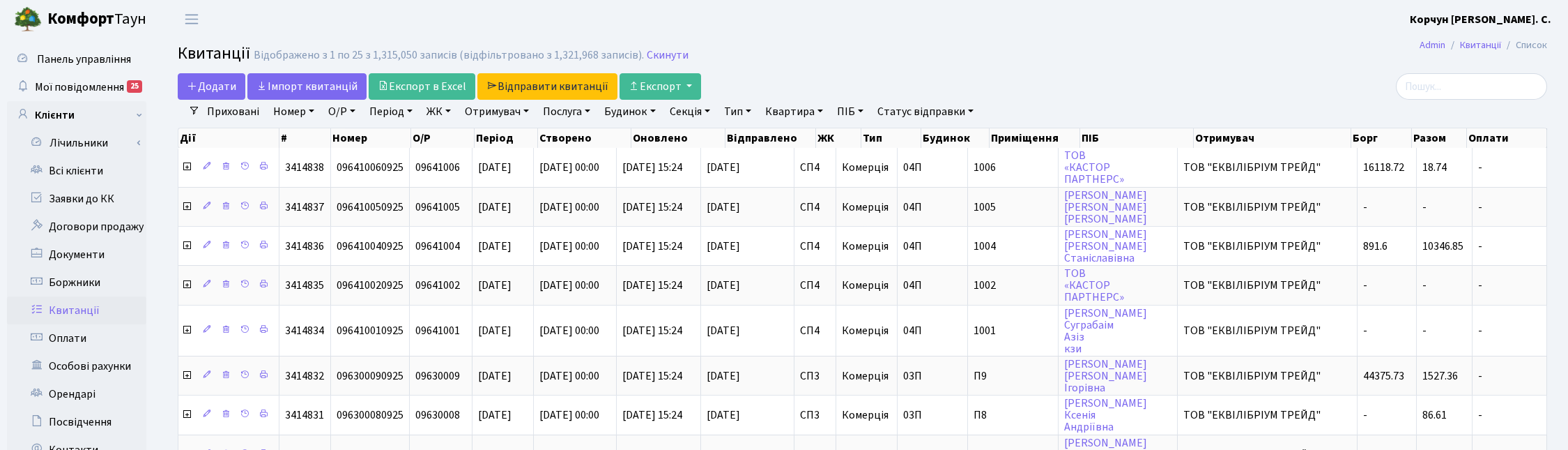
click at [446, 105] on link "ЖК" at bounding box center [439, 112] width 35 height 24
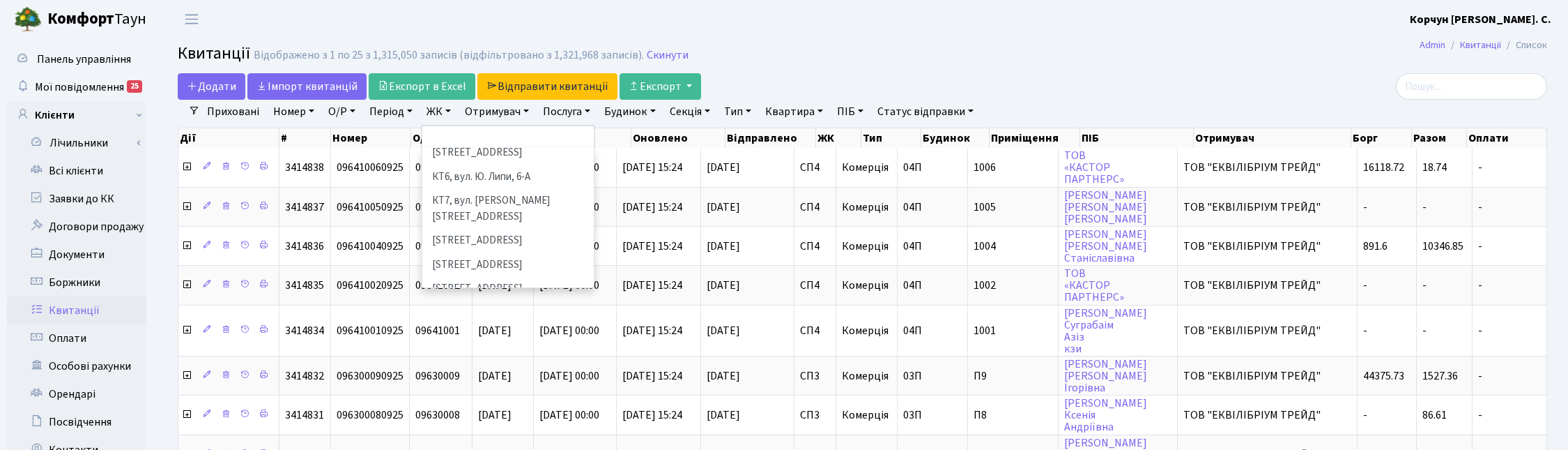
scroll to position [262, 0]
click at [464, 262] on li "СП6, [STREET_ADDRESS]" at bounding box center [508, 274] width 169 height 24
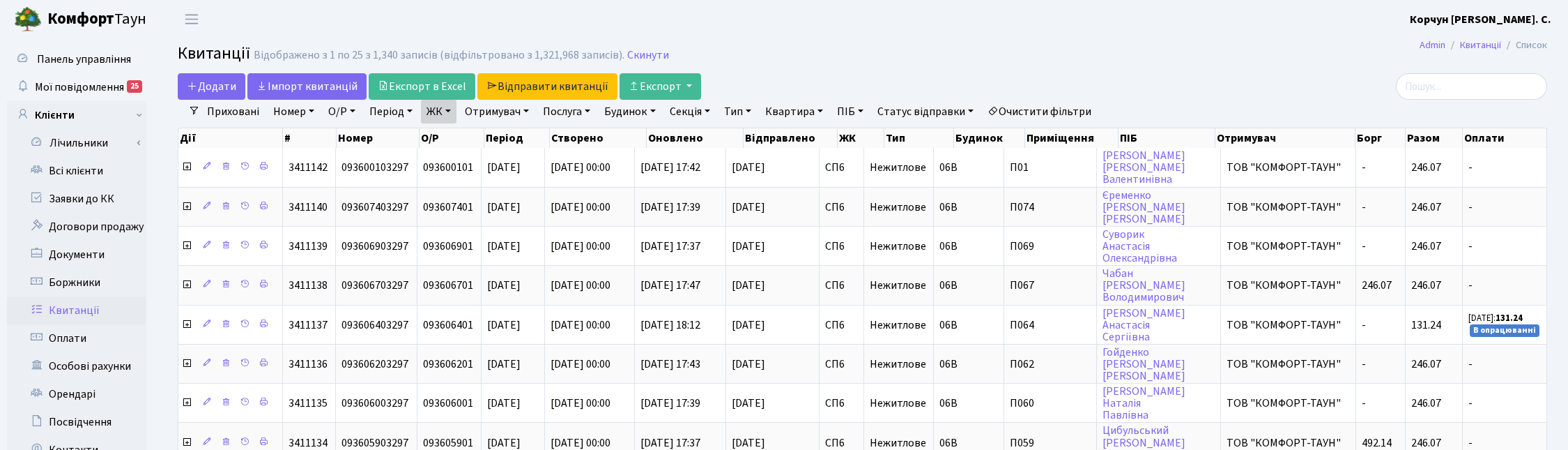
click at [805, 112] on link "Квартира" at bounding box center [794, 112] width 69 height 24
click at [812, 133] on input "text" at bounding box center [800, 139] width 81 height 27
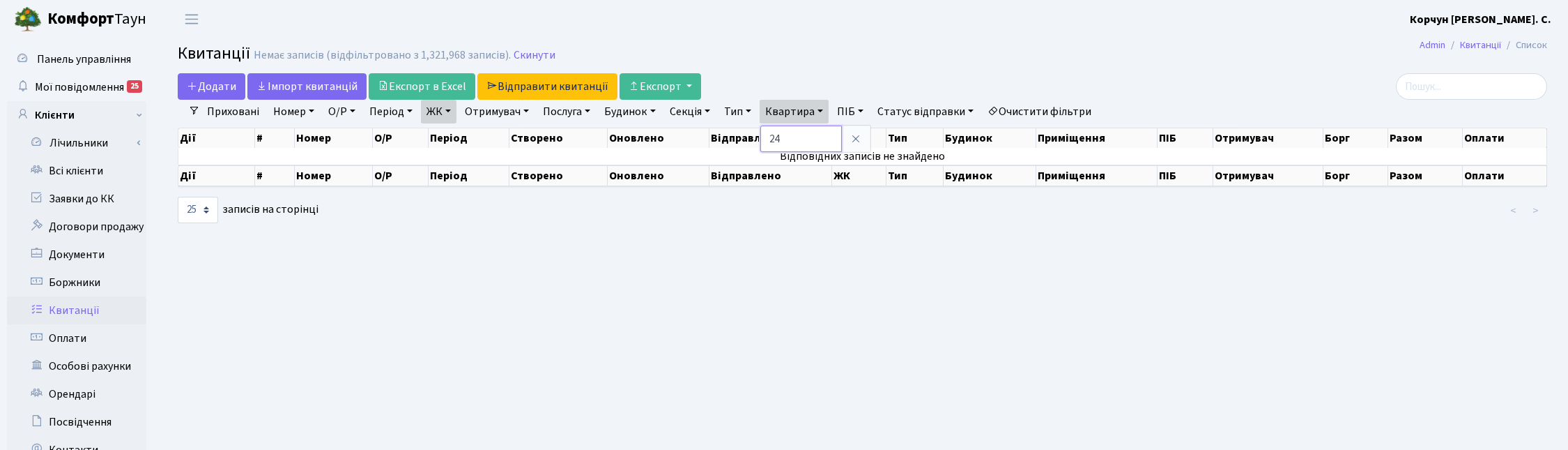
type input "2"
type input "11"
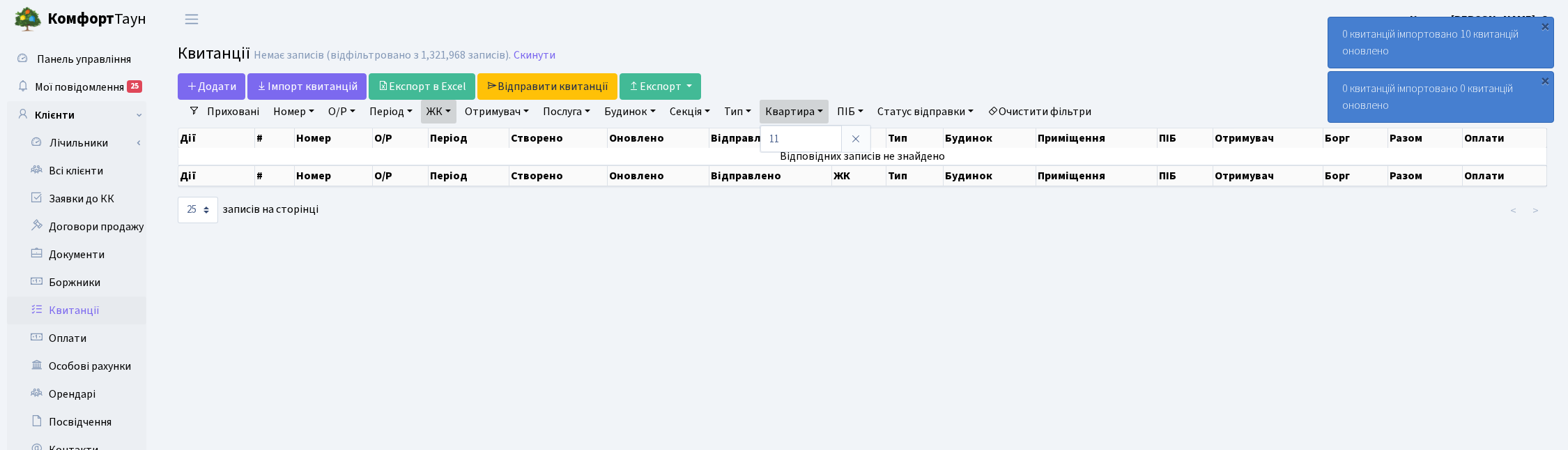
click at [448, 113] on link "ЖК" at bounding box center [439, 112] width 35 height 24
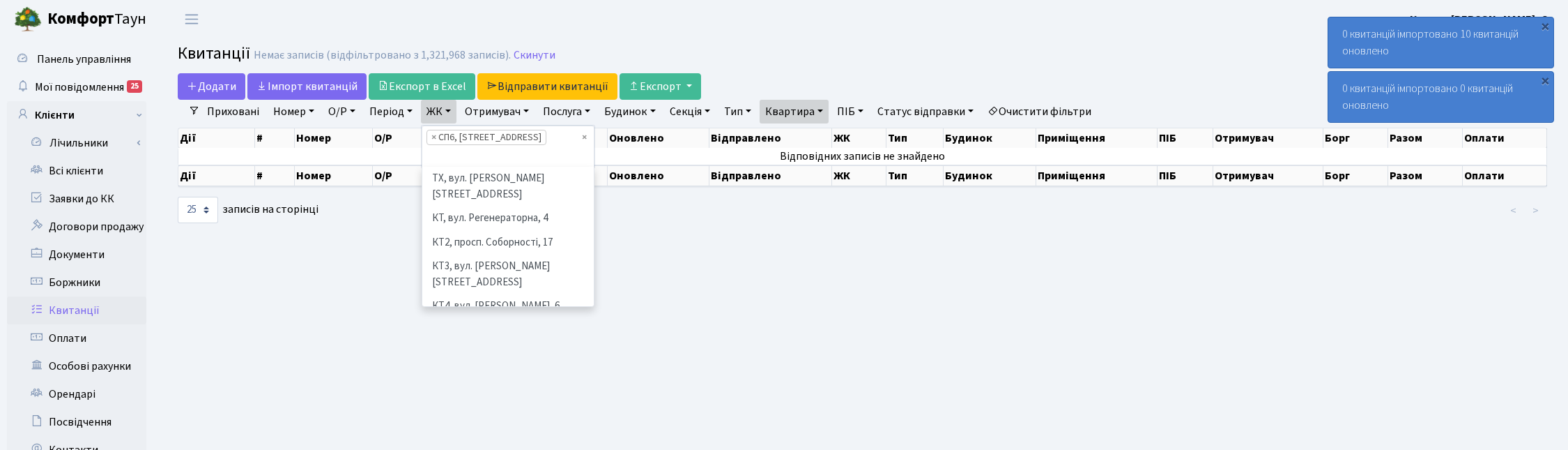
scroll to position [288, 0]
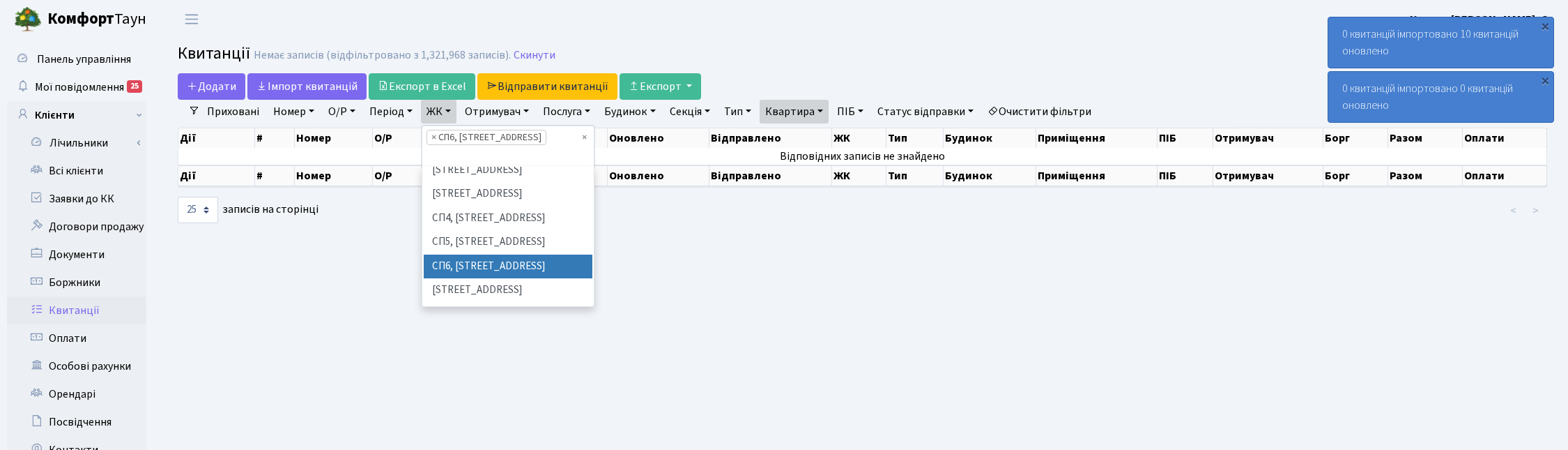
click at [430, 134] on li "× СП6, Столичне шосе, 5-А" at bounding box center [486, 138] width 120 height 15
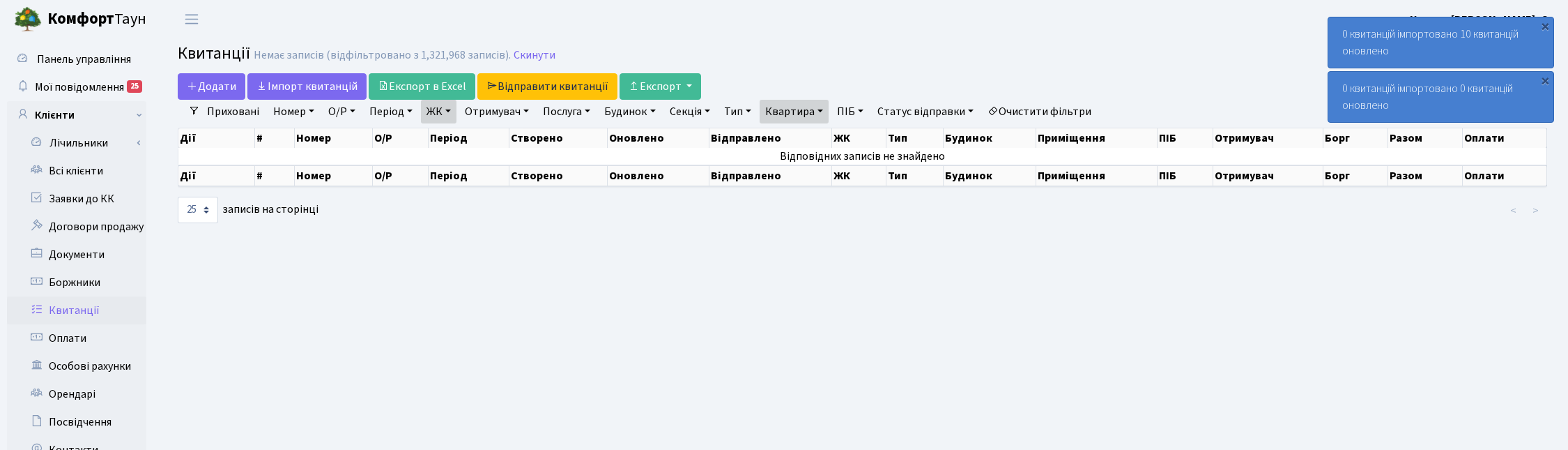
click at [451, 112] on link "ЖК" at bounding box center [439, 112] width 35 height 24
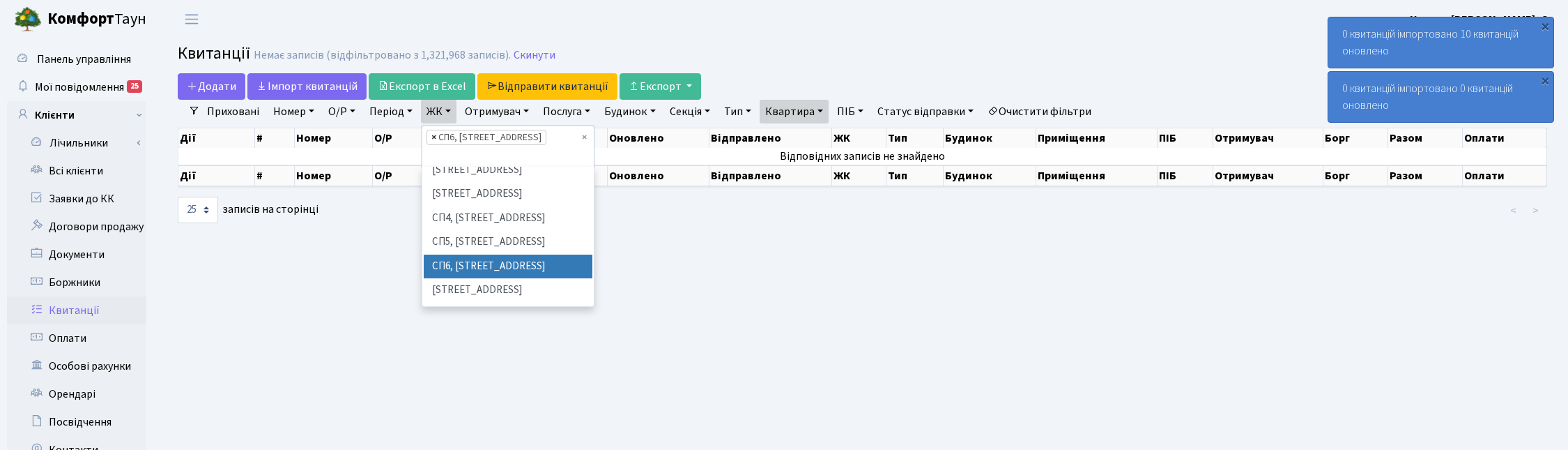
click at [436, 134] on span "×" at bounding box center [434, 137] width 5 height 14
select select
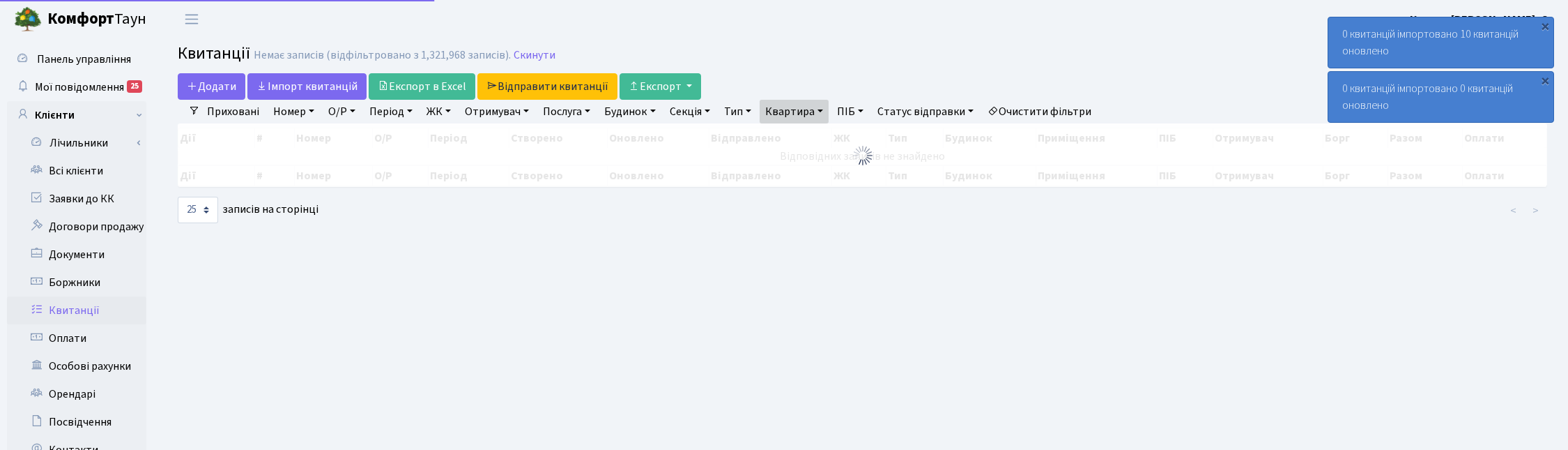
click at [451, 106] on link "ЖК" at bounding box center [439, 112] width 35 height 24
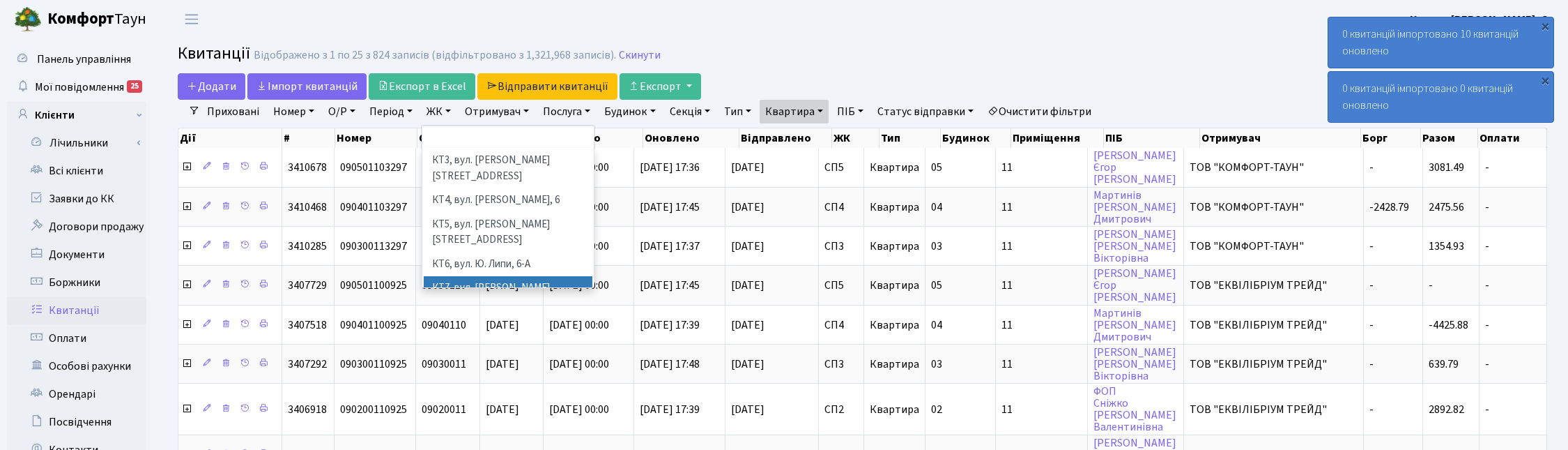
scroll to position [175, 0]
click at [464, 301] on li "СП4, [STREET_ADDRESS]" at bounding box center [508, 313] width 169 height 24
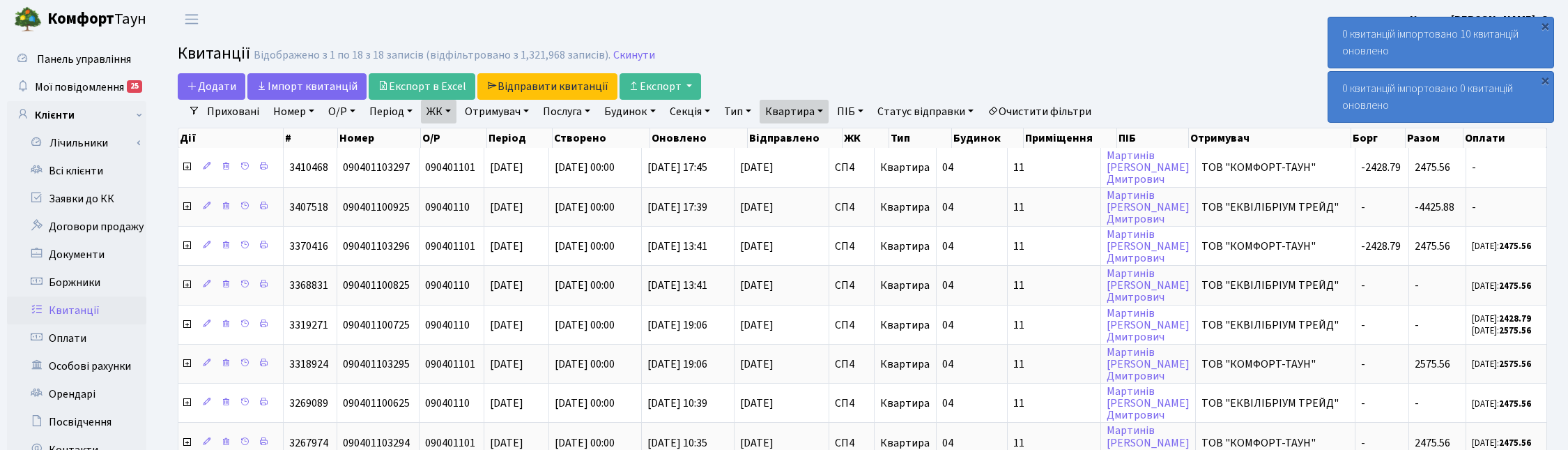
click at [823, 113] on link "Квартира" at bounding box center [794, 112] width 69 height 24
type input "1"
type input "241"
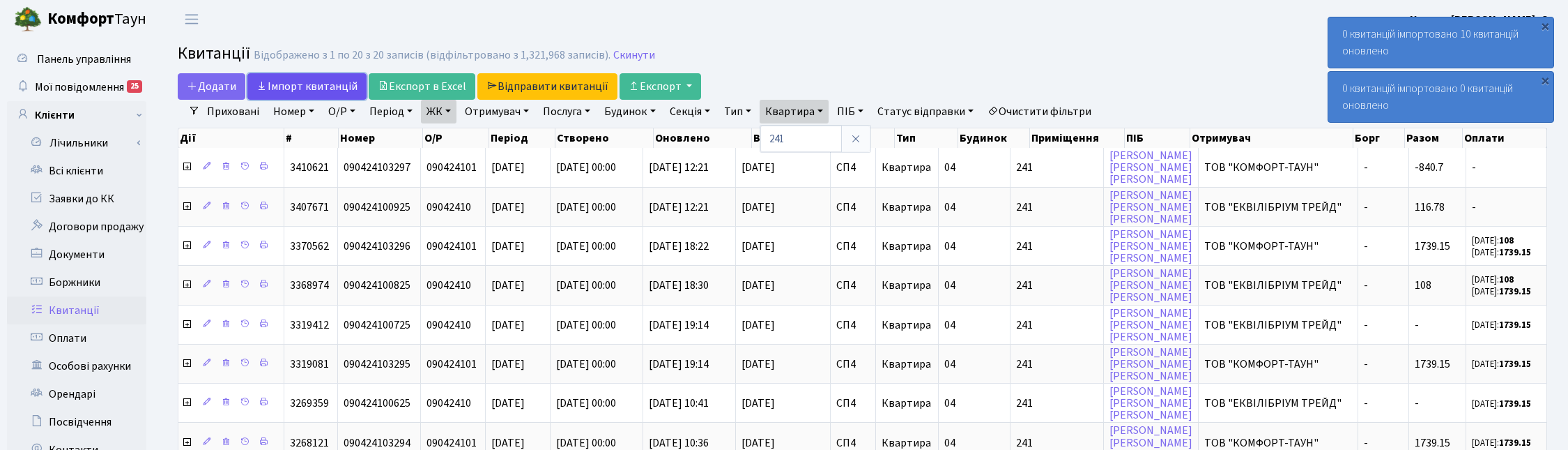
click at [309, 82] on link "Iмпорт квитанцій" at bounding box center [307, 86] width 119 height 27
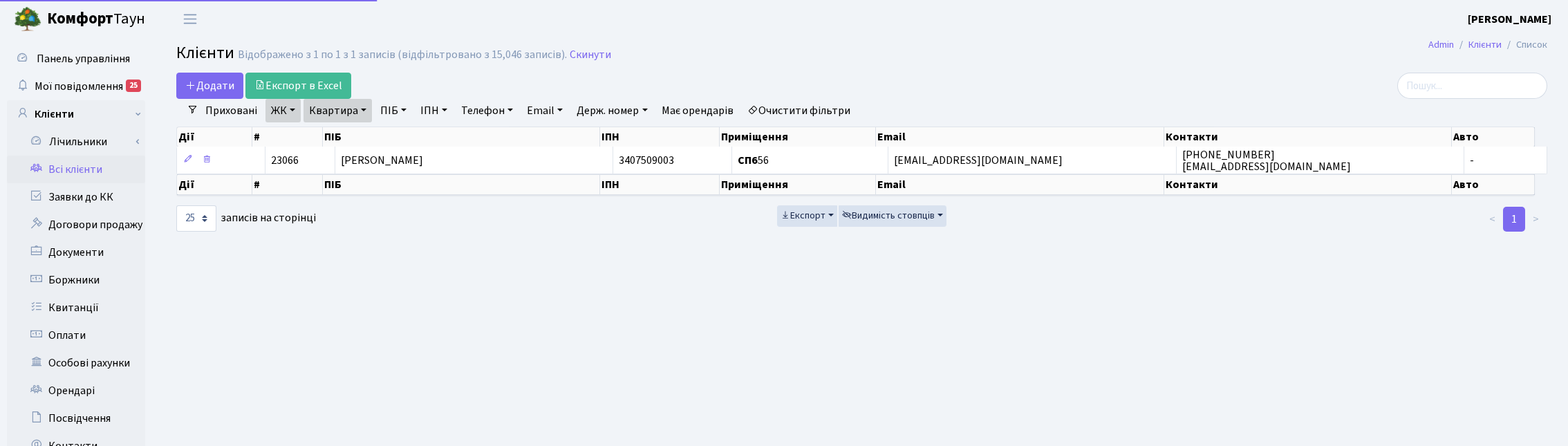
select select "25"
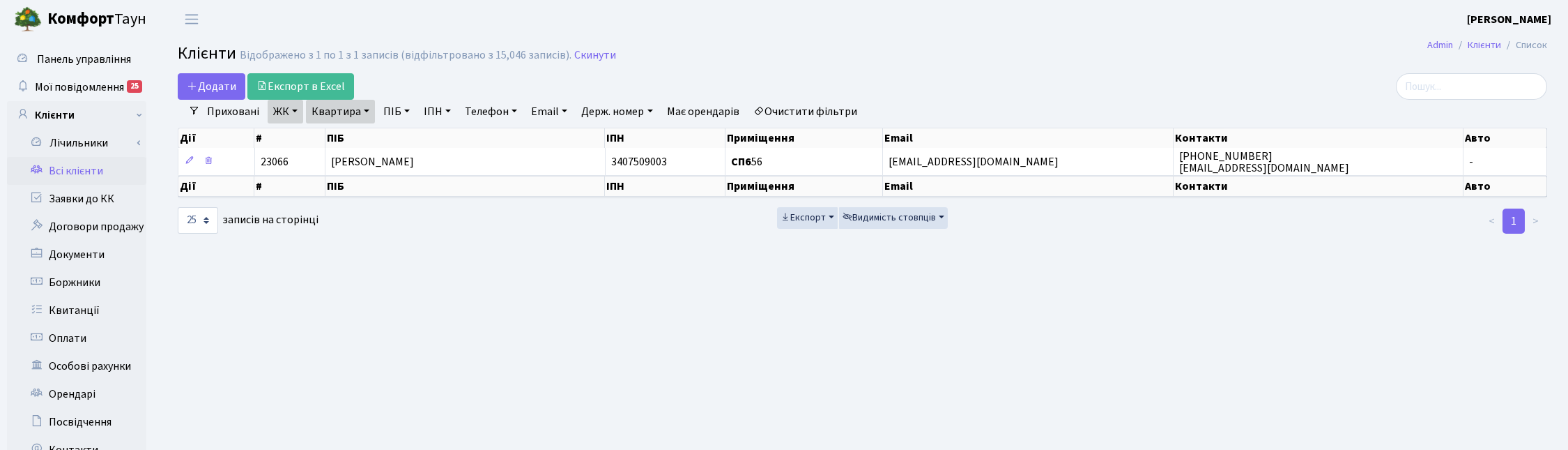
click at [362, 109] on link "Квартира" at bounding box center [341, 112] width 69 height 24
click at [360, 131] on input "56" at bounding box center [347, 139] width 81 height 27
type input "5"
type input "241"
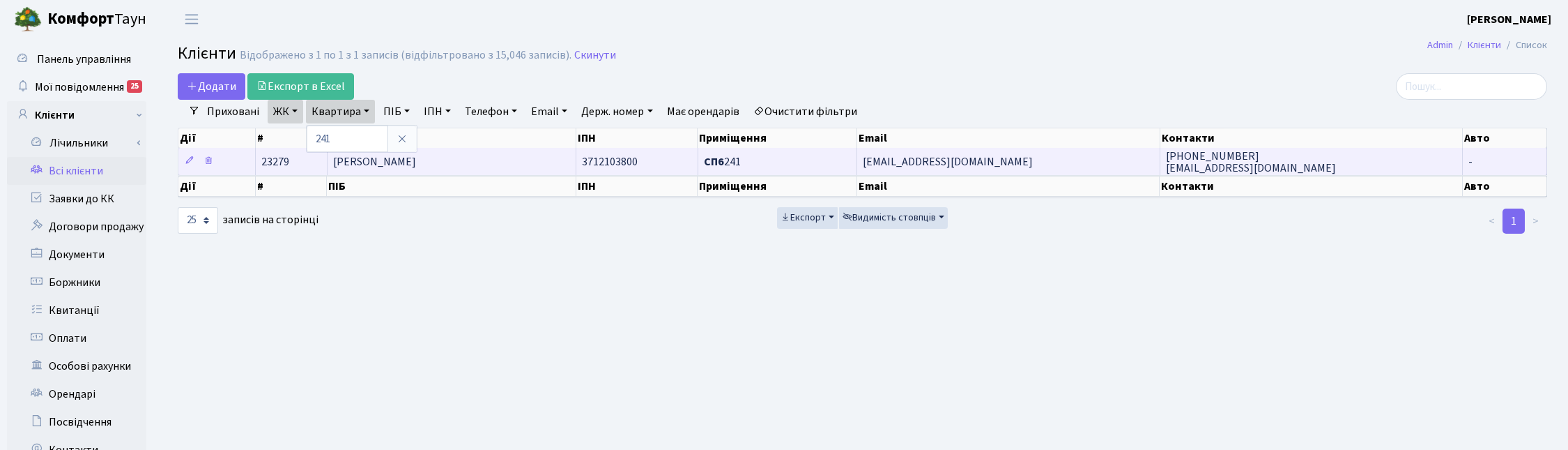
click at [483, 158] on td "[PERSON_NAME]" at bounding box center [451, 161] width 249 height 27
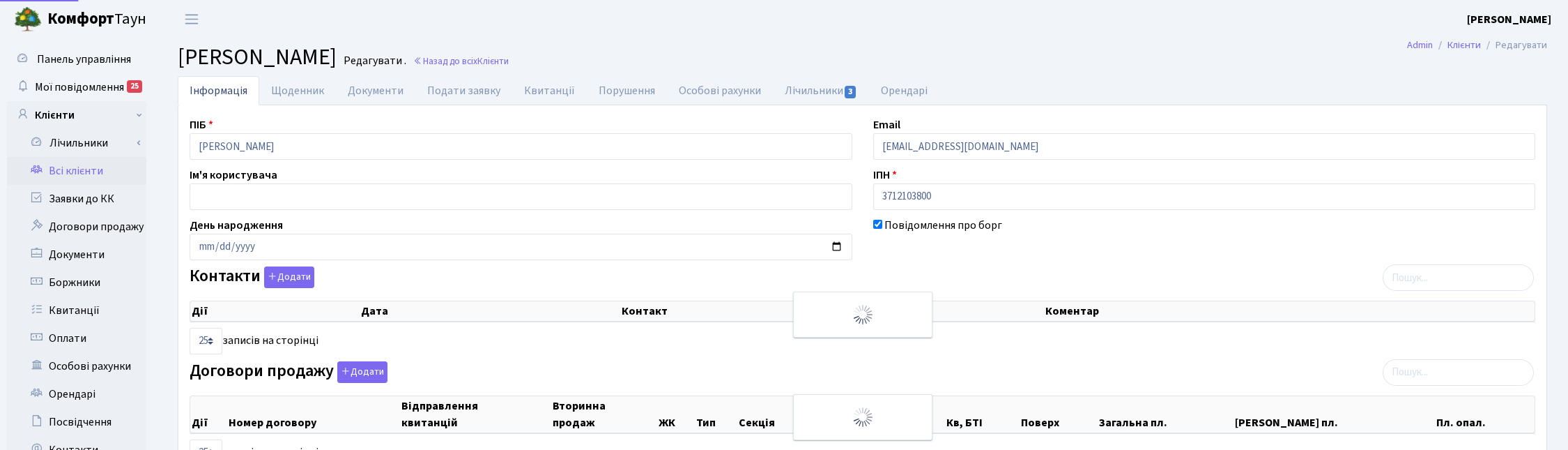
select select "25"
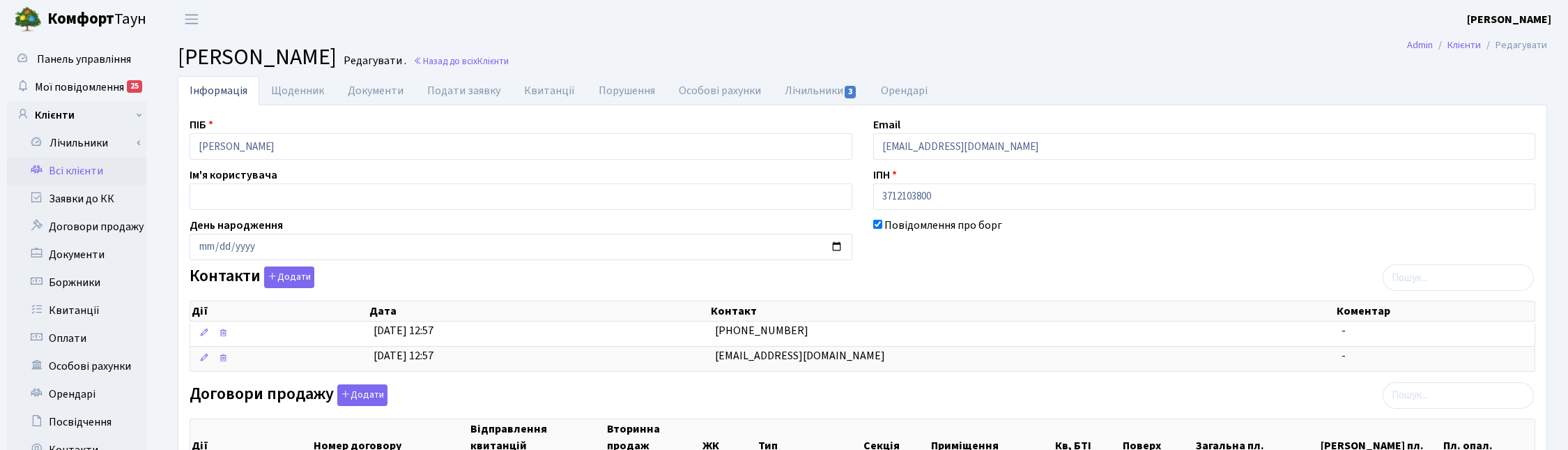
click at [508, 60] on link "Назад до всіх Клієнти" at bounding box center [461, 61] width 96 height 13
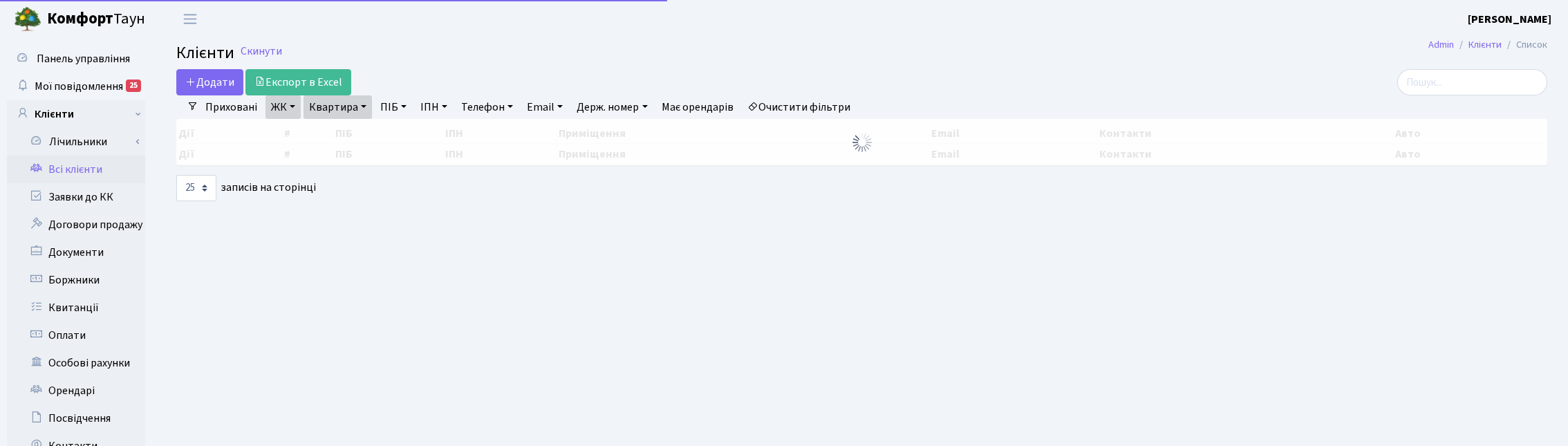
select select "25"
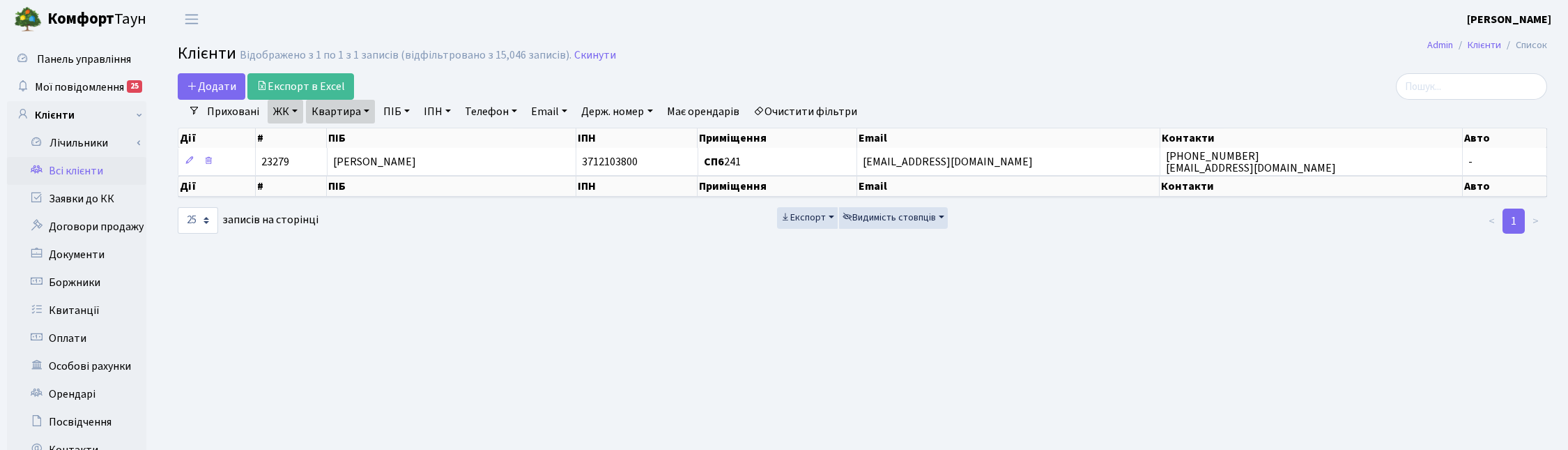
click at [296, 109] on link "ЖК" at bounding box center [285, 112] width 35 height 24
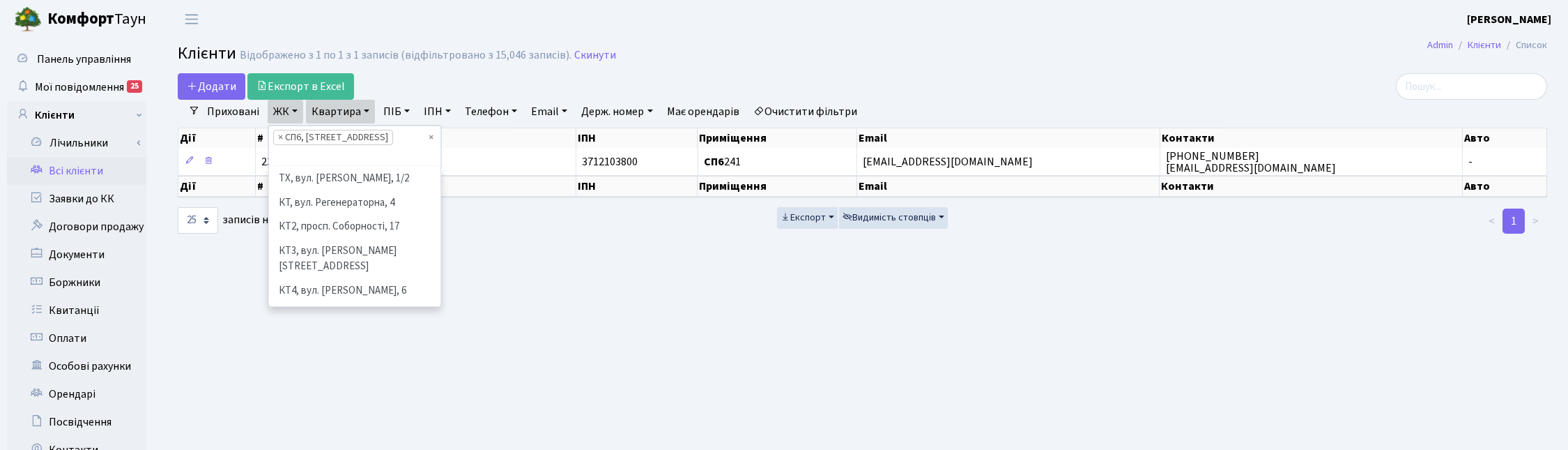
scroll to position [265, 0]
click at [296, 109] on link "ЖК" at bounding box center [285, 112] width 35 height 24
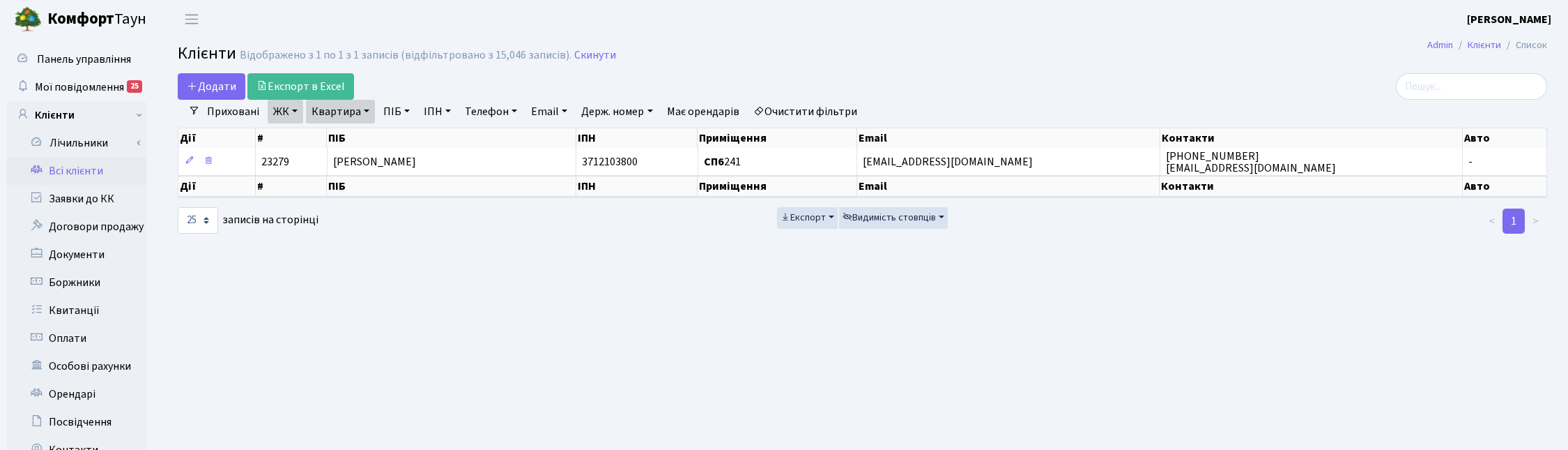
click at [367, 110] on link "Квартира" at bounding box center [341, 112] width 69 height 24
drag, startPoint x: 343, startPoint y: 142, endPoint x: 310, endPoint y: 142, distance: 33.0
click at [310, 142] on input "241" at bounding box center [347, 139] width 81 height 27
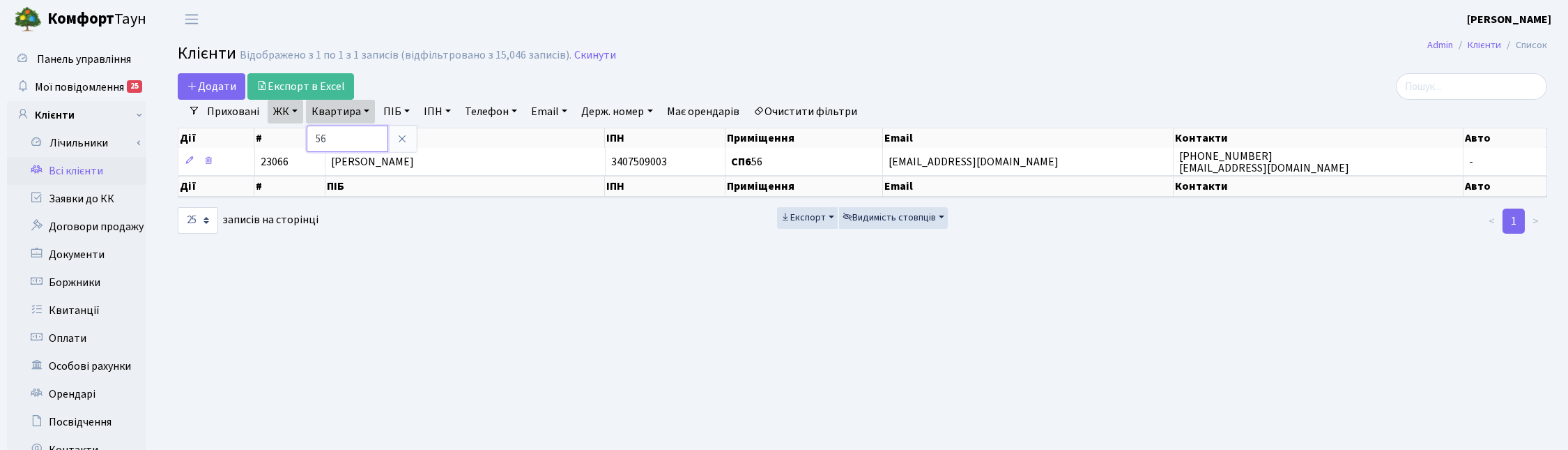
click at [342, 136] on input "56" at bounding box center [347, 139] width 81 height 27
type input "5"
type input "59"
click at [298, 107] on link "ЖК" at bounding box center [285, 112] width 35 height 24
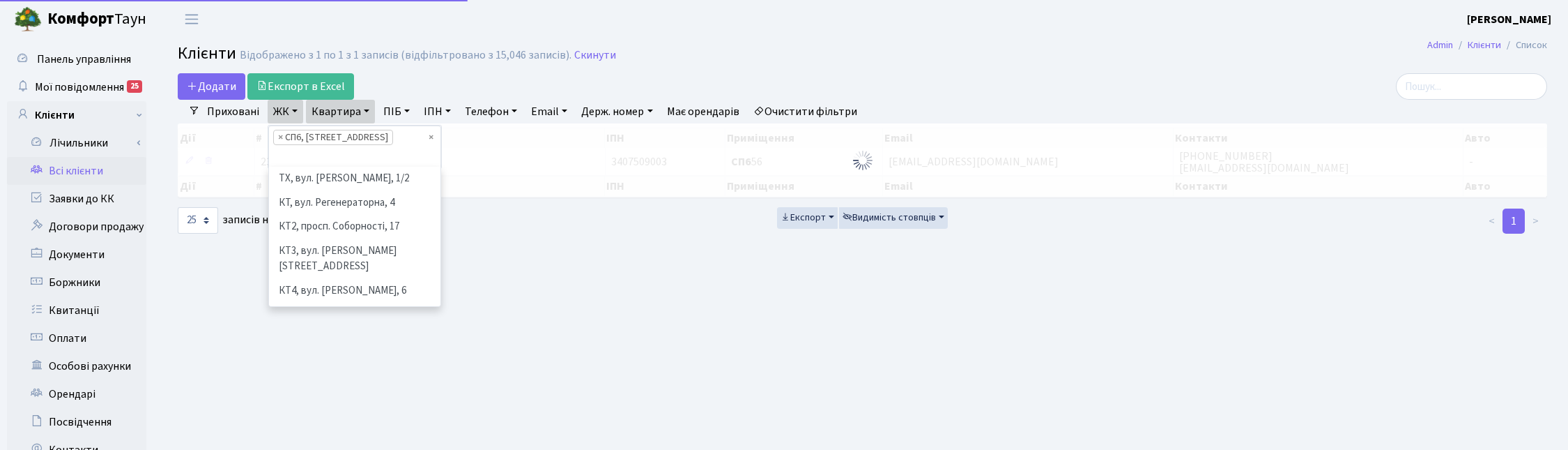
scroll to position [288, 0]
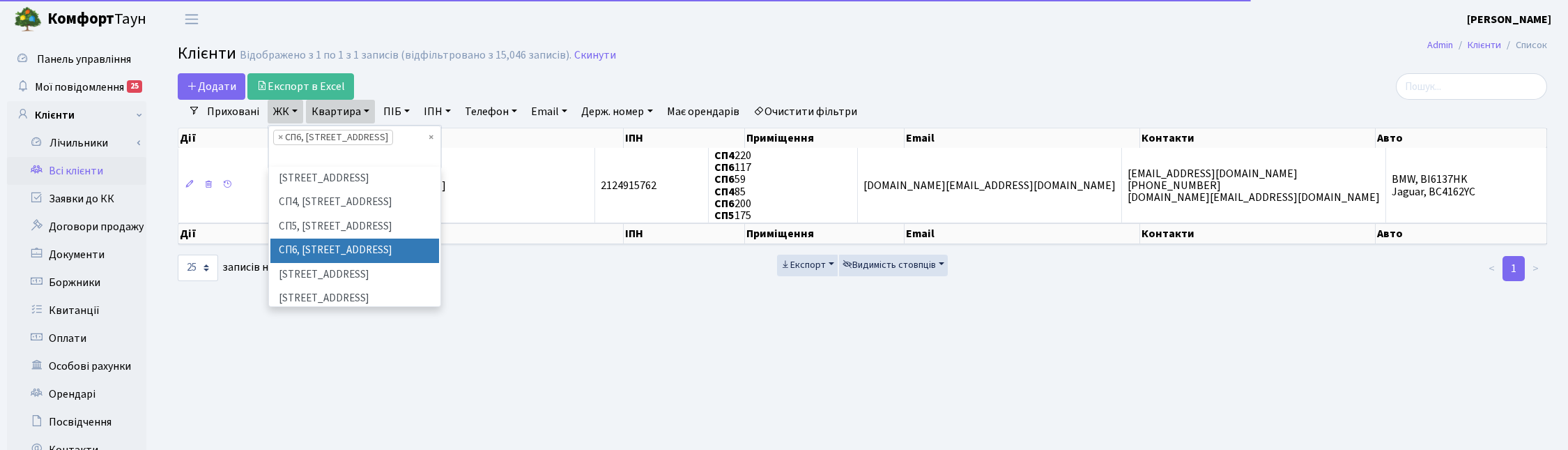
click at [276, 133] on li "× СП6, Столичне шосе, 5-А" at bounding box center [333, 138] width 120 height 15
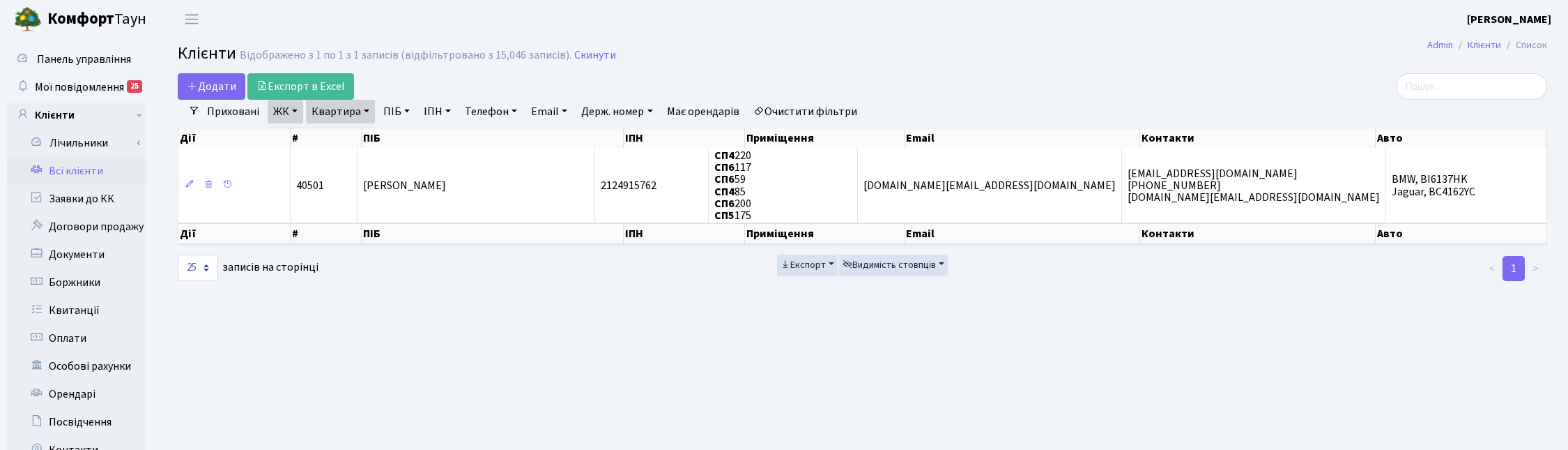
click at [279, 138] on th "Дії" at bounding box center [235, 138] width 112 height 19
click at [288, 116] on link "ЖК" at bounding box center [285, 112] width 35 height 24
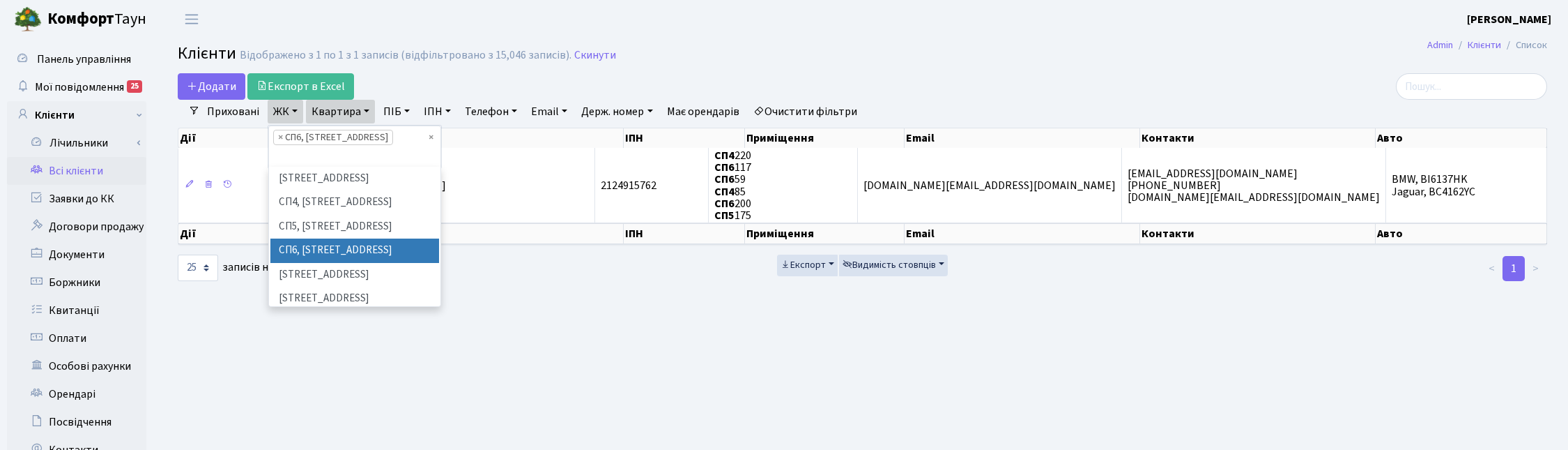
click at [276, 139] on li "× СП6, Столичне шосе, 5-А" at bounding box center [333, 138] width 120 height 15
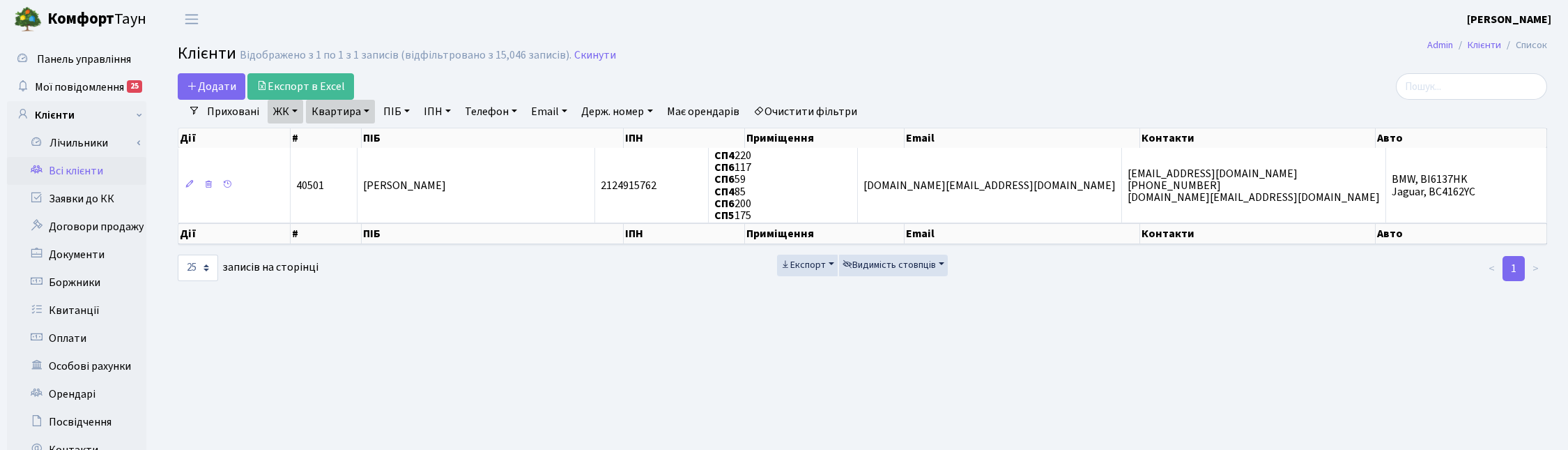
click at [291, 109] on link "ЖК" at bounding box center [285, 112] width 35 height 24
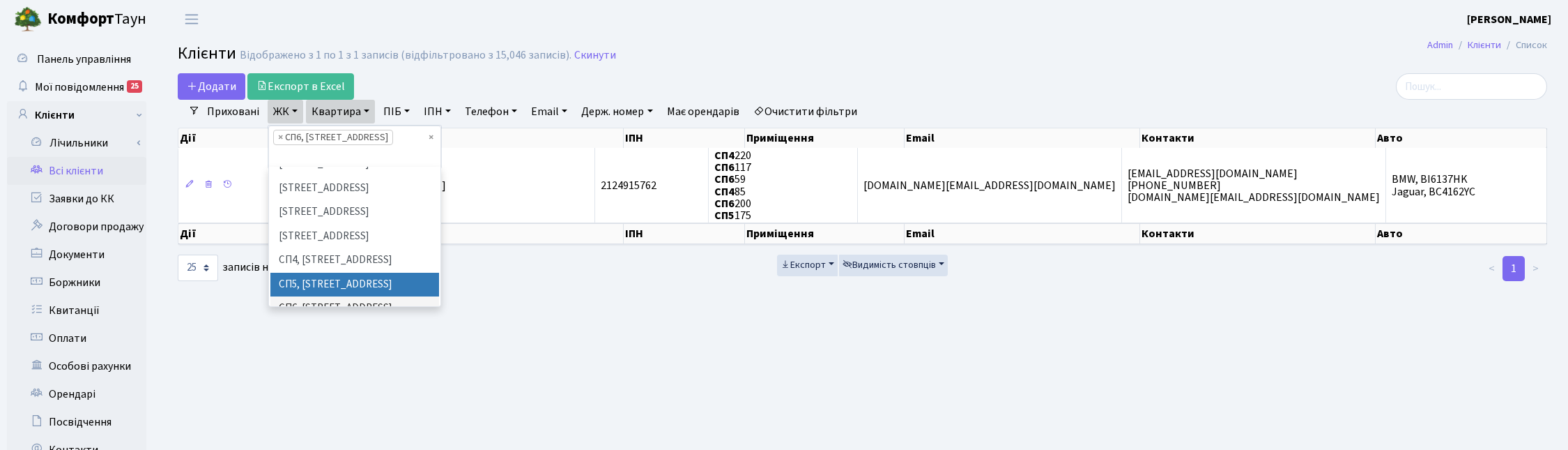
scroll to position [201, 0]
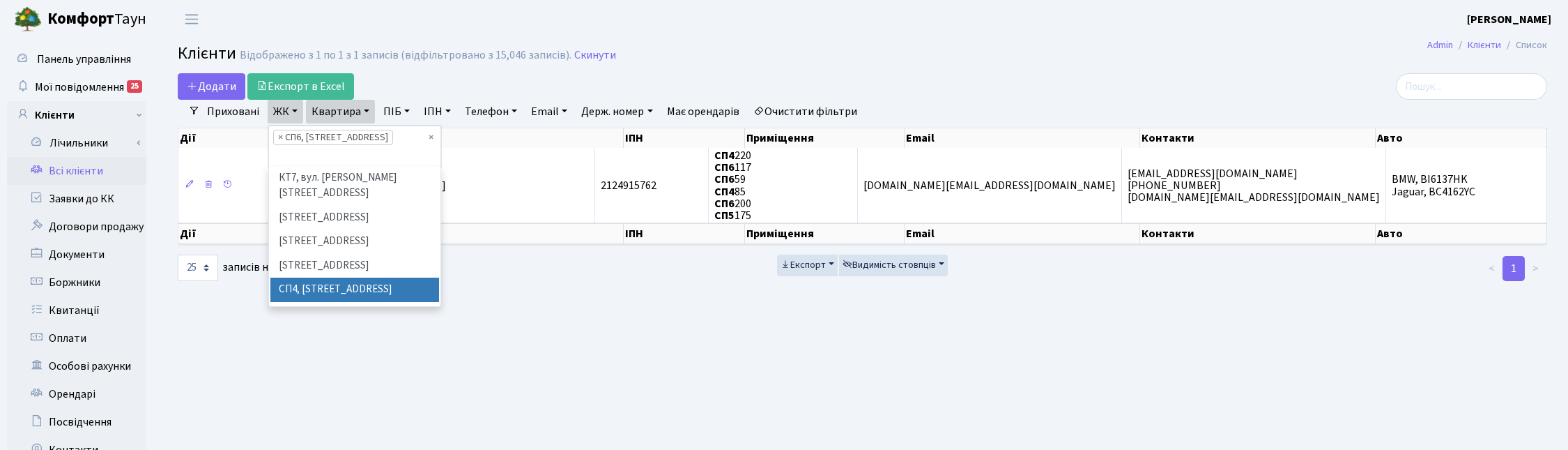
click at [305, 278] on li "СП4, [STREET_ADDRESS]" at bounding box center [354, 290] width 169 height 24
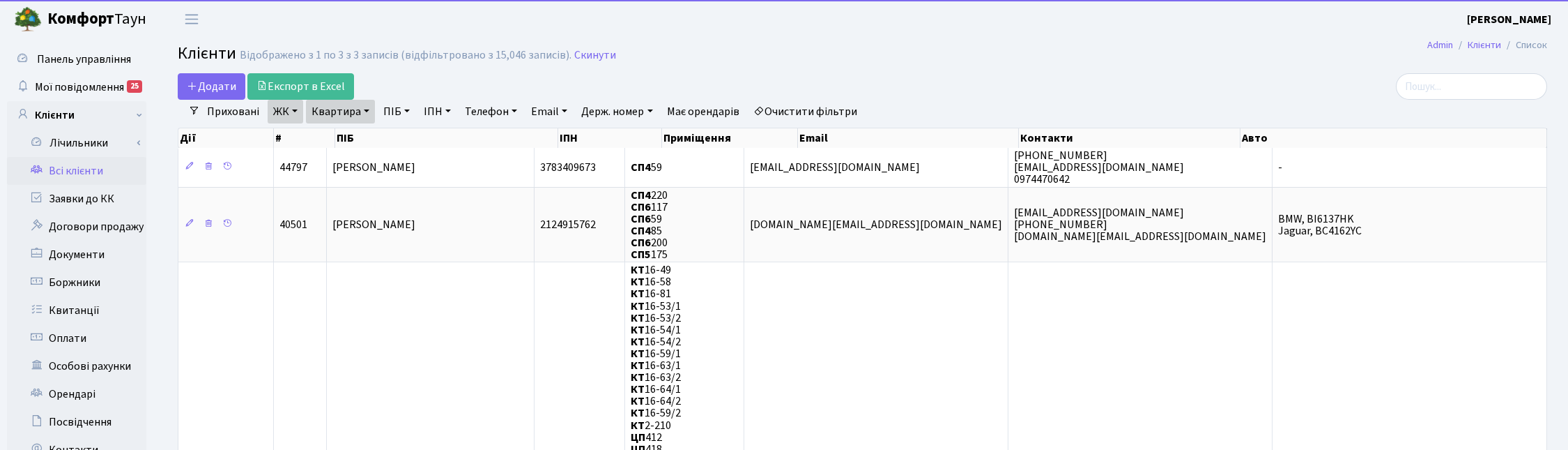
click at [294, 113] on link "ЖК" at bounding box center [285, 112] width 35 height 24
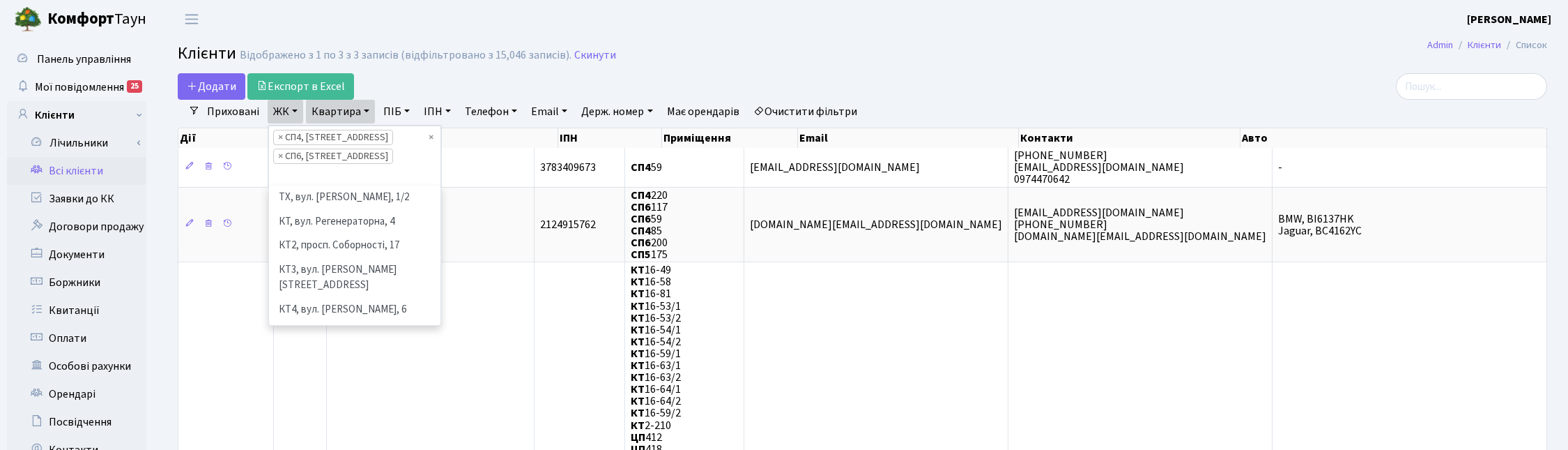
scroll to position [241, 0]
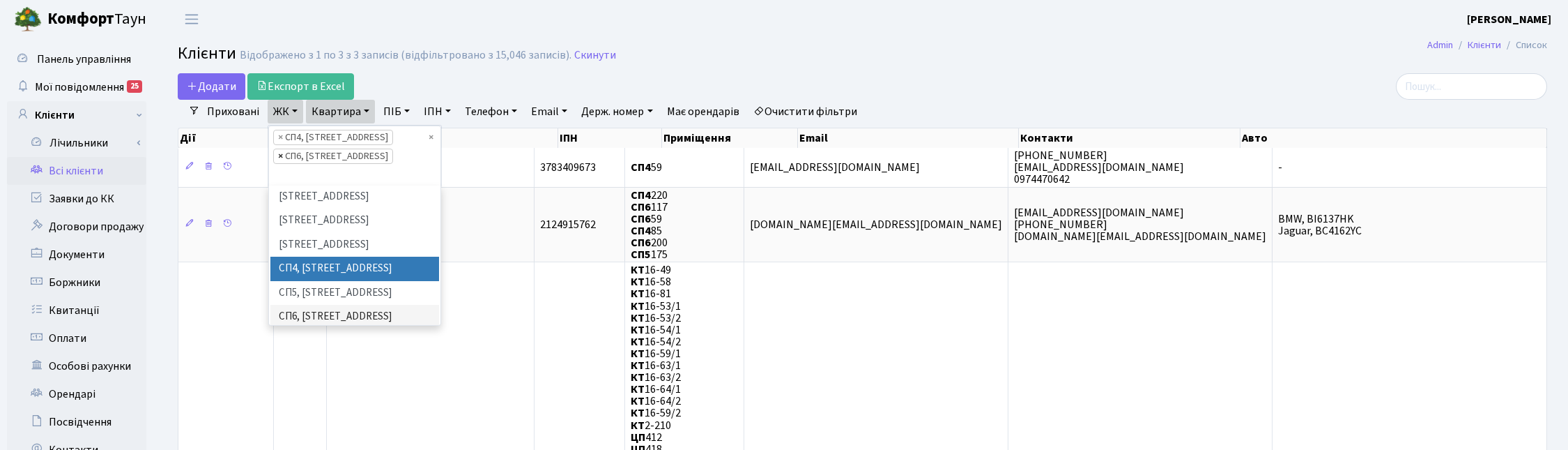
click at [278, 154] on span "×" at bounding box center [280, 156] width 5 height 14
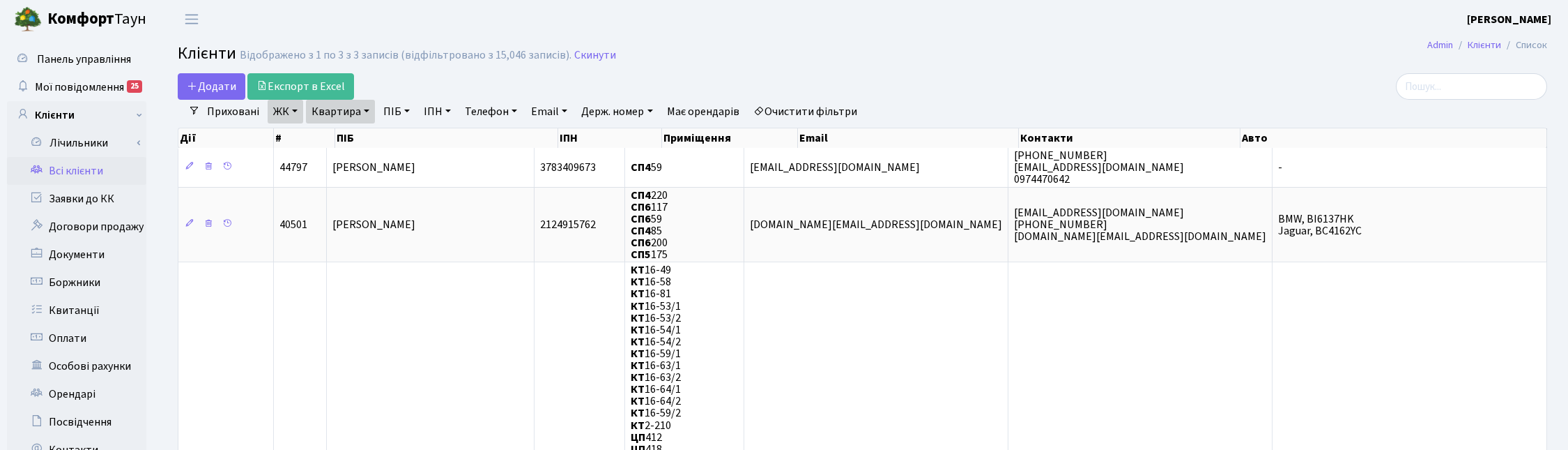
click at [368, 109] on link "Квартира" at bounding box center [341, 112] width 69 height 24
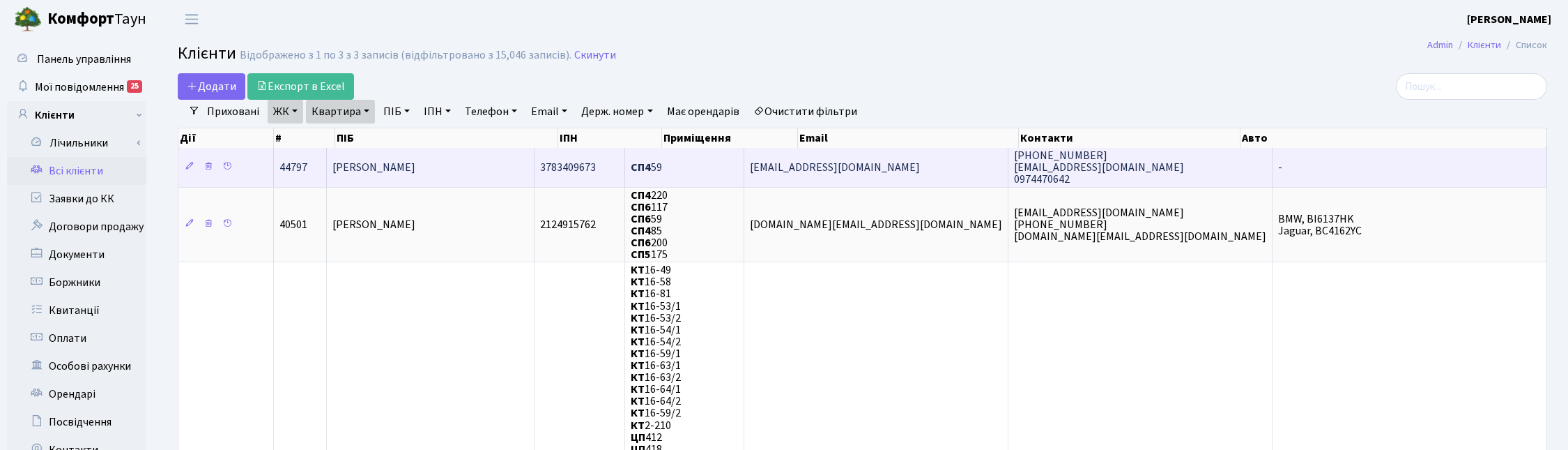
click at [415, 161] on span "Жолнович Роман Ігорович" at bounding box center [373, 167] width 83 height 15
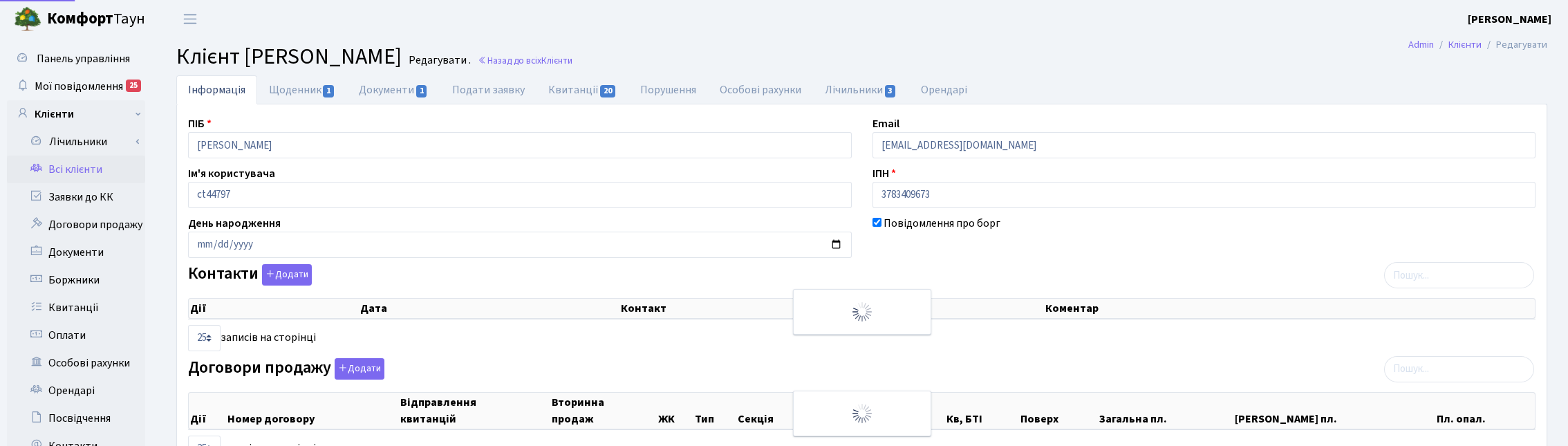
select select "25"
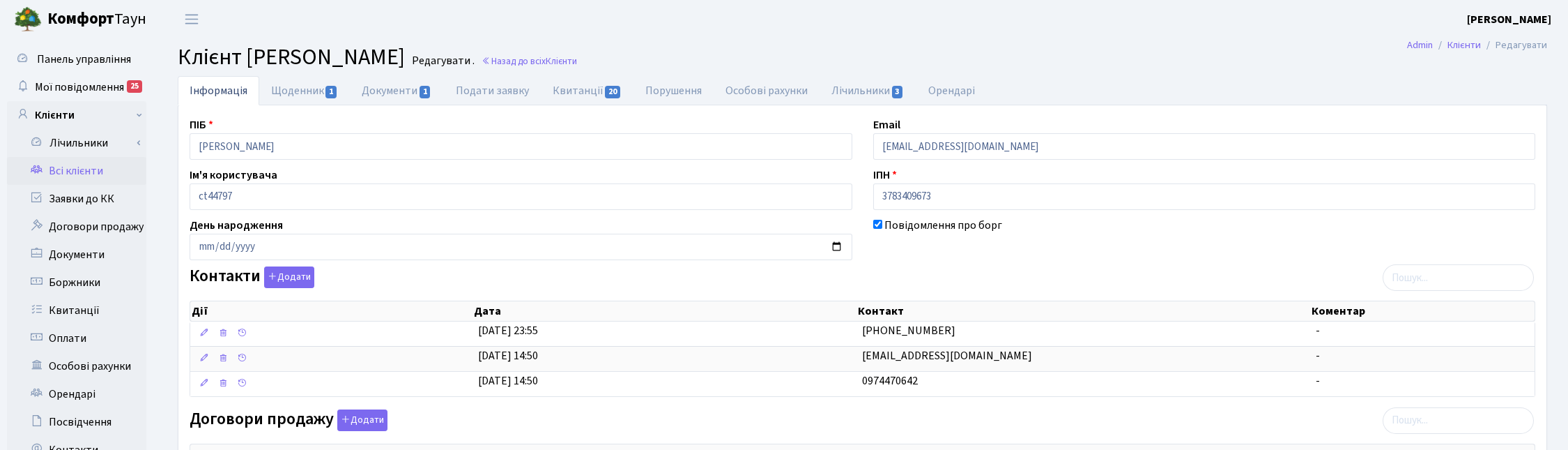
click at [584, 88] on link "Квитанції 20" at bounding box center [587, 91] width 92 height 29
select select "25"
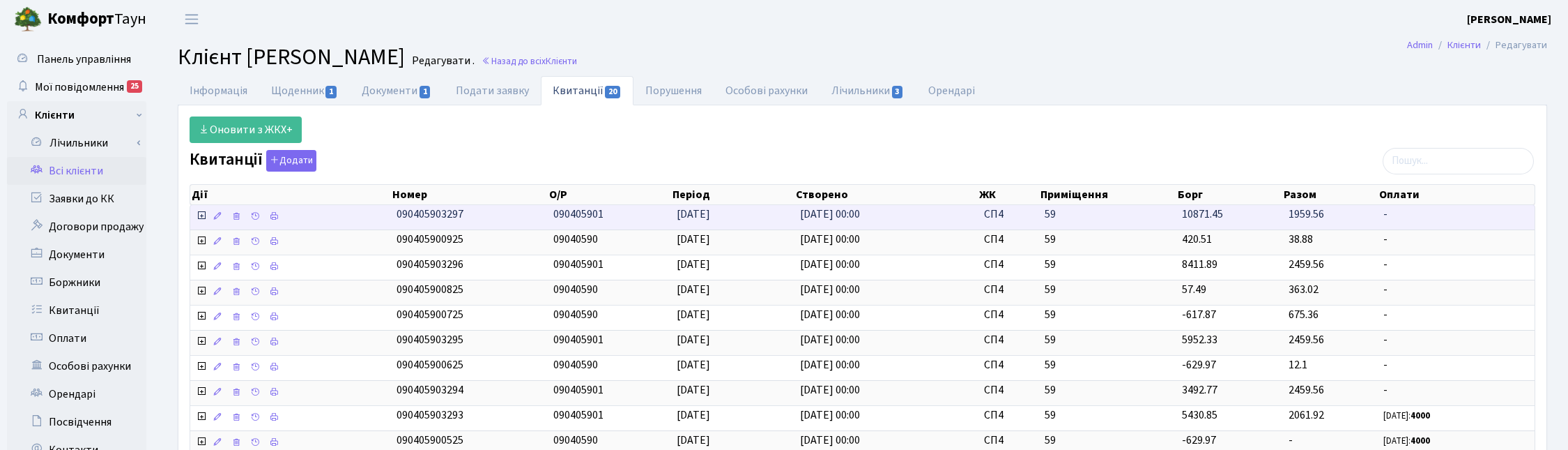
click at [202, 221] on icon at bounding box center [201, 215] width 11 height 11
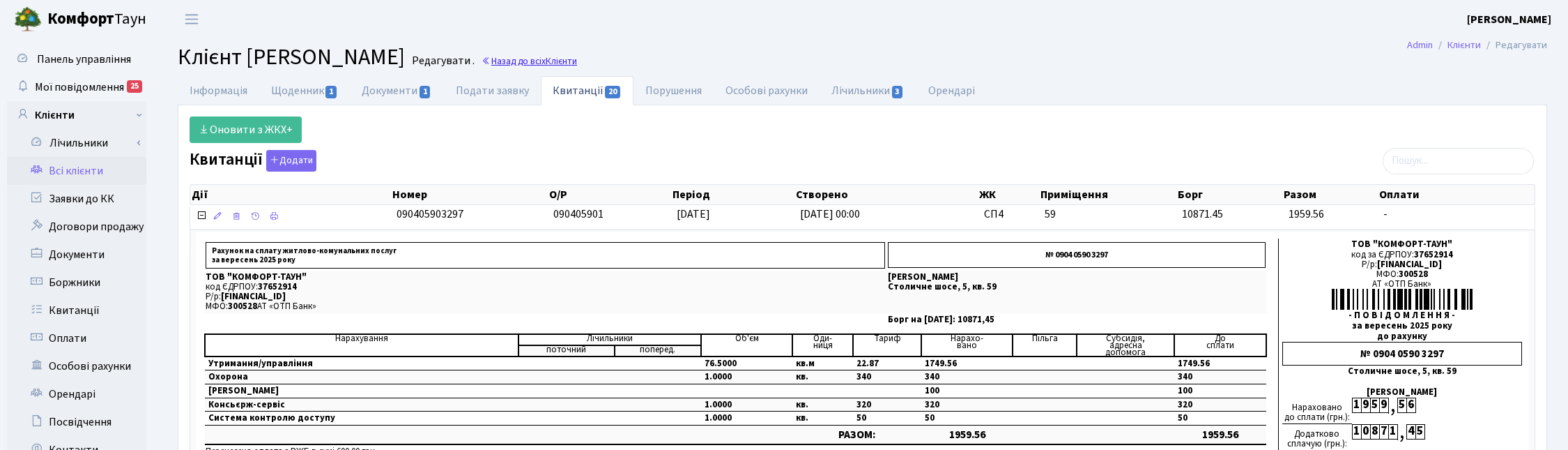
click at [577, 60] on link "Назад до всіх Клієнти" at bounding box center [529, 61] width 96 height 13
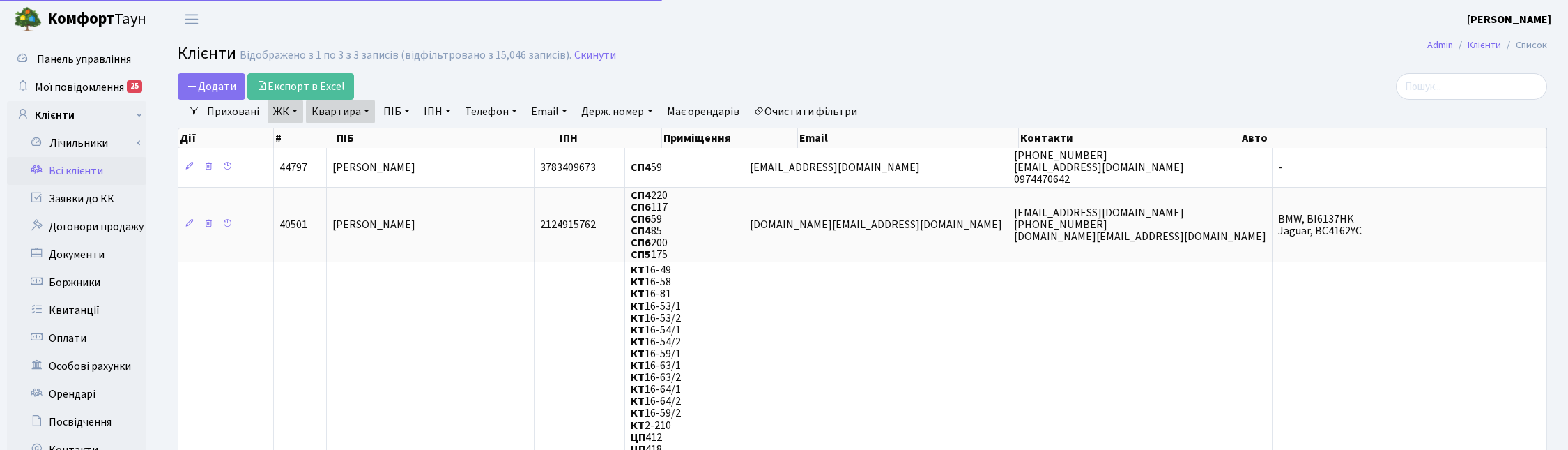
select select "25"
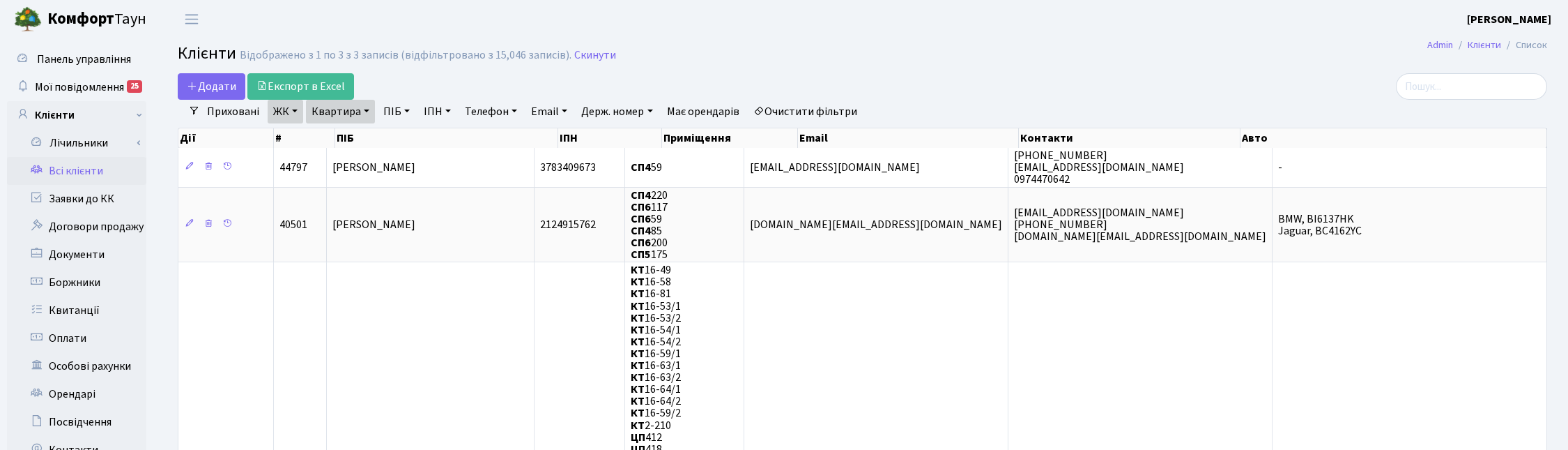
click at [367, 110] on link "Квартира" at bounding box center [341, 112] width 69 height 24
click at [346, 138] on input "59" at bounding box center [347, 139] width 81 height 27
type input "5"
type input "241"
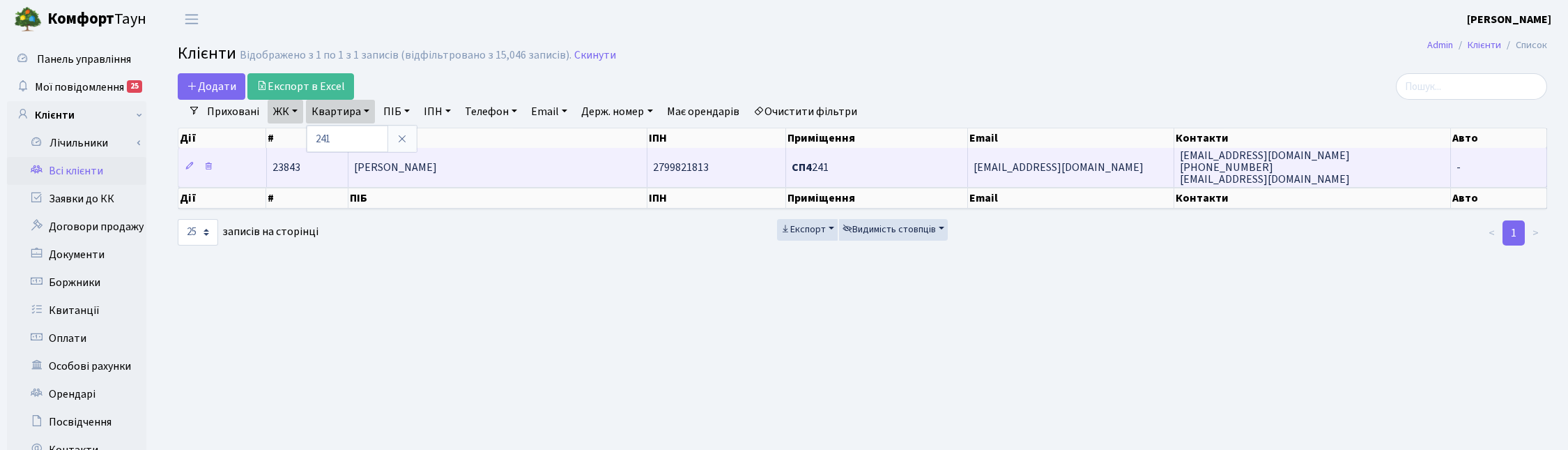
click at [437, 170] on span "[PERSON_NAME]" at bounding box center [395, 167] width 83 height 15
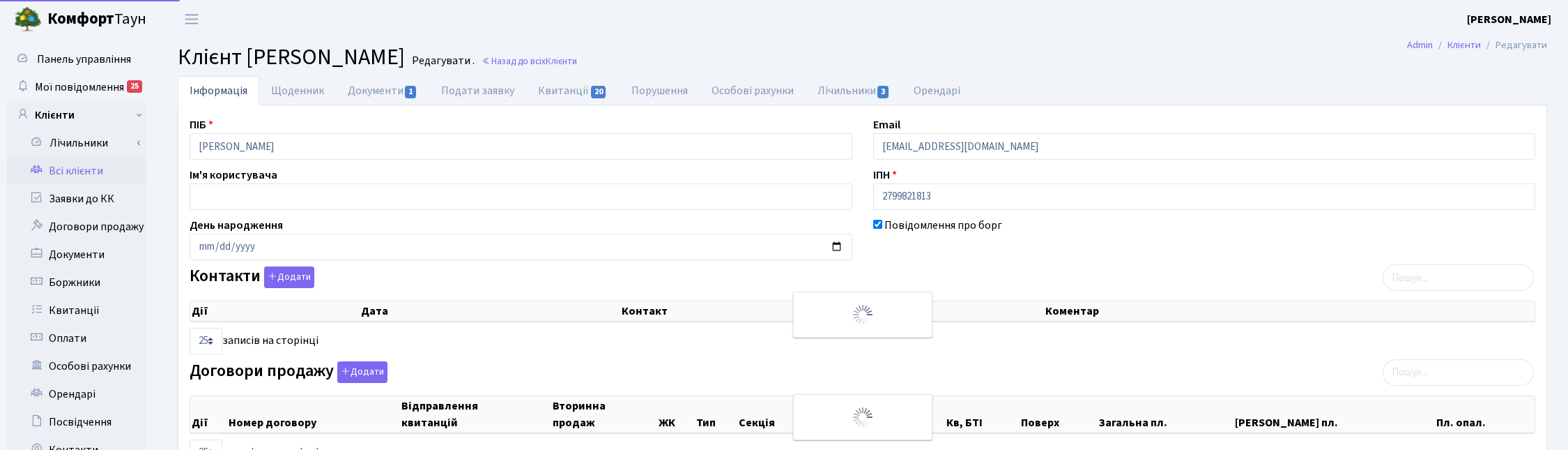
select select "25"
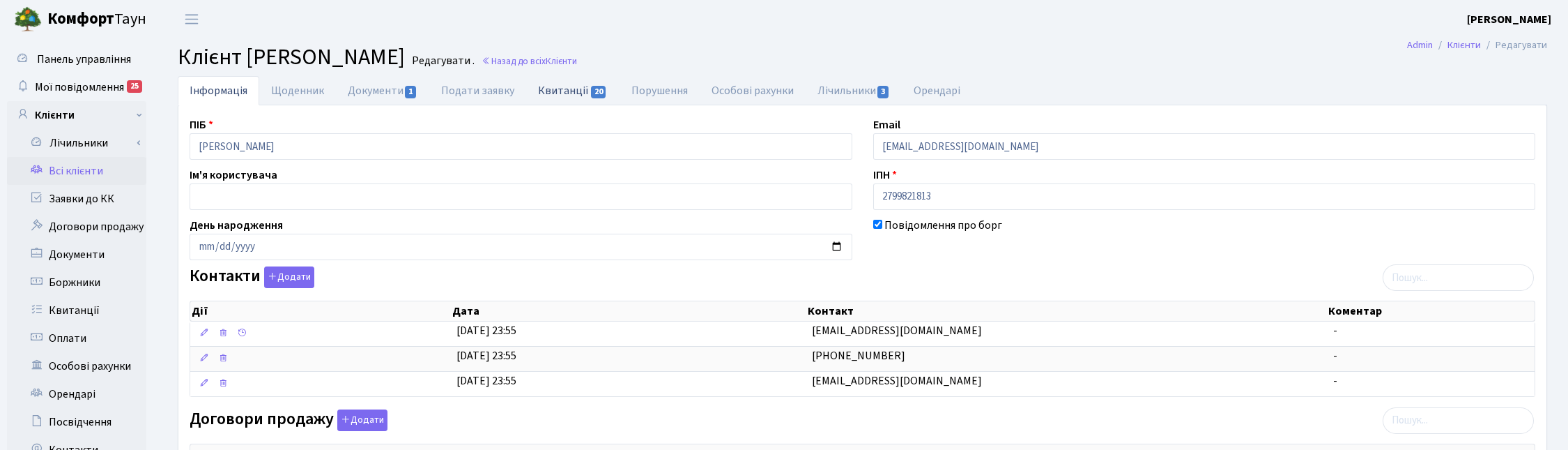
click at [565, 91] on link "Квитанції 20" at bounding box center [572, 91] width 92 height 29
select select "25"
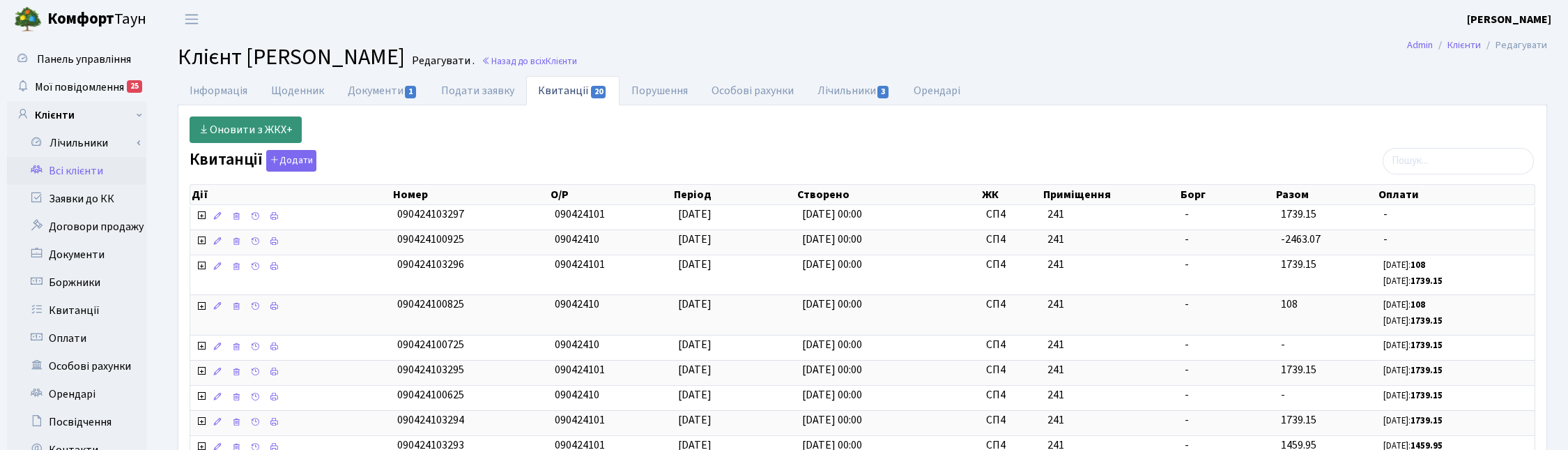
click at [216, 131] on link "Оновити з ЖКХ+" at bounding box center [246, 130] width 112 height 27
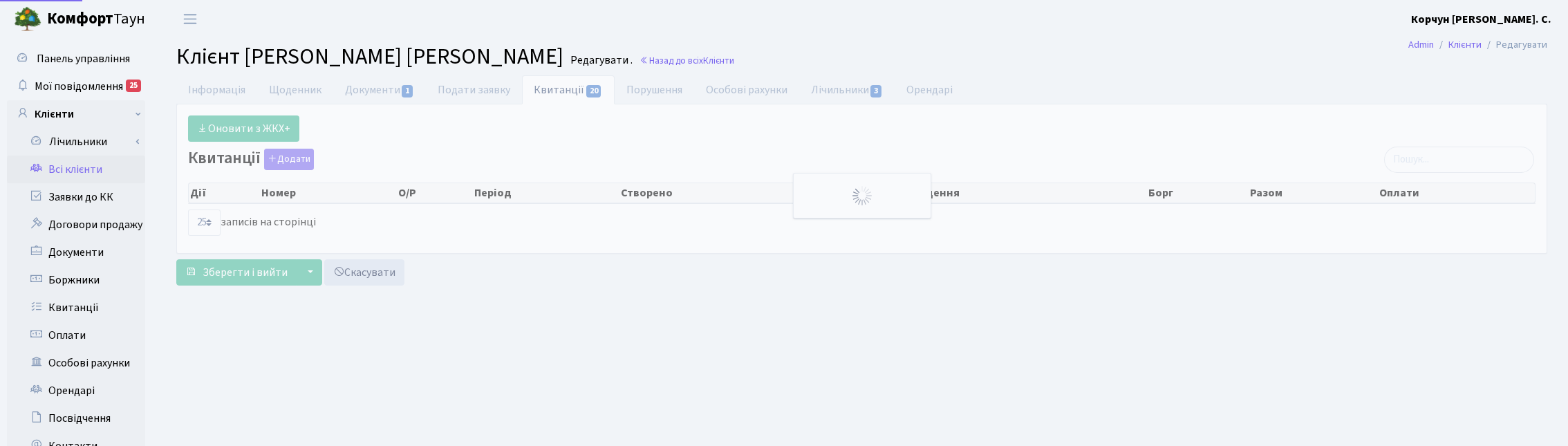
select select "25"
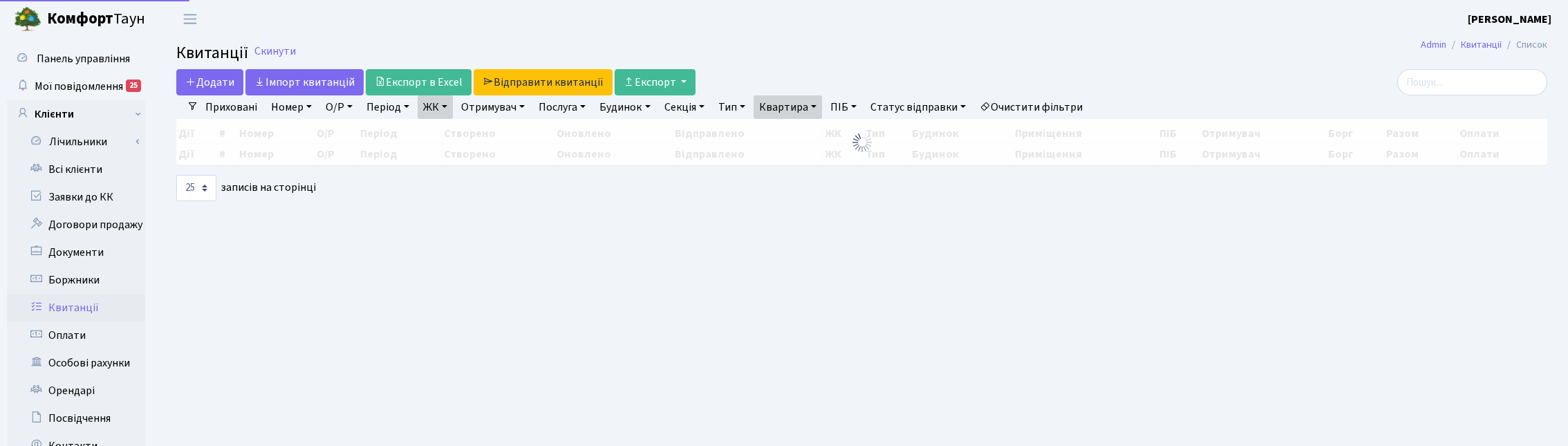
select select "25"
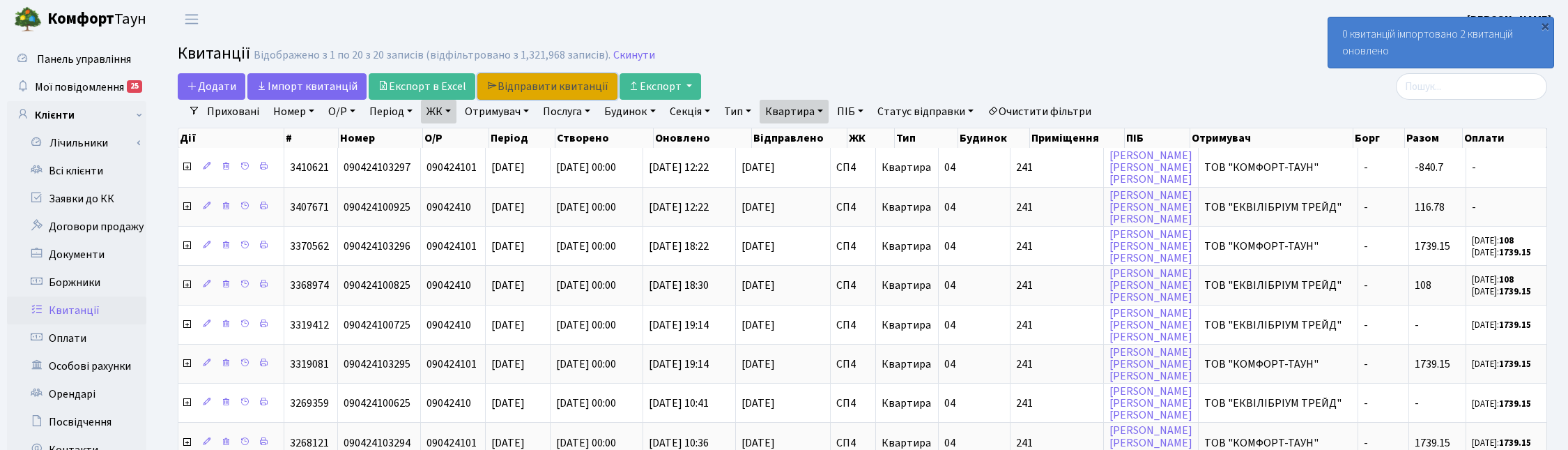
click at [550, 82] on link "Відправити квитанції" at bounding box center [547, 86] width 140 height 27
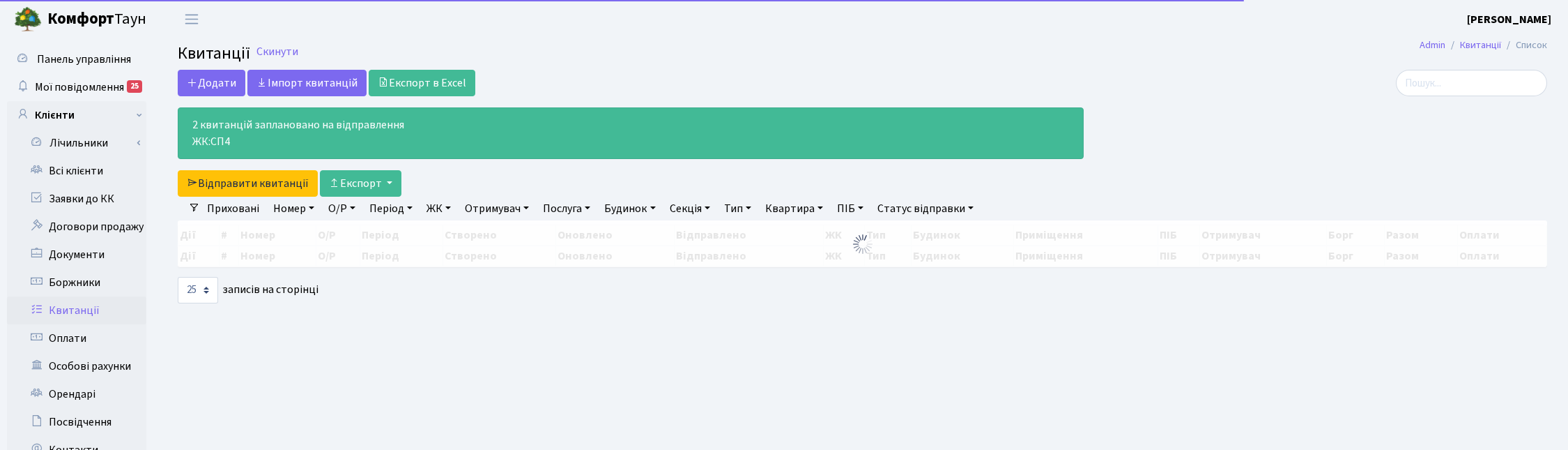
select select "25"
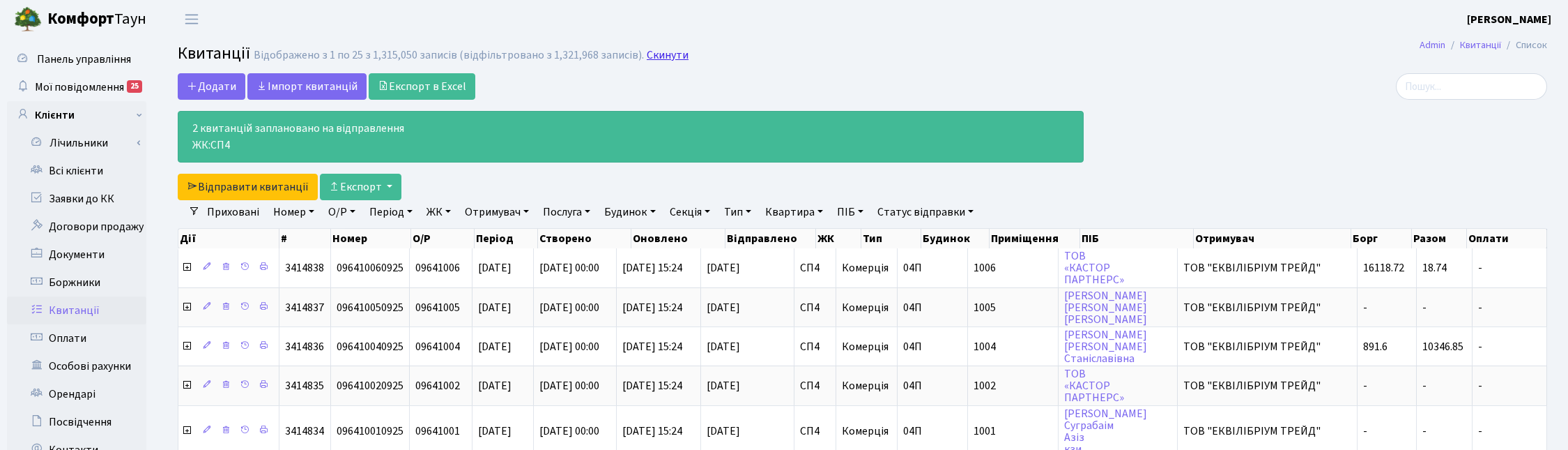
click at [663, 55] on link "Скинути" at bounding box center [668, 55] width 42 height 13
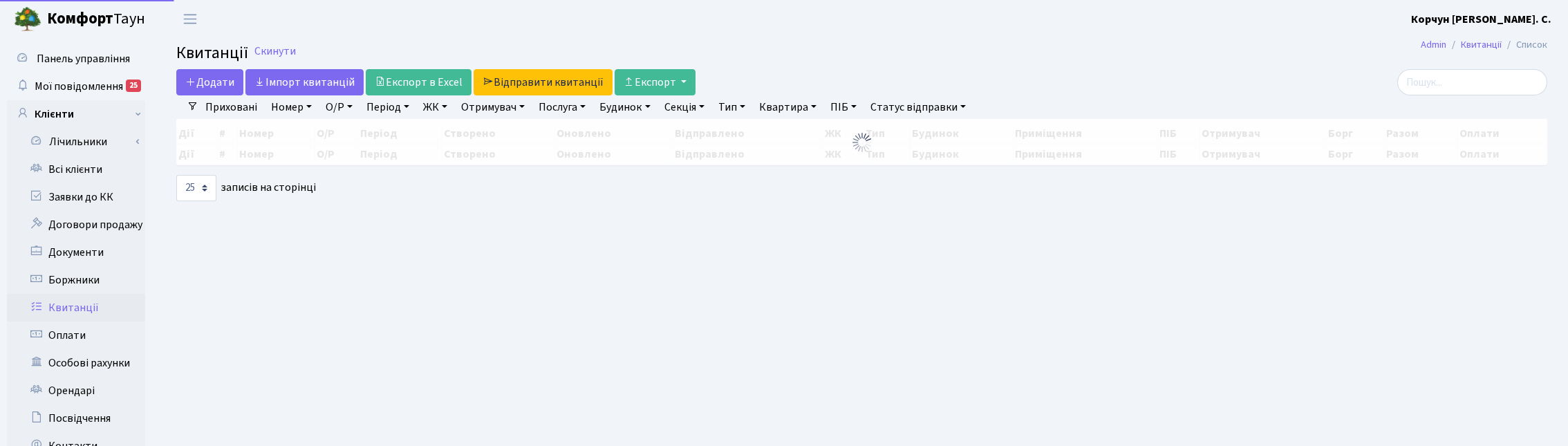
select select
select select "25"
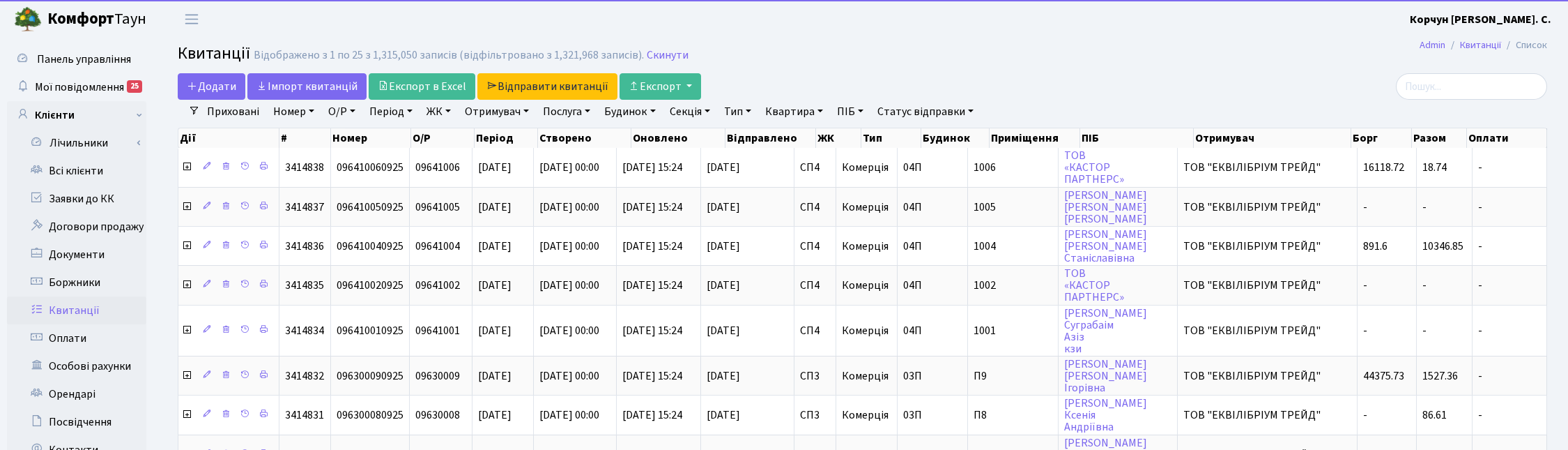
click at [435, 107] on link "ЖК" at bounding box center [439, 112] width 35 height 24
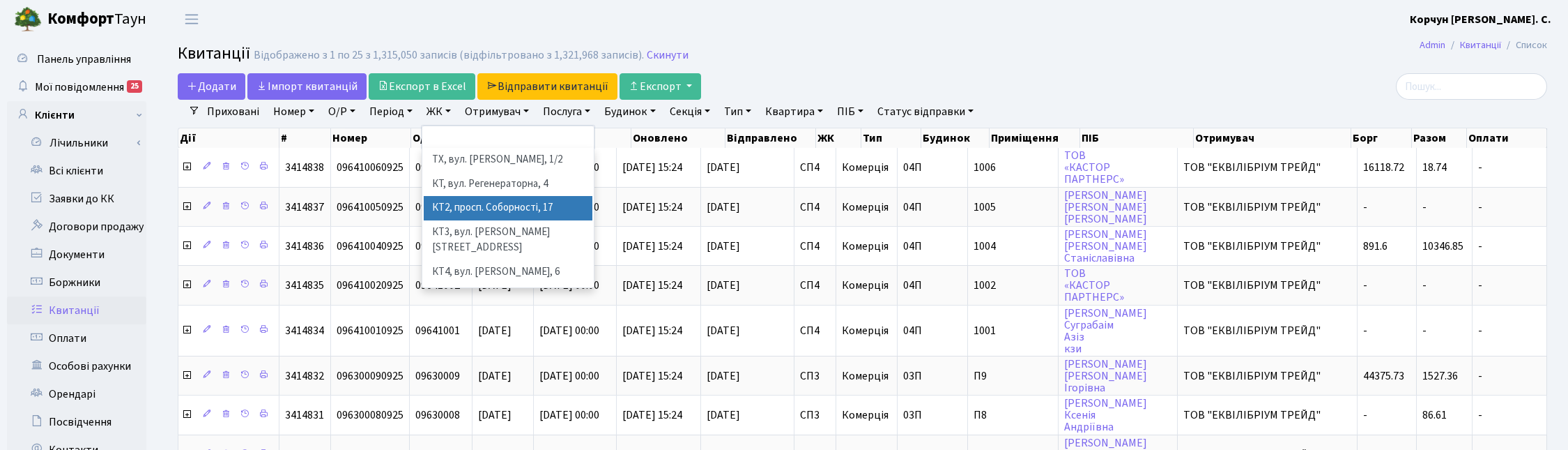
scroll to position [175, 0]
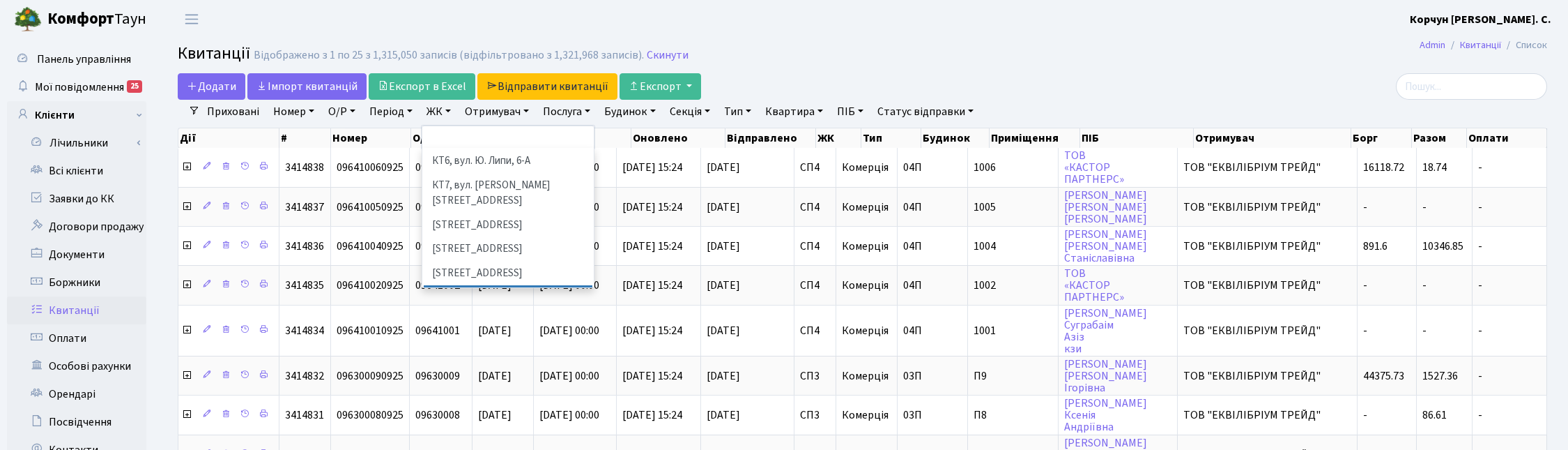
click at [469, 285] on li "СП4, [STREET_ADDRESS]" at bounding box center [508, 297] width 169 height 24
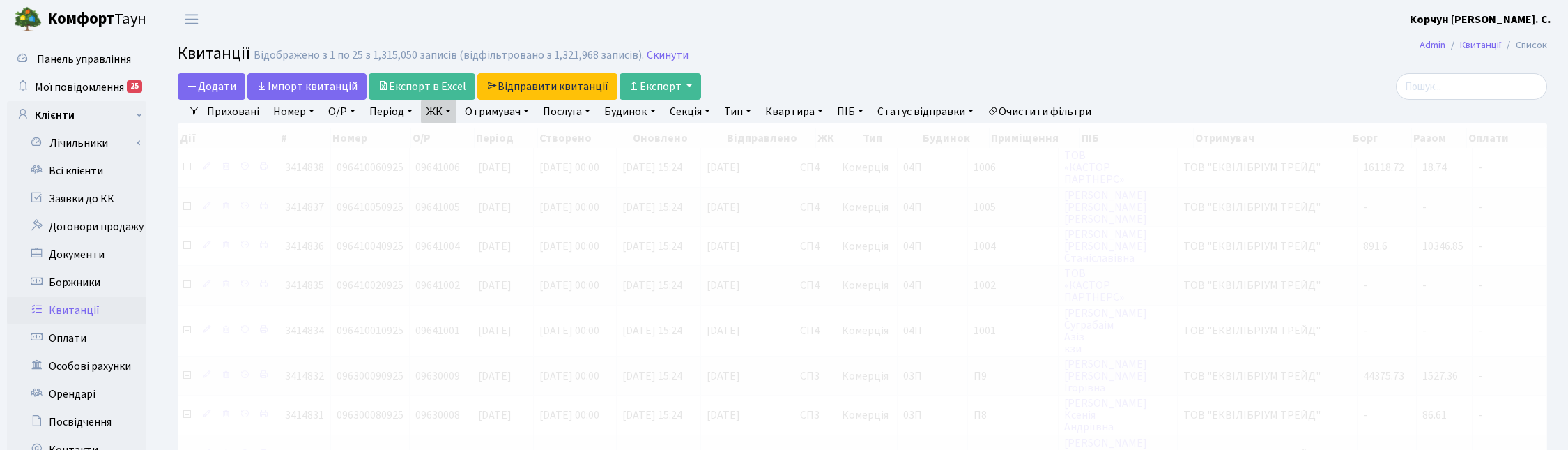
click at [817, 112] on link "Квартира" at bounding box center [794, 112] width 69 height 24
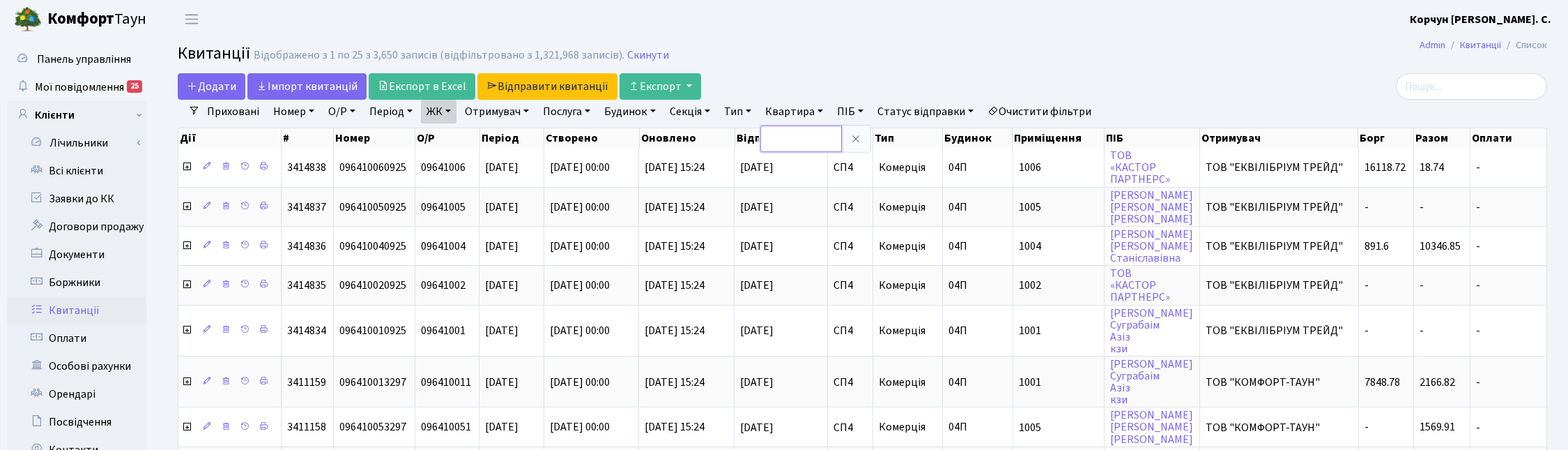
click at [807, 140] on input "text" at bounding box center [800, 139] width 81 height 27
type input "11"
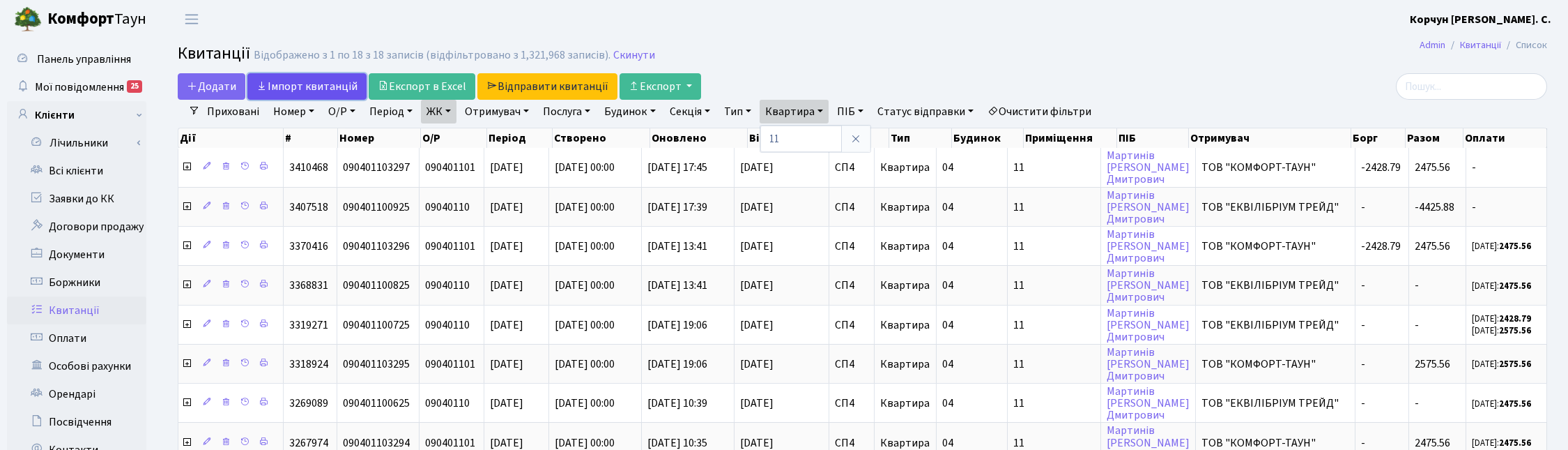
click at [310, 85] on link "Iмпорт квитанцій" at bounding box center [307, 86] width 119 height 27
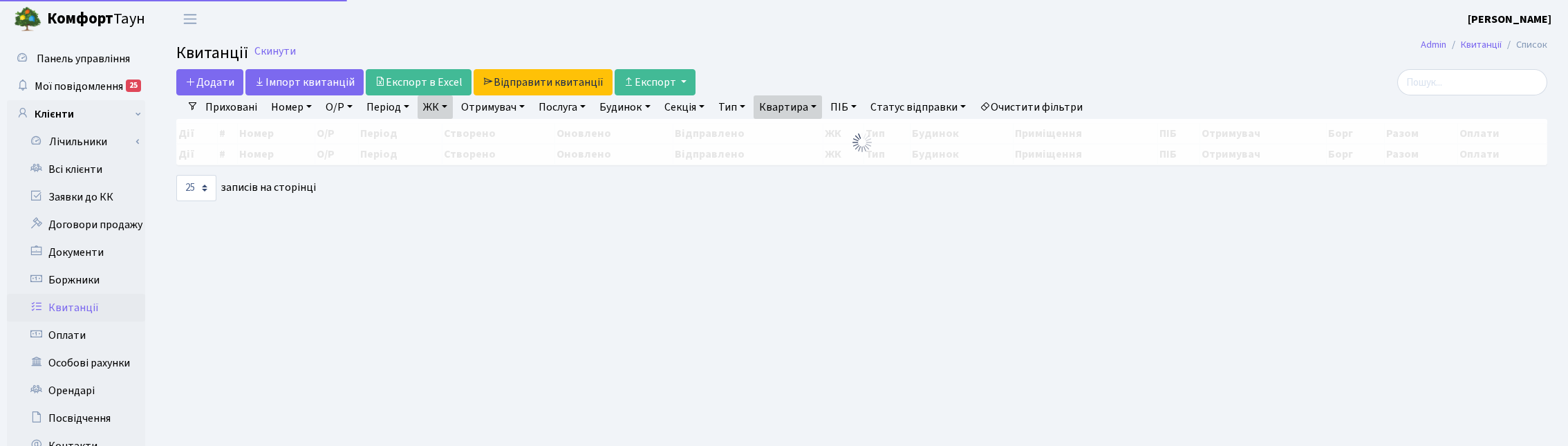
select select "25"
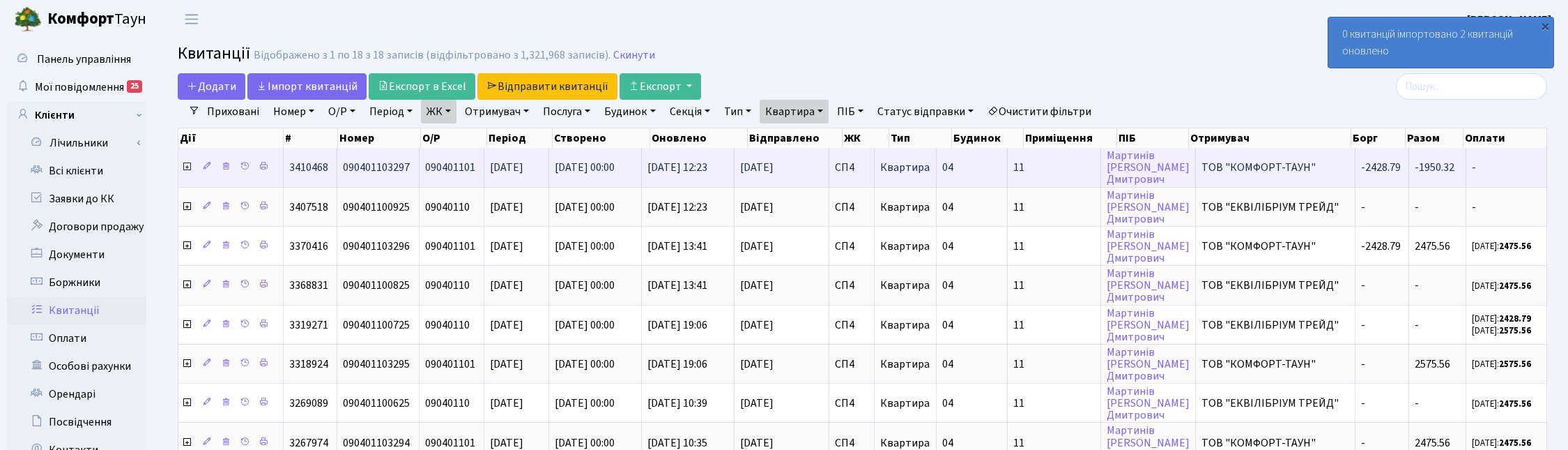
click at [187, 165] on icon at bounding box center [186, 166] width 11 height 11
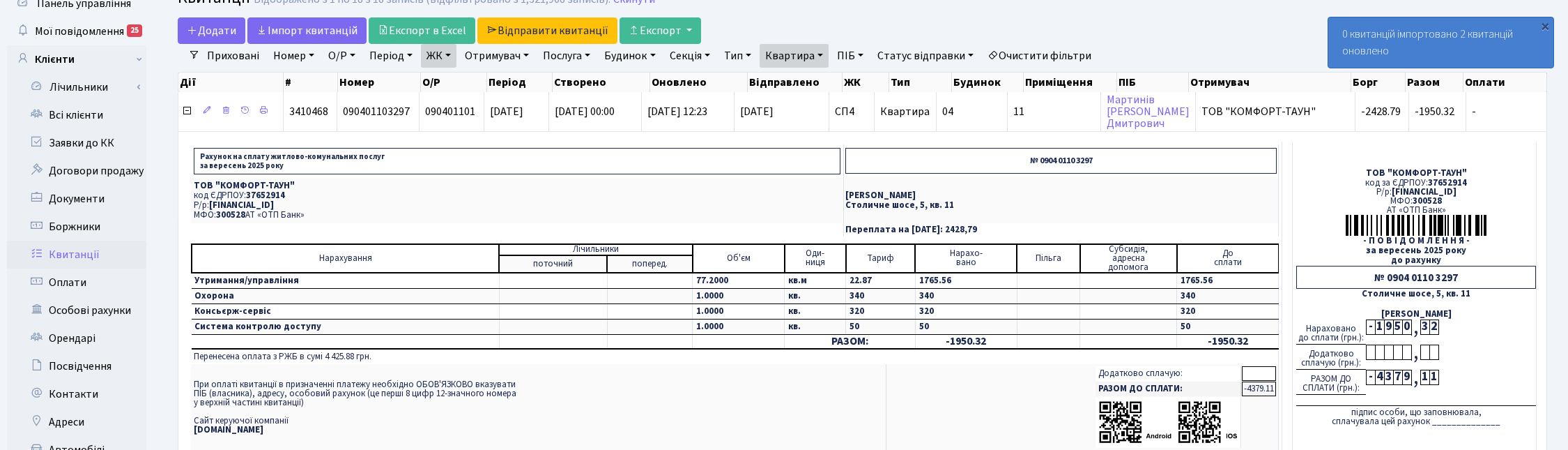
scroll to position [87, 0]
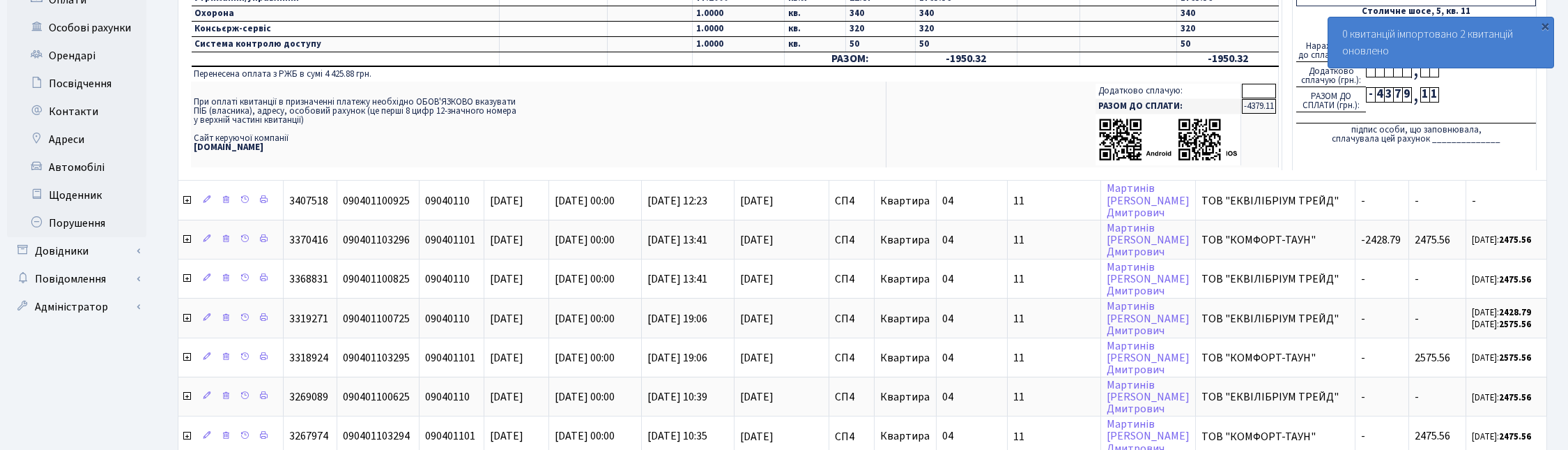
scroll to position [348, 0]
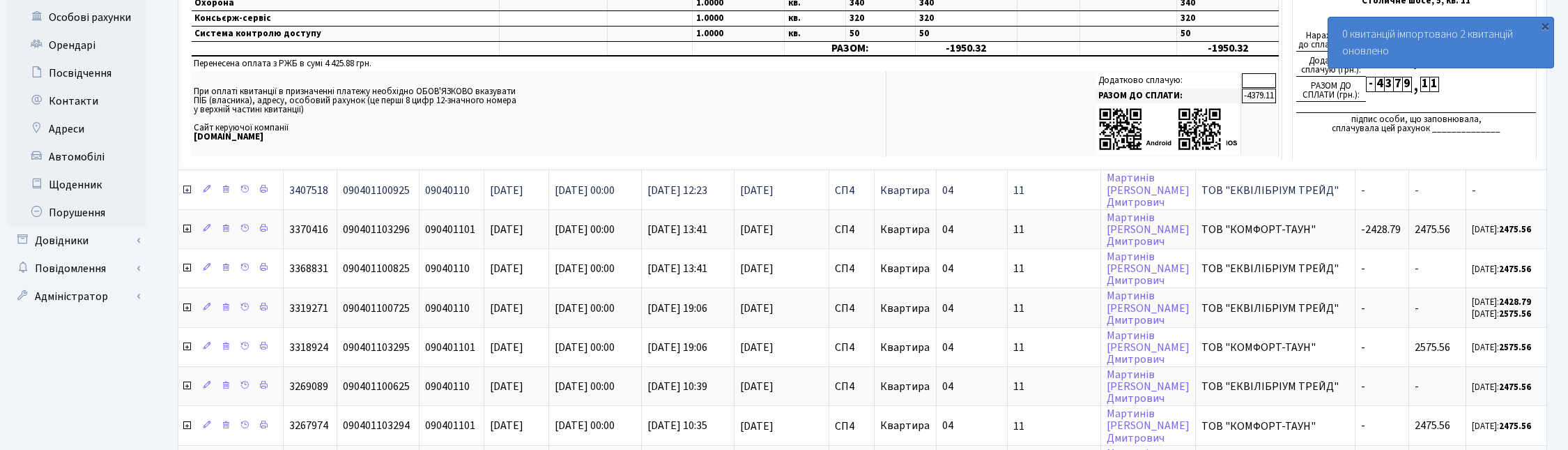
click at [185, 186] on icon at bounding box center [186, 189] width 11 height 11
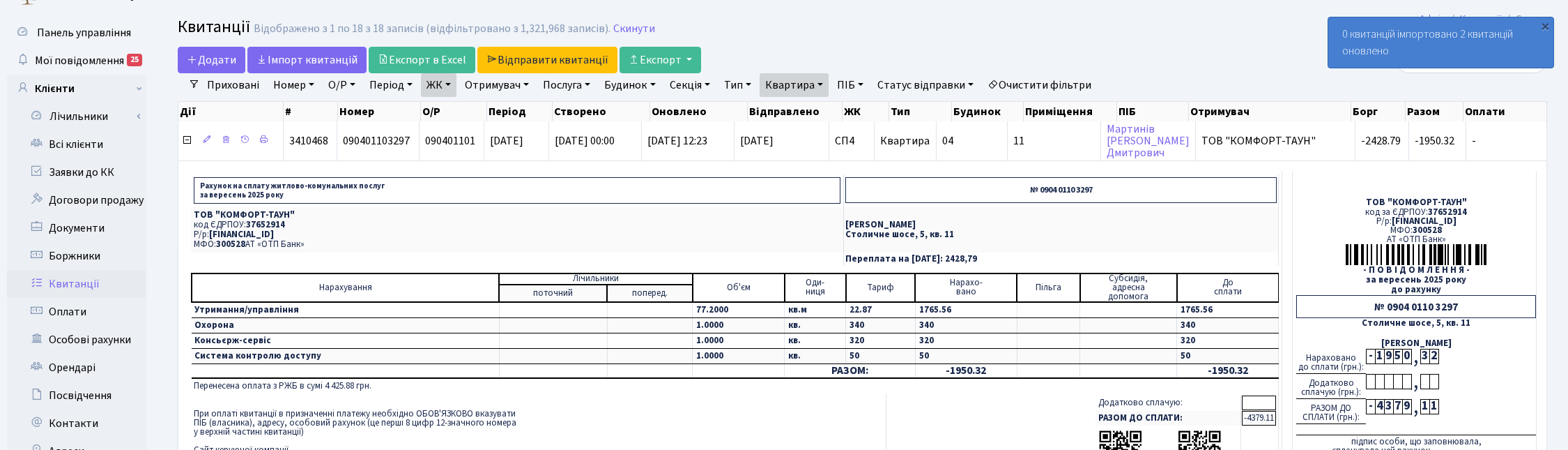
scroll to position [0, 0]
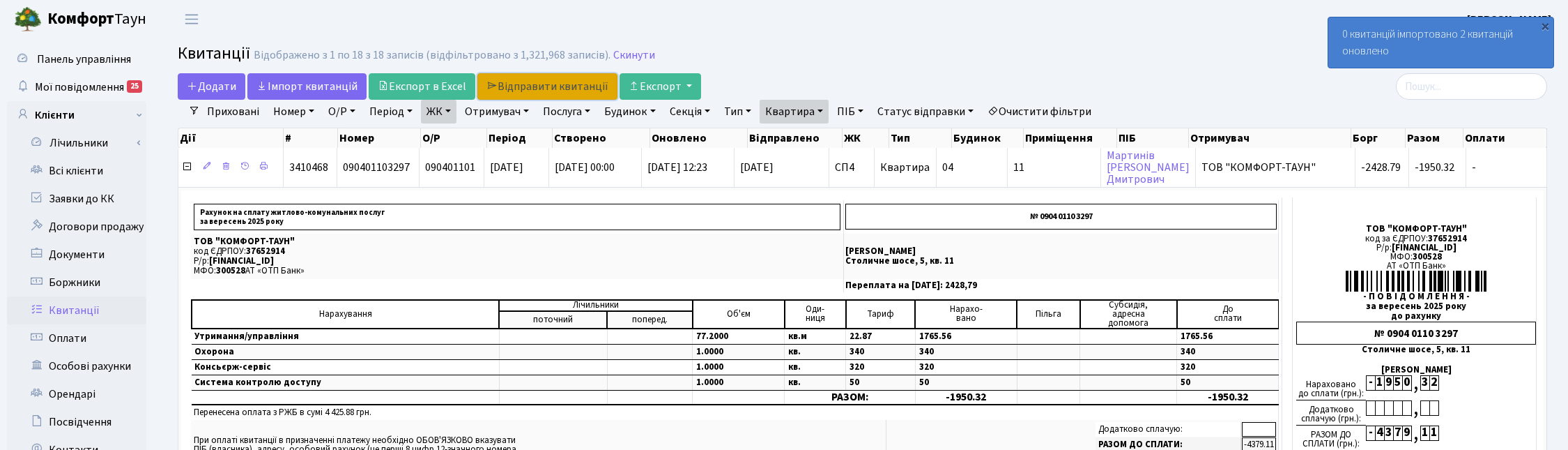
click at [554, 78] on link "Відправити квитанції" at bounding box center [547, 86] width 140 height 27
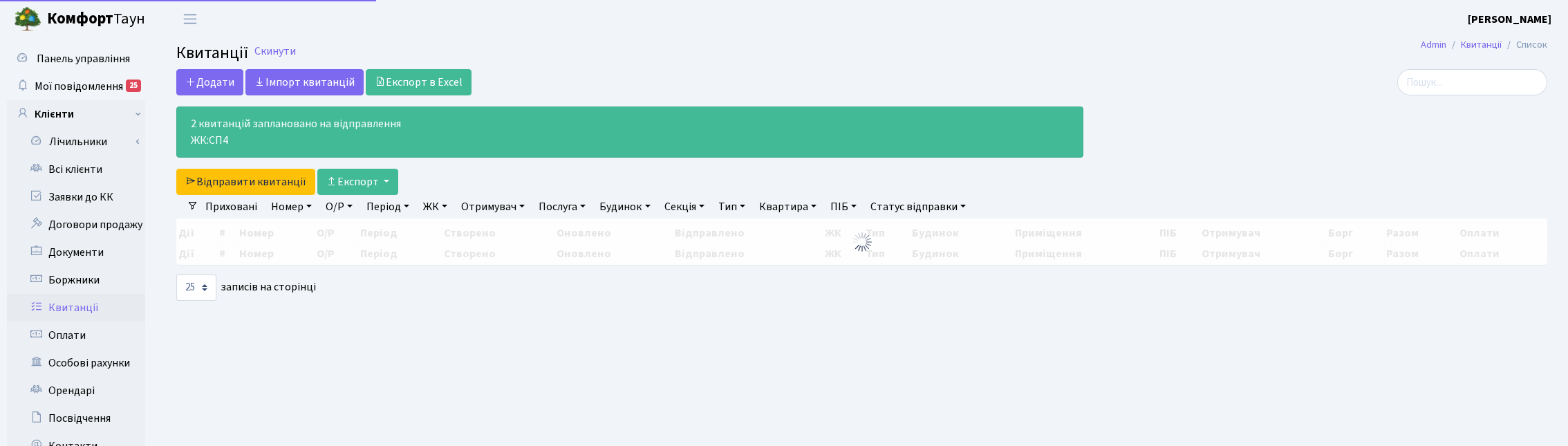
select select "25"
